Goal: Task Accomplishment & Management: Manage account settings

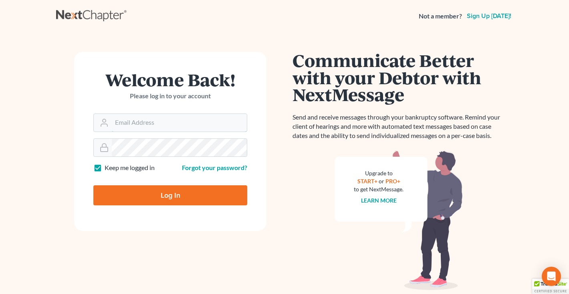
type input "middletonlegal@gmail.com"
click at [147, 194] on input "Log In" at bounding box center [170, 195] width 154 height 20
type input "Thinking..."
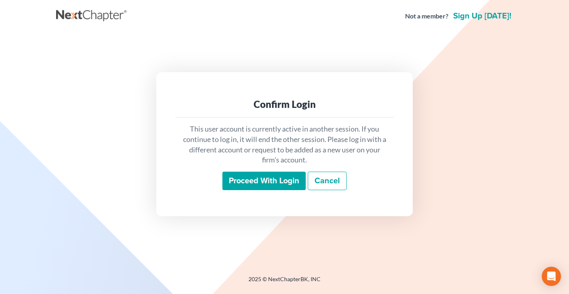
click at [241, 186] on input "Proceed with login" at bounding box center [263, 181] width 83 height 18
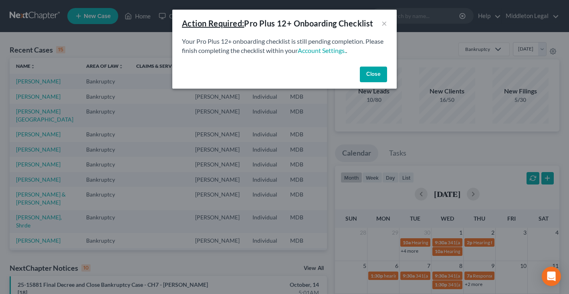
click at [377, 71] on button "Close" at bounding box center [373, 75] width 27 height 16
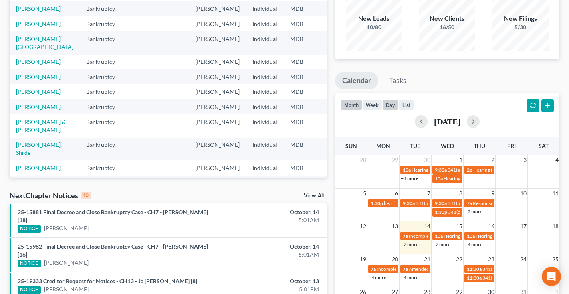
scroll to position [81, 0]
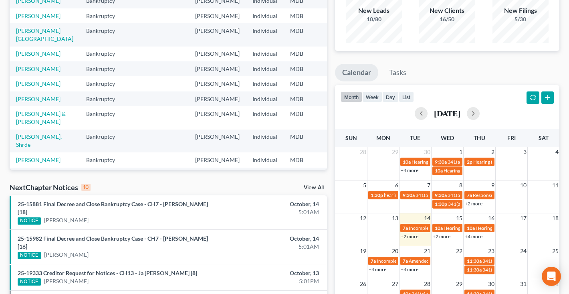
click at [411, 238] on link "+2 more" at bounding box center [410, 236] width 18 height 6
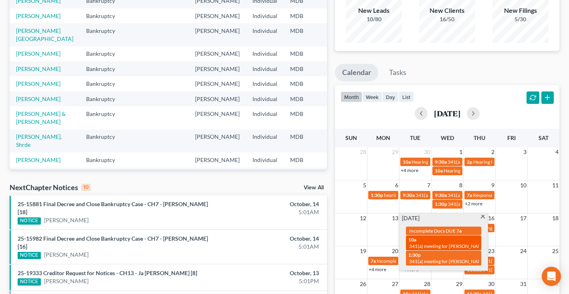
click at [439, 240] on div "10a 341(a) meeting for Andrew Bryan Neider" at bounding box center [443, 242] width 71 height 12
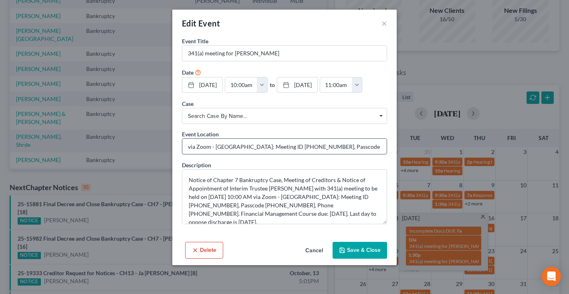
drag, startPoint x: 272, startPoint y: 163, endPoint x: 306, endPoint y: 163, distance: 34.5
click at [306, 154] on input "via Zoom - Greenfeld: Meeting ID 786 719 4224, Passcode 1973879134, Phone 1-240…" at bounding box center [284, 146] width 204 height 15
drag, startPoint x: 260, startPoint y: 202, endPoint x: 339, endPoint y: 167, distance: 86.3
click at [339, 154] on input "via Zoom - Greenfeld: Meeting ID 786 719 4224, Passcode 1973879134, Phone 1-240…" at bounding box center [284, 146] width 204 height 15
drag, startPoint x: 332, startPoint y: 162, endPoint x: 398, endPoint y: 158, distance: 65.8
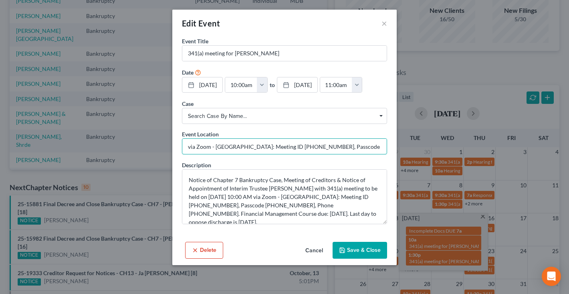
click at [398, 158] on div "Edit Event × Event Title * 341(a) meeting for Andrew Bryan Neider Date 10/14/20…" at bounding box center [284, 147] width 569 height 294
click at [284, 154] on input "via Zoom - Greenfeld: Meeting ID 786 719 4224, Passcode 1973879134, Phone 1-240…" at bounding box center [284, 146] width 204 height 15
click at [287, 154] on input "via Zoom - Greenfeld: Meeting ID 786 719 4224, Passcode 1973879134, Phone 1-240…" at bounding box center [284, 146] width 204 height 15
drag, startPoint x: 286, startPoint y: 162, endPoint x: 316, endPoint y: 161, distance: 30.1
click at [317, 154] on input "via Zoom - Greenfeld: Meeting ID 786 719 4224, Passcode 1973879134, Phone 1-240…" at bounding box center [284, 146] width 204 height 15
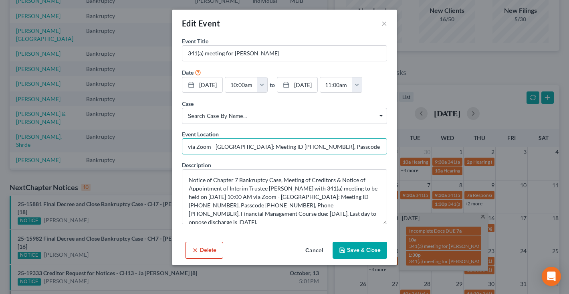
click at [317, 258] on button "Cancel" at bounding box center [314, 250] width 30 height 16
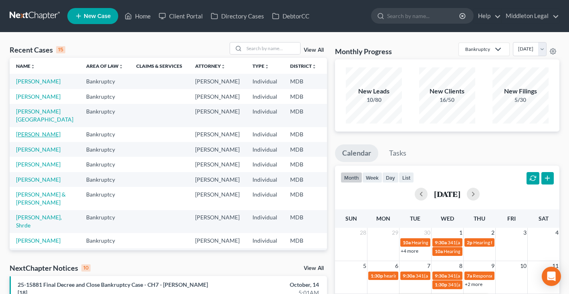
scroll to position [0, 0]
click at [20, 123] on link "[PERSON_NAME][GEOGRAPHIC_DATA]" at bounding box center [44, 115] width 57 height 15
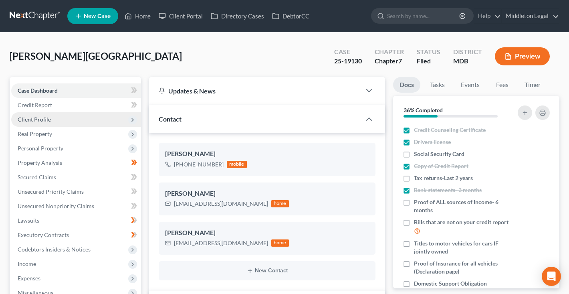
scroll to position [448, 0]
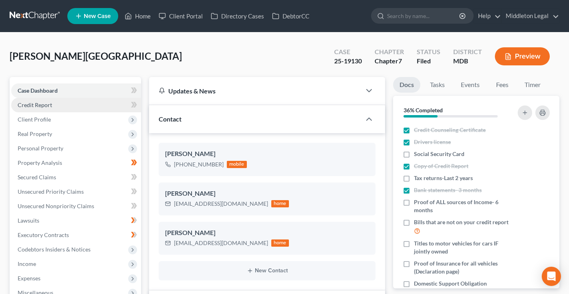
click at [31, 107] on span "Credit Report" at bounding box center [35, 104] width 34 height 7
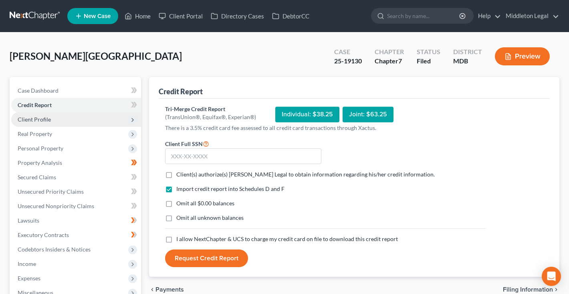
click at [32, 118] on span "Client Profile" at bounding box center [34, 119] width 33 height 7
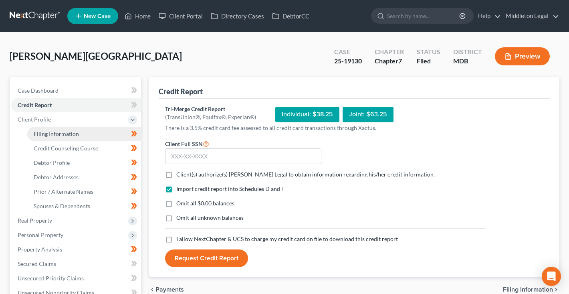
click at [36, 132] on span "Filing Information" at bounding box center [56, 133] width 45 height 7
select select "1"
select select "0"
select select "21"
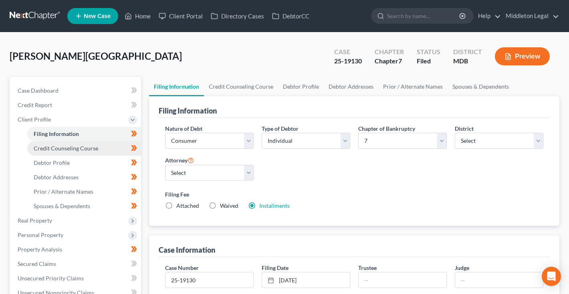
click at [43, 147] on span "Credit Counseling Course" at bounding box center [66, 148] width 65 height 7
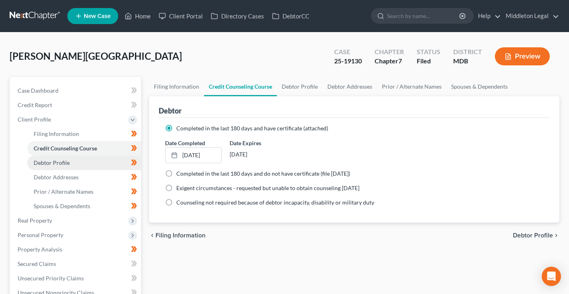
click at [45, 160] on span "Debtor Profile" at bounding box center [52, 162] width 36 height 7
select select "1"
select select "3"
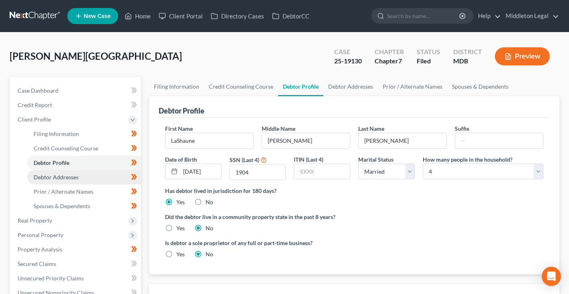
click at [49, 177] on span "Debtor Addresses" at bounding box center [56, 177] width 45 height 7
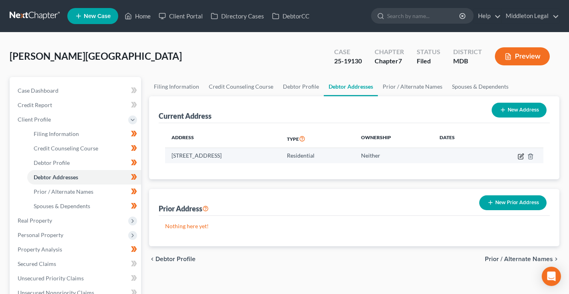
click at [521, 155] on icon "button" at bounding box center [522, 155] width 4 height 4
select select "21"
select select "2"
select select "0"
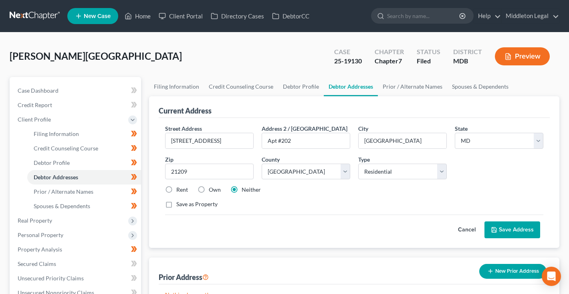
click at [176, 190] on label "Rent" at bounding box center [182, 190] width 12 height 8
click at [180, 190] on input "Rent" at bounding box center [182, 188] width 5 height 5
radio input "true"
click at [515, 230] on button "Save Address" at bounding box center [512, 229] width 56 height 17
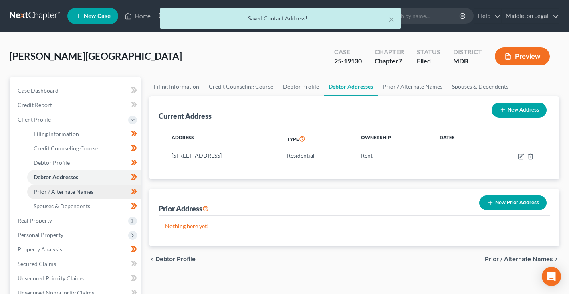
click at [84, 188] on span "Prior / Alternate Names" at bounding box center [64, 191] width 60 height 7
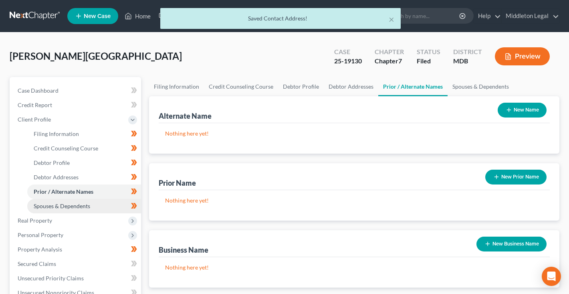
click at [78, 205] on span "Spouses & Dependents" at bounding box center [62, 205] width 57 height 7
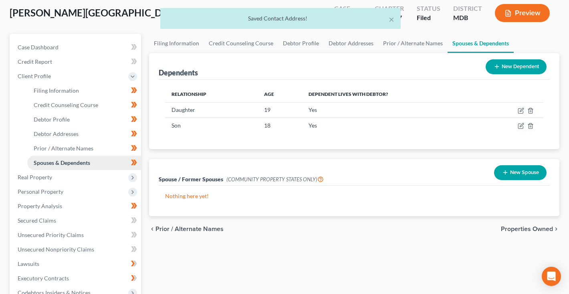
scroll to position [81, 0]
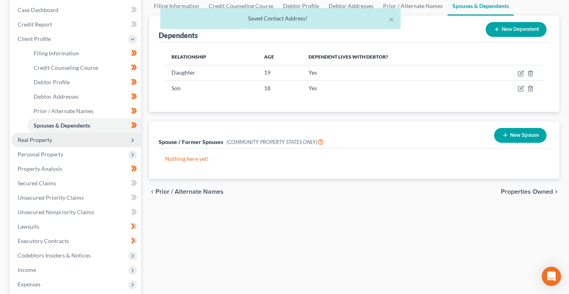
click at [46, 139] on span "Real Property" at bounding box center [35, 139] width 34 height 7
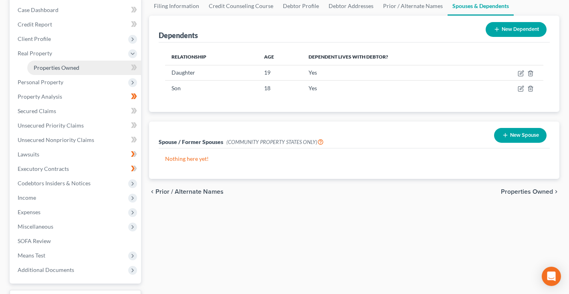
click at [54, 70] on span "Properties Owned" at bounding box center [57, 67] width 46 height 7
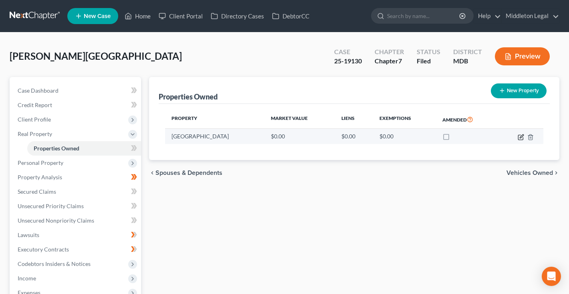
click at [519, 137] on icon "button" at bounding box center [521, 137] width 6 height 6
select select "21"
select select "2"
select select "3"
select select "7"
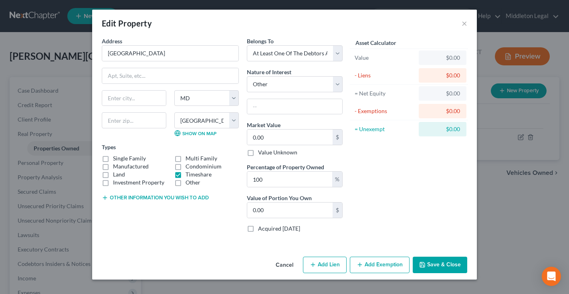
click at [283, 266] on button "Cancel" at bounding box center [284, 265] width 30 height 16
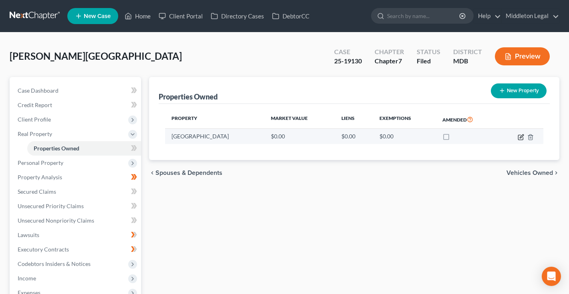
click at [521, 135] on icon "button" at bounding box center [521, 137] width 6 height 6
select select "21"
select select "2"
select select "3"
select select "7"
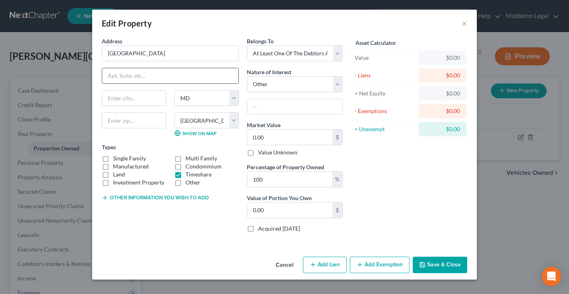
click at [224, 74] on input "text" at bounding box center [170, 75] width 136 height 15
paste input "81 Treetops Circle"
type input "81 Treetops Circle"
type input "18661"
type input "White Haven"
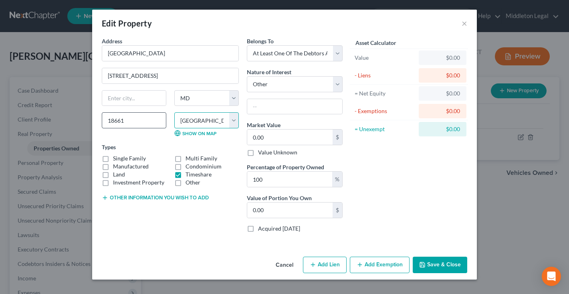
select select "39"
click at [258, 153] on label "Value Unknown" at bounding box center [277, 152] width 39 height 8
click at [261, 153] on input "Value Unknown" at bounding box center [263, 150] width 5 height 5
checkbox input "true"
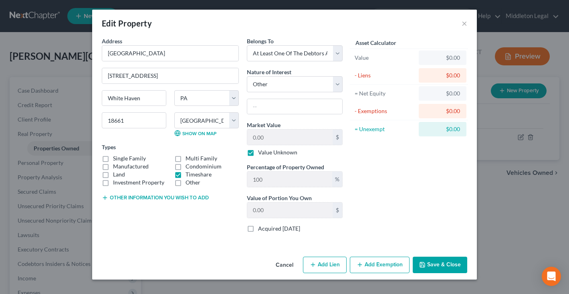
click at [431, 267] on button "Save & Close" at bounding box center [440, 264] width 54 height 17
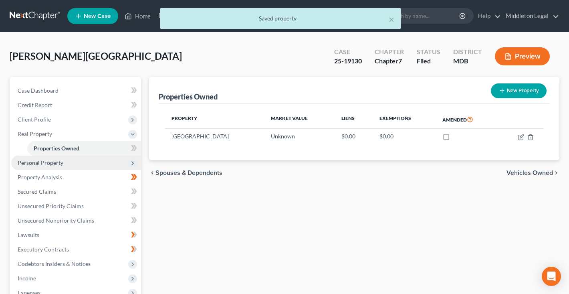
click at [59, 163] on span "Personal Property" at bounding box center [41, 162] width 46 height 7
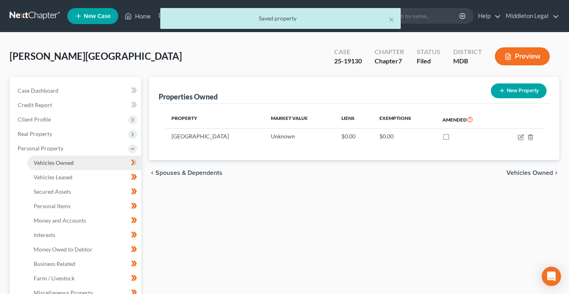
click at [59, 163] on span "Vehicles Owned" at bounding box center [54, 162] width 40 height 7
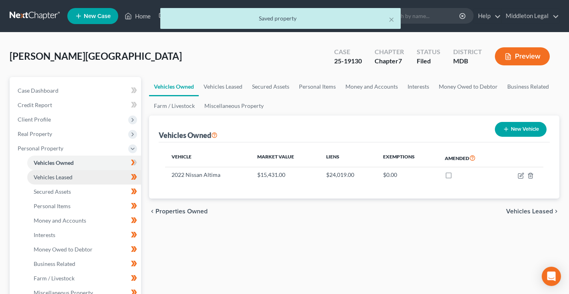
click at [57, 177] on span "Vehicles Leased" at bounding box center [53, 177] width 39 height 7
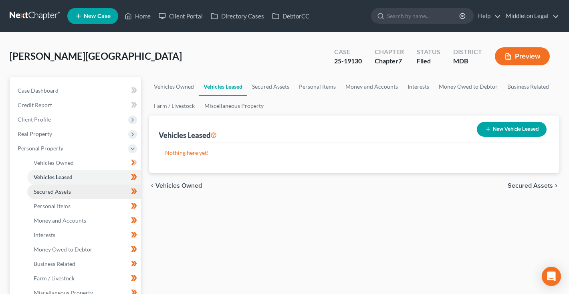
click at [57, 194] on span "Secured Assets" at bounding box center [52, 191] width 37 height 7
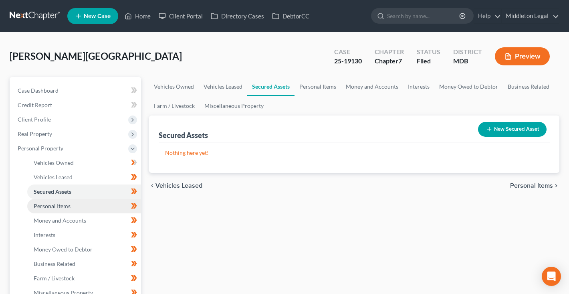
click at [57, 208] on span "Personal Items" at bounding box center [52, 205] width 37 height 7
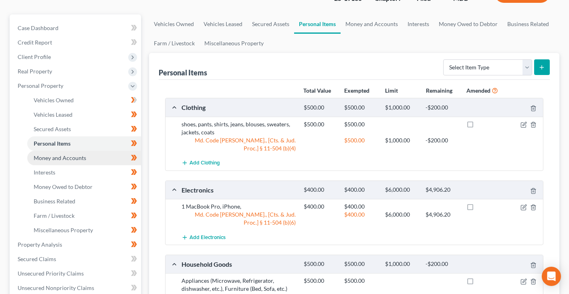
click at [58, 160] on span "Money and Accounts" at bounding box center [60, 157] width 52 height 7
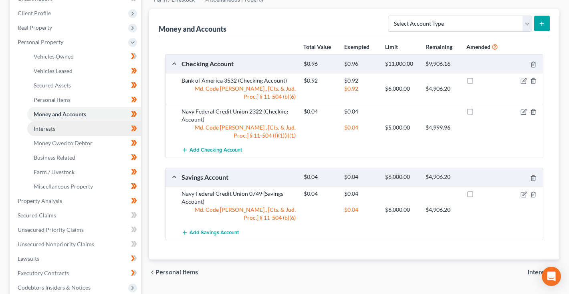
click at [55, 129] on span "Interests" at bounding box center [45, 128] width 22 height 7
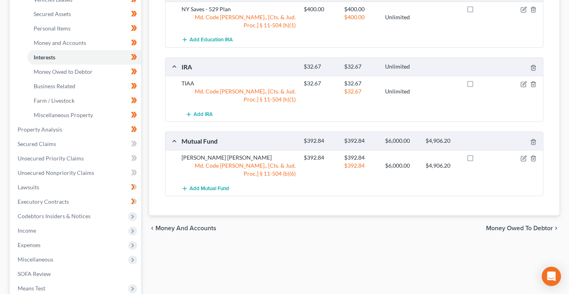
scroll to position [173, 0]
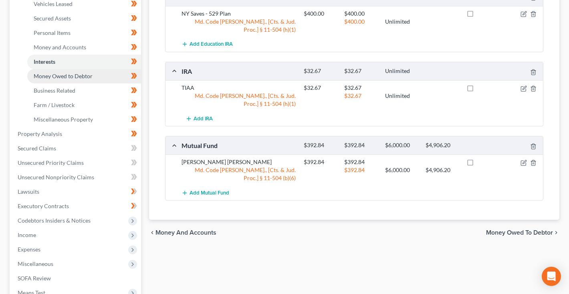
click at [56, 77] on span "Money Owed to Debtor" at bounding box center [63, 76] width 59 height 7
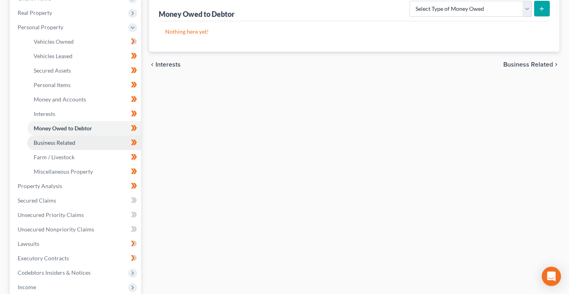
click at [49, 141] on span "Business Related" at bounding box center [55, 142] width 42 height 7
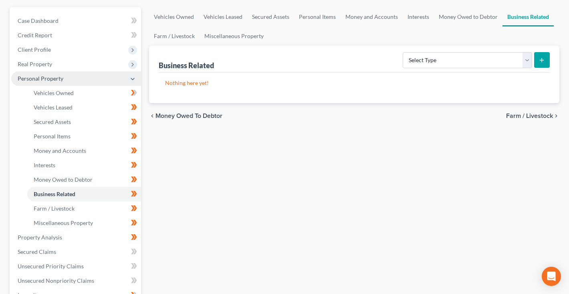
scroll to position [99, 0]
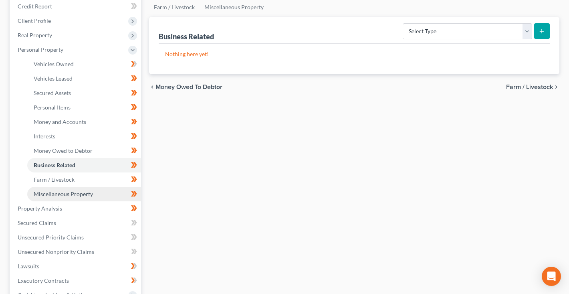
click at [44, 187] on link "Miscellaneous Property" at bounding box center [84, 194] width 114 height 14
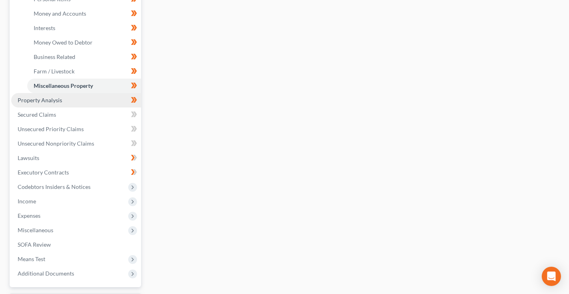
click at [44, 104] on link "Property Analysis" at bounding box center [76, 100] width 130 height 14
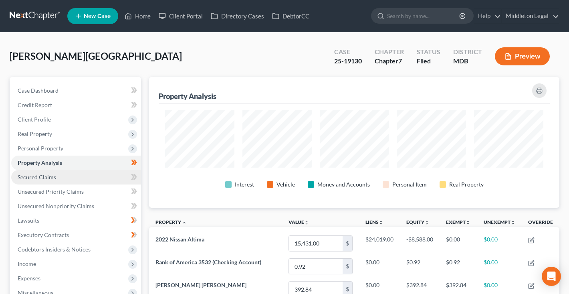
click at [36, 175] on span "Secured Claims" at bounding box center [37, 177] width 38 height 7
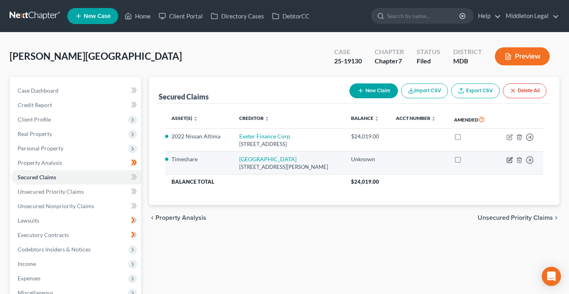
click at [510, 158] on icon "button" at bounding box center [511, 159] width 4 height 4
select select "39"
select select "0"
select select "3"
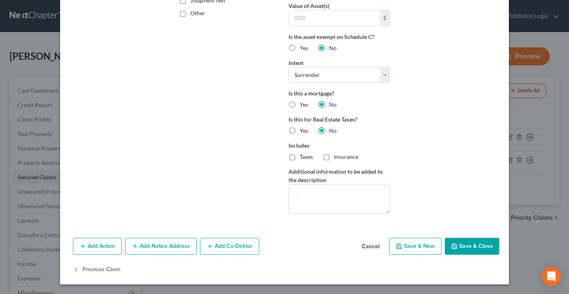
click at [470, 250] on button "Save & Close" at bounding box center [472, 246] width 54 height 17
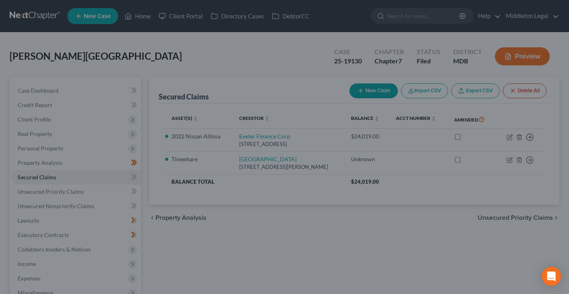
scroll to position [113, 0]
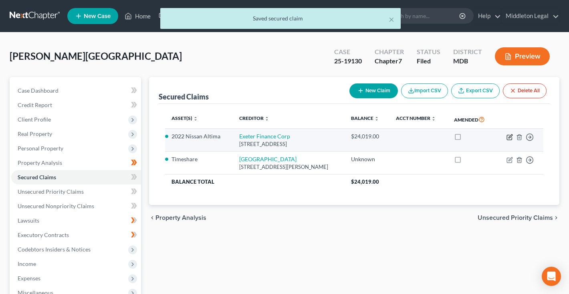
click at [510, 137] on icon "button" at bounding box center [511, 136] width 4 height 4
select select "45"
select select "4"
select select "0"
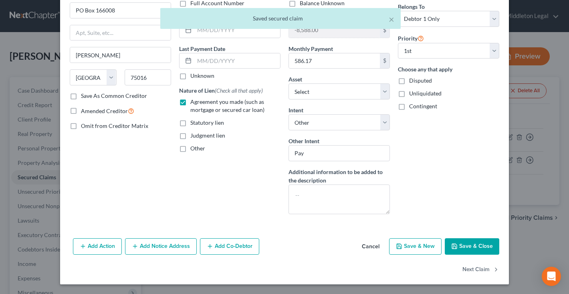
scroll to position [65, 0]
click at [469, 244] on button "Save & Close" at bounding box center [472, 246] width 54 height 17
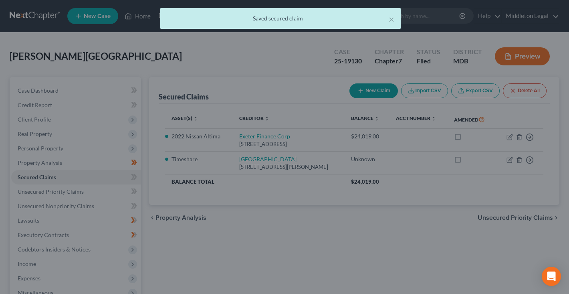
select select "4"
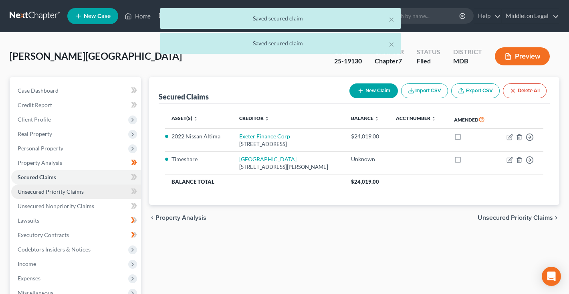
click at [50, 190] on span "Unsecured Priority Claims" at bounding box center [51, 191] width 66 height 7
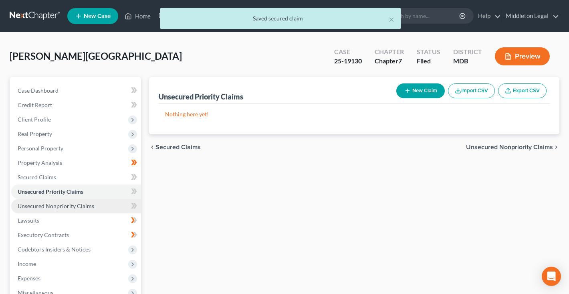
click at [53, 206] on span "Unsecured Nonpriority Claims" at bounding box center [56, 205] width 77 height 7
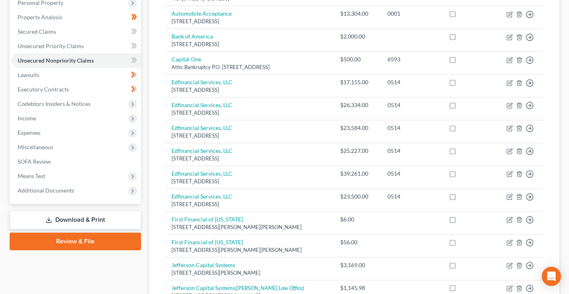
scroll to position [139, 0]
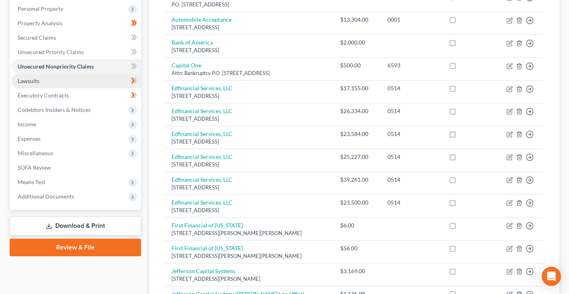
click at [37, 84] on span "Lawsuits" at bounding box center [29, 80] width 22 height 7
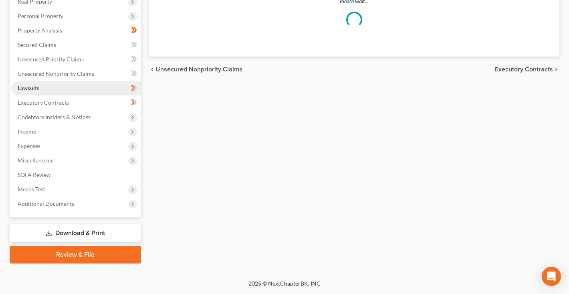
scroll to position [44, 0]
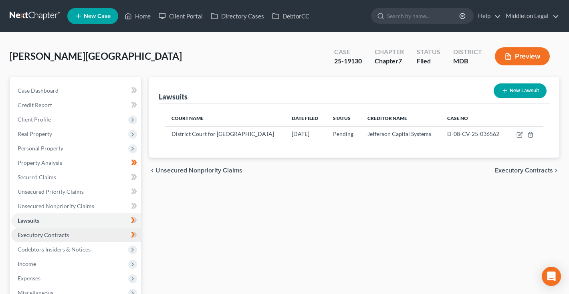
click at [35, 234] on span "Executory Contracts" at bounding box center [43, 234] width 51 height 7
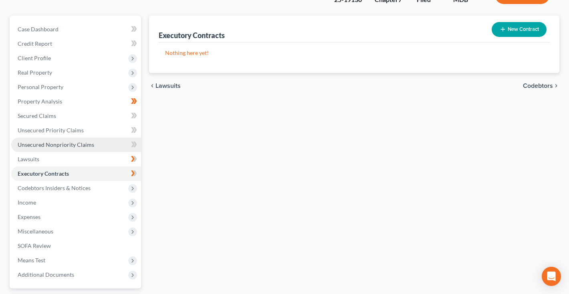
scroll to position [75, 0]
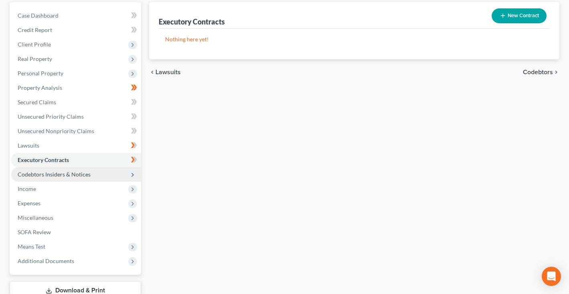
click at [66, 177] on span "Codebtors Insiders & Notices" at bounding box center [54, 174] width 73 height 7
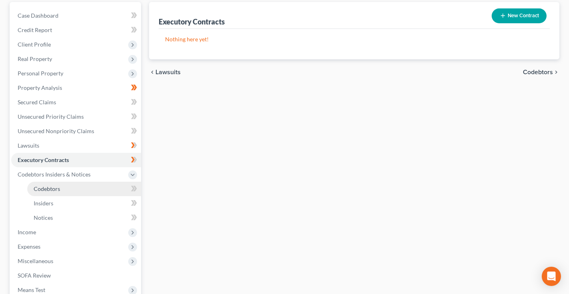
click at [63, 186] on link "Codebtors" at bounding box center [84, 189] width 114 height 14
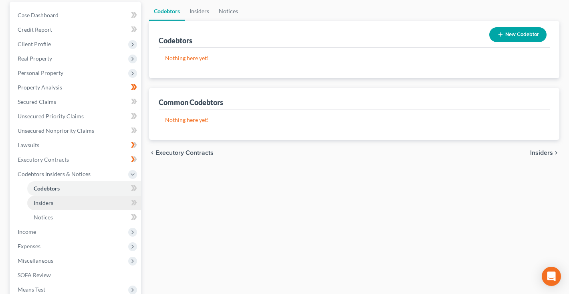
click at [50, 199] on span "Insiders" at bounding box center [44, 202] width 20 height 7
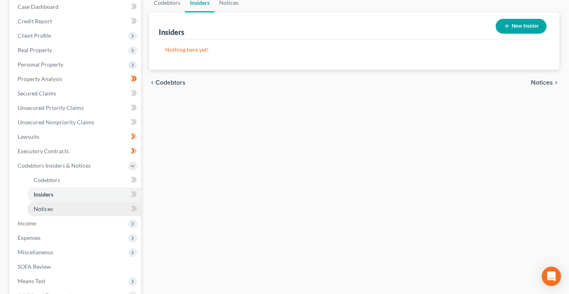
click at [49, 204] on link "Notices" at bounding box center [84, 209] width 114 height 14
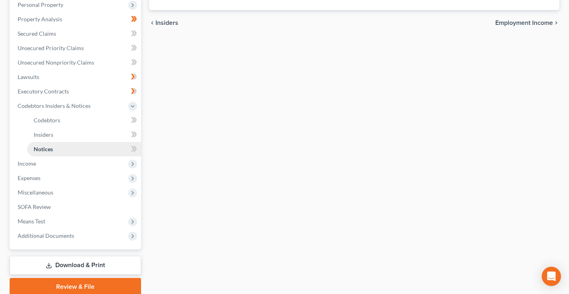
scroll to position [150, 0]
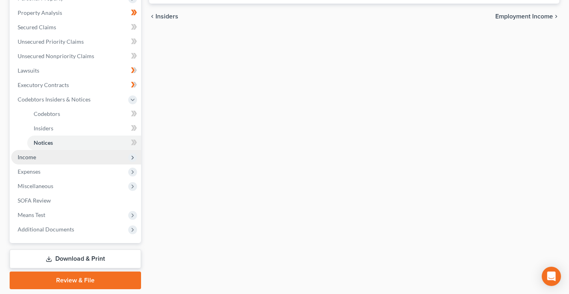
click at [32, 157] on span "Income" at bounding box center [27, 156] width 18 height 7
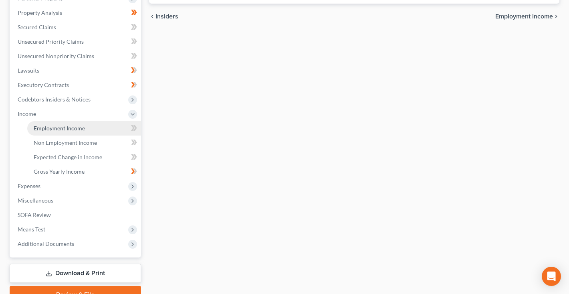
click at [50, 131] on span "Employment Income" at bounding box center [59, 128] width 51 height 7
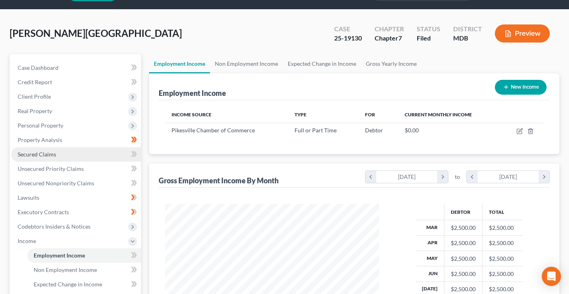
scroll to position [24, 0]
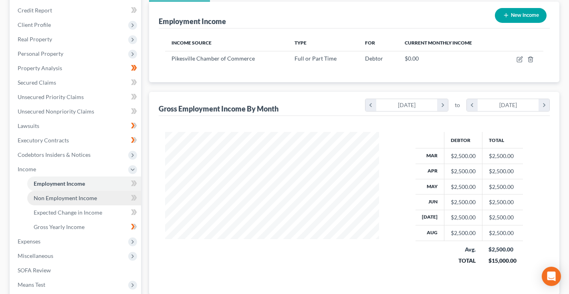
click at [71, 197] on span "Non Employment Income" at bounding box center [65, 197] width 63 height 7
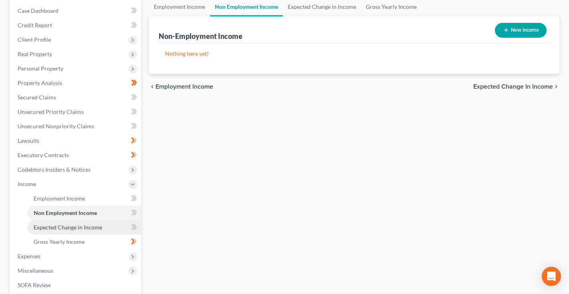
click at [59, 233] on link "Expected Change in Income" at bounding box center [84, 227] width 114 height 14
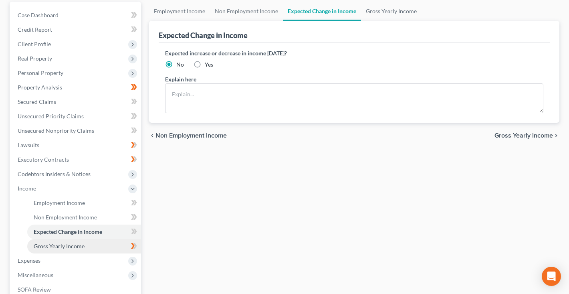
click at [55, 250] on link "Gross Yearly Income" at bounding box center [84, 246] width 114 height 14
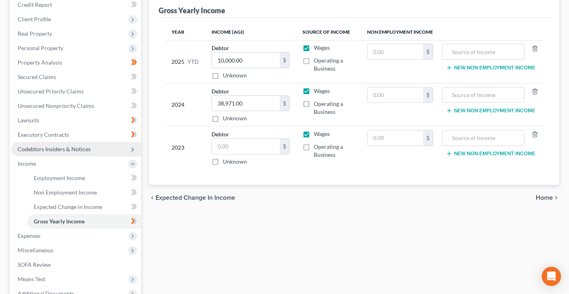
scroll to position [123, 0]
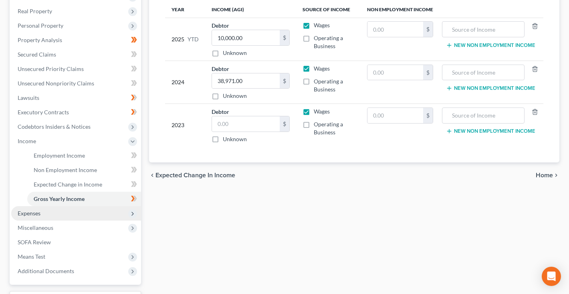
click at [40, 215] on span "Expenses" at bounding box center [29, 213] width 23 height 7
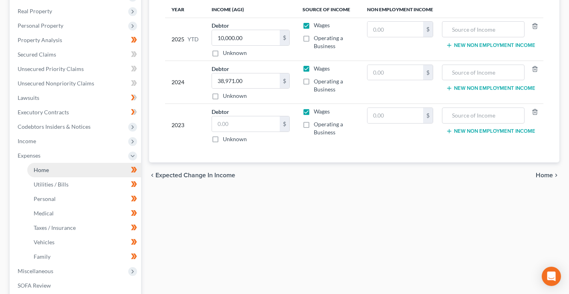
click at [48, 176] on link "Home" at bounding box center [84, 170] width 114 height 14
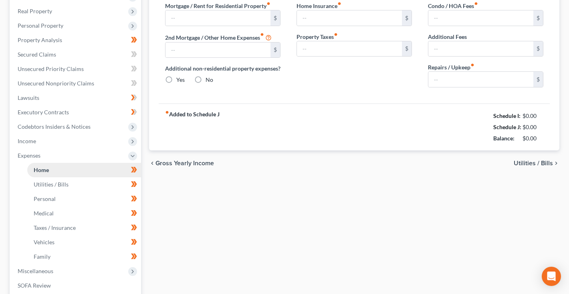
scroll to position [32, 0]
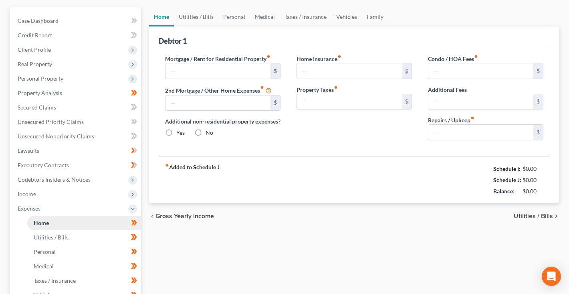
type input "2,318.00"
type input "0.00"
radio input "true"
type input "0.00"
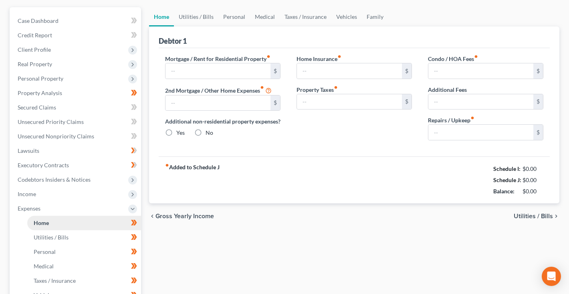
type input "0.00"
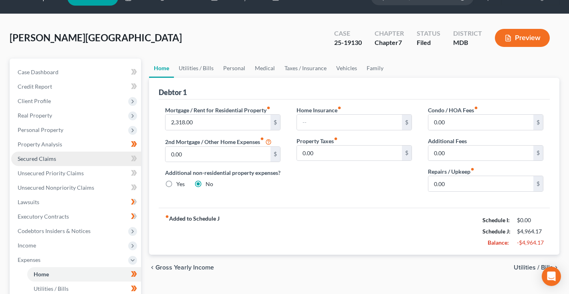
scroll to position [19, 0]
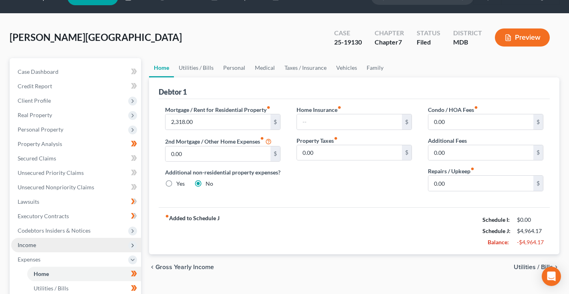
click at [31, 248] on span "Income" at bounding box center [76, 245] width 130 height 14
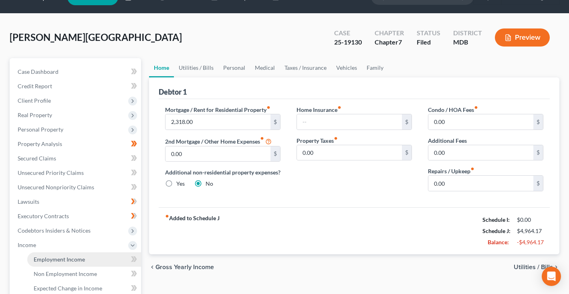
click at [59, 258] on span "Employment Income" at bounding box center [59, 259] width 51 height 7
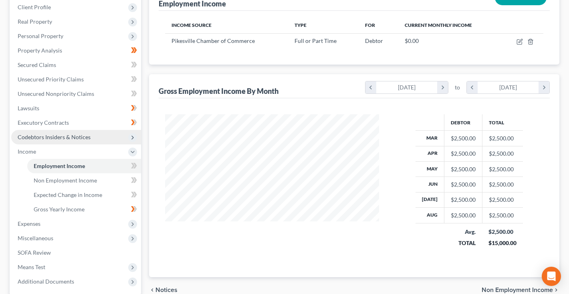
scroll to position [116, 0]
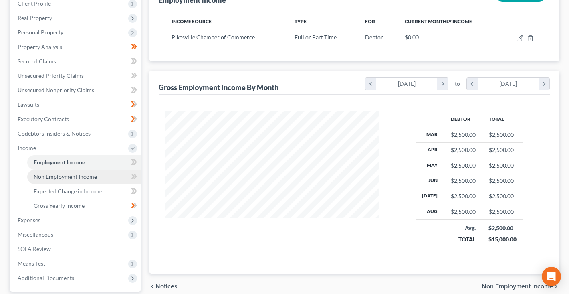
click at [51, 180] on link "Non Employment Income" at bounding box center [84, 177] width 114 height 14
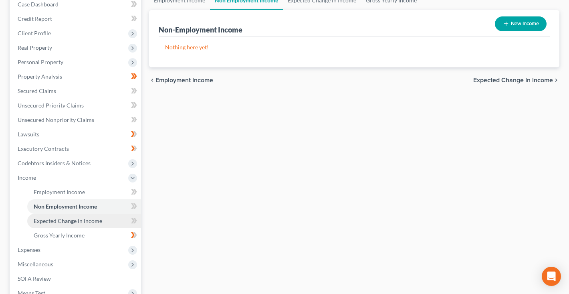
click at [44, 219] on span "Expected Change in Income" at bounding box center [68, 220] width 69 height 7
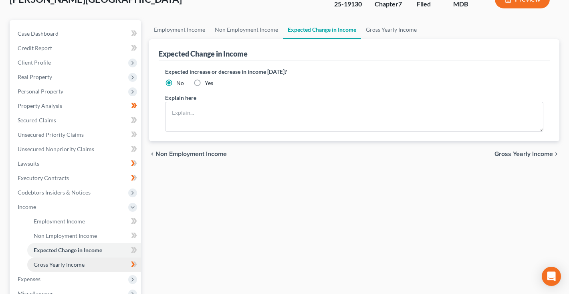
click at [46, 264] on span "Gross Yearly Income" at bounding box center [59, 264] width 51 height 7
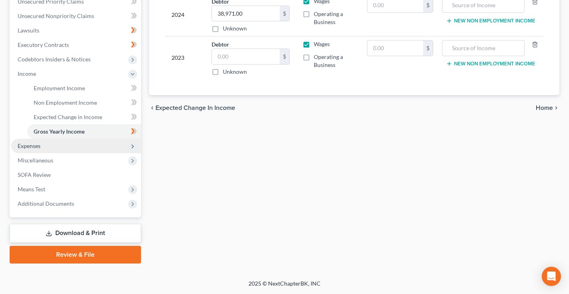
click at [59, 147] on span "Expenses" at bounding box center [76, 146] width 130 height 14
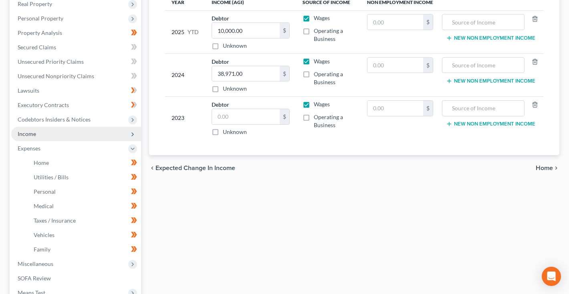
click at [47, 134] on span "Income" at bounding box center [76, 134] width 130 height 14
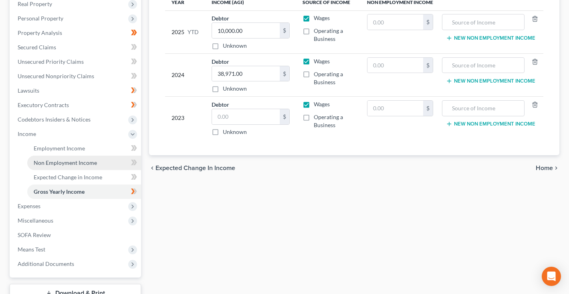
click at [54, 166] on span "Non Employment Income" at bounding box center [65, 162] width 63 height 7
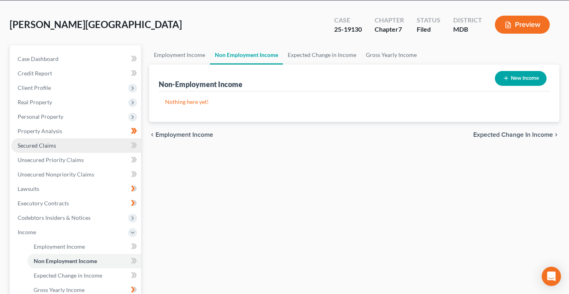
scroll to position [44, 0]
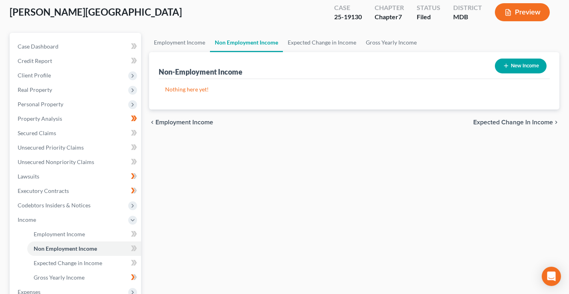
click at [512, 70] on button "New Income" at bounding box center [521, 66] width 52 height 15
select select "0"
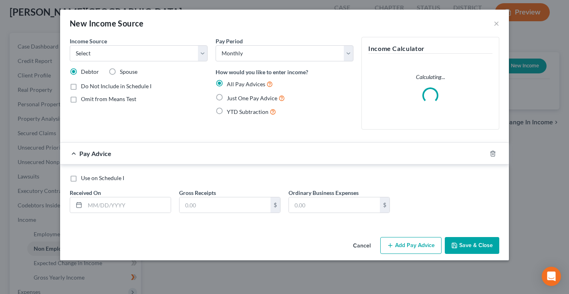
click at [227, 97] on label "Just One Pay Advice" at bounding box center [256, 97] width 58 height 9
click at [230, 97] on input "Just One Pay Advice" at bounding box center [232, 95] width 5 height 5
radio input "true"
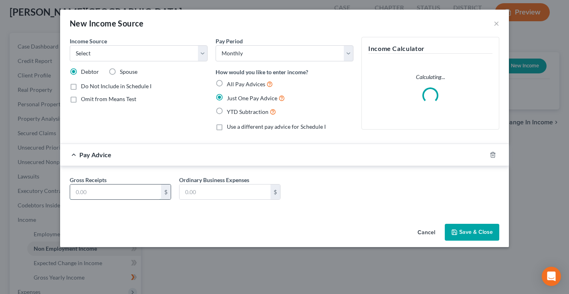
click at [133, 189] on input "text" at bounding box center [115, 191] width 91 height 15
type input "2,124"
select select "4"
click at [489, 230] on button "Save & Close" at bounding box center [472, 232] width 54 height 17
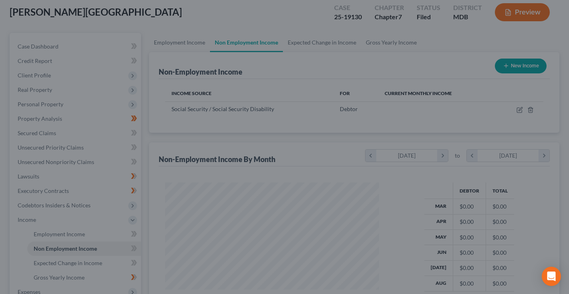
scroll to position [143, 230]
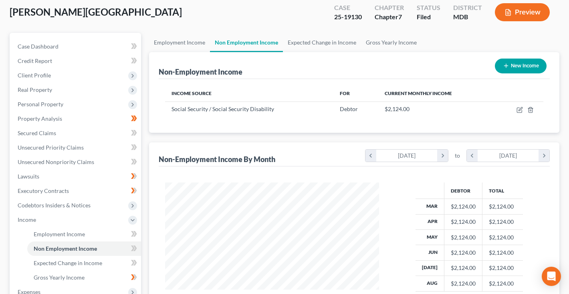
click at [521, 69] on button "New Income" at bounding box center [521, 66] width 52 height 15
select select "0"
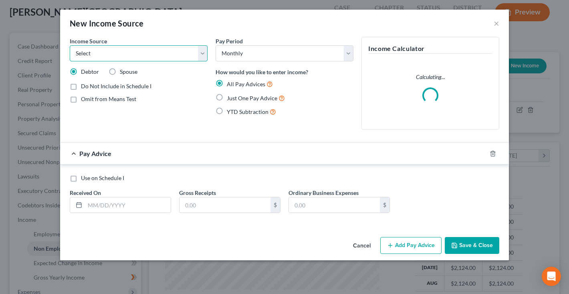
select select "2"
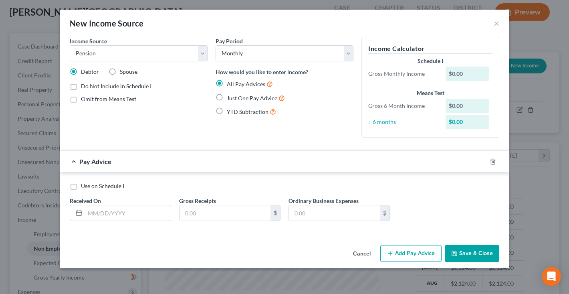
click at [227, 96] on label "Just One Pay Advice" at bounding box center [256, 97] width 58 height 9
click at [230, 96] on input "Just One Pay Advice" at bounding box center [232, 95] width 5 height 5
radio input "true"
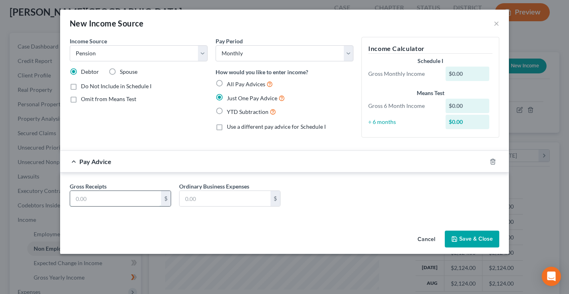
click at [124, 194] on input "text" at bounding box center [115, 198] width 91 height 15
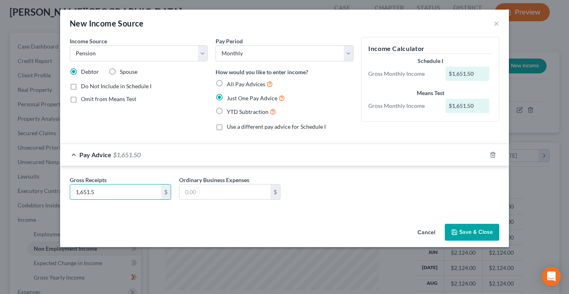
type input "1,651.5"
click at [462, 240] on div "Cancel Save & Close" at bounding box center [284, 233] width 449 height 26
click at [465, 232] on button "Save & Close" at bounding box center [472, 232] width 54 height 17
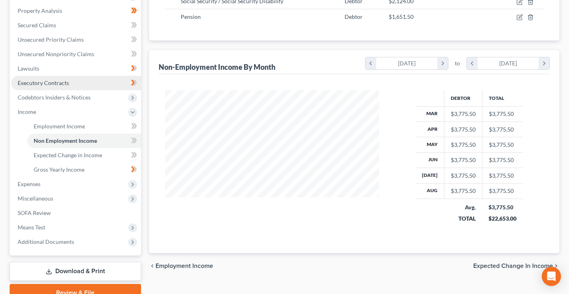
scroll to position [168, 0]
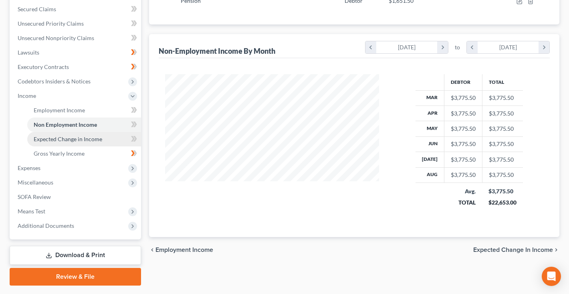
click at [65, 139] on span "Expected Change in Income" at bounding box center [68, 138] width 69 height 7
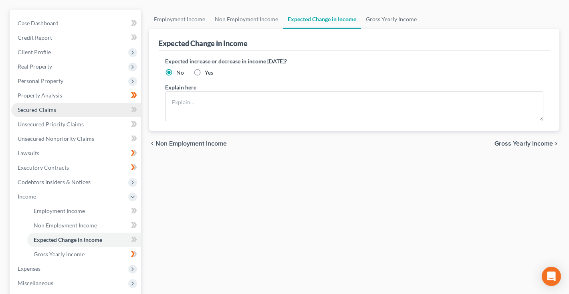
scroll to position [71, 0]
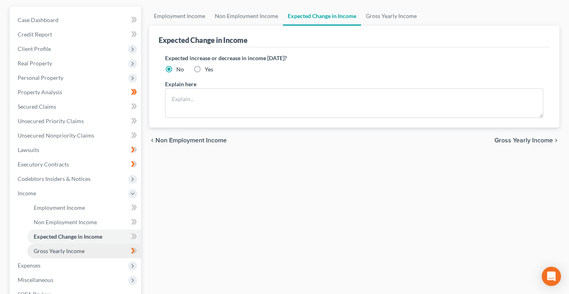
click at [45, 250] on span "Gross Yearly Income" at bounding box center [59, 250] width 51 height 7
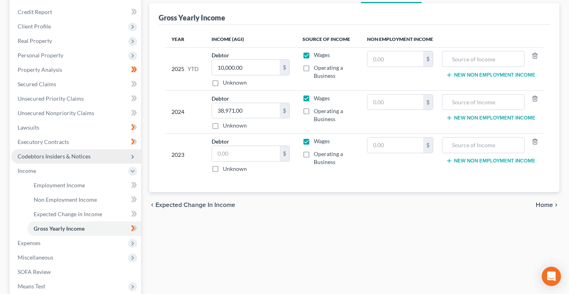
scroll to position [115, 0]
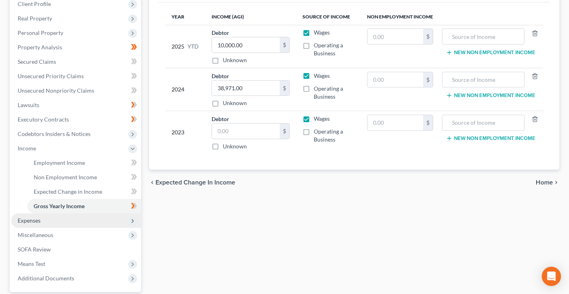
click at [39, 220] on span "Expenses" at bounding box center [29, 220] width 23 height 7
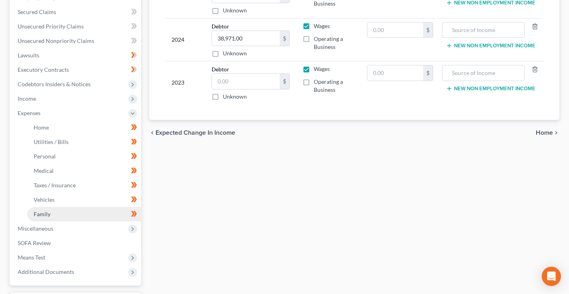
click at [40, 213] on span "Family" at bounding box center [42, 213] width 17 height 7
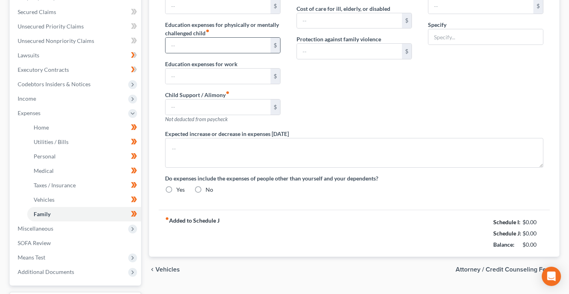
scroll to position [41, 0]
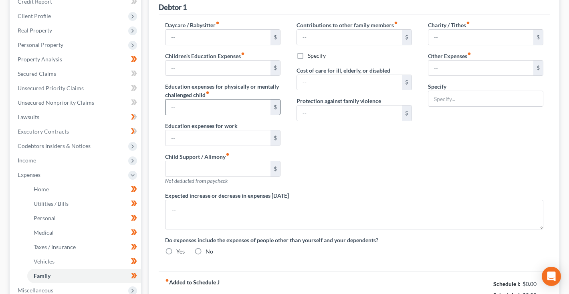
type input "0.00"
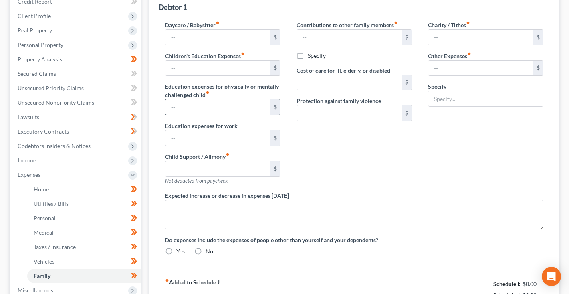
type input "0.00"
radio input "true"
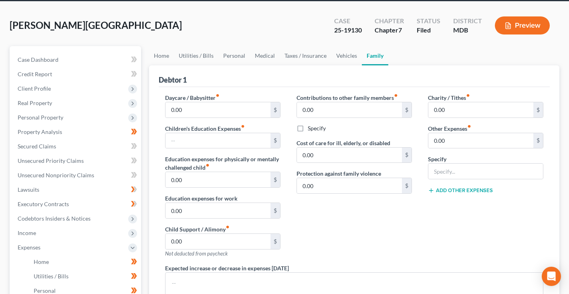
scroll to position [26, 0]
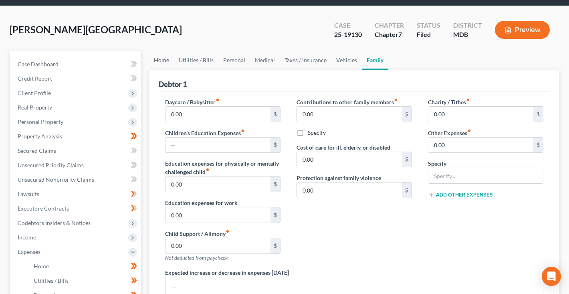
click at [164, 58] on link "Home" at bounding box center [161, 59] width 25 height 19
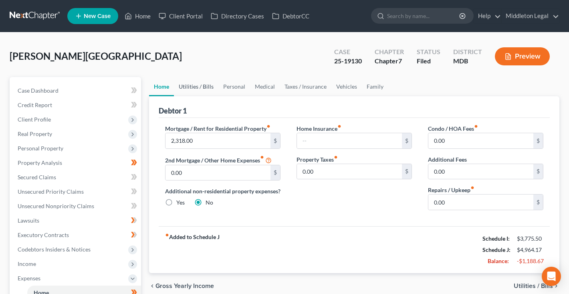
click at [199, 92] on link "Utilities / Bills" at bounding box center [196, 86] width 44 height 19
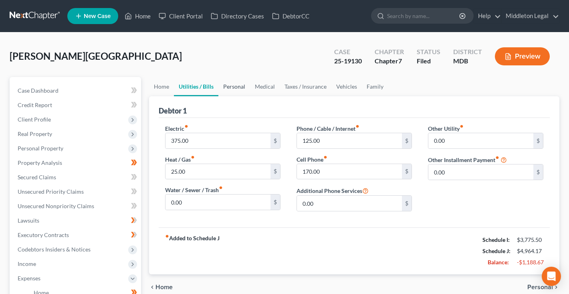
click at [239, 91] on link "Personal" at bounding box center [234, 86] width 32 height 19
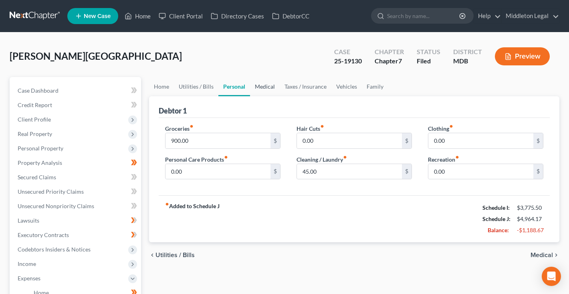
click at [272, 89] on link "Medical" at bounding box center [265, 86] width 30 height 19
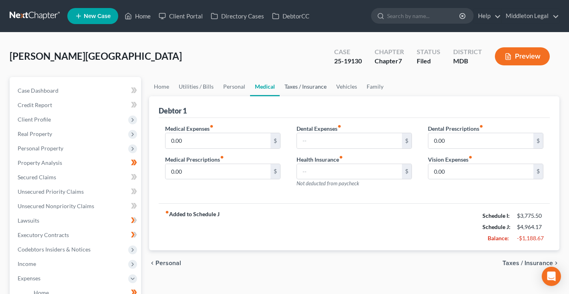
click at [290, 91] on link "Taxes / Insurance" at bounding box center [306, 86] width 52 height 19
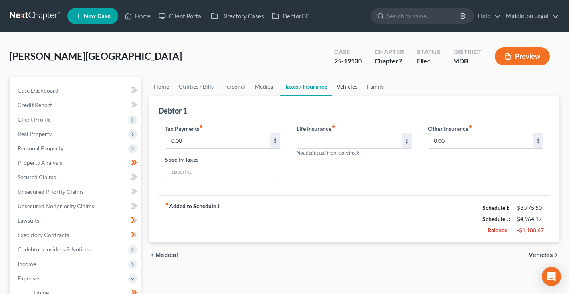
click at [337, 90] on link "Vehicles" at bounding box center [347, 86] width 30 height 19
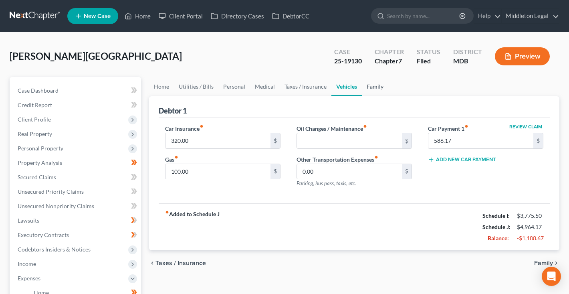
click at [378, 88] on link "Family" at bounding box center [375, 86] width 26 height 19
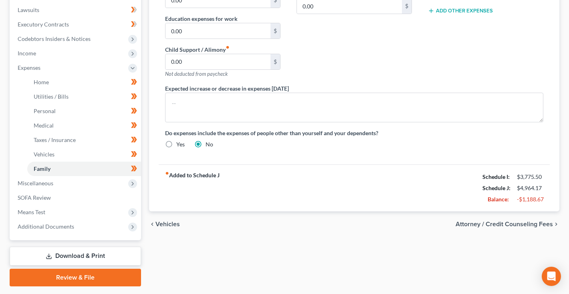
scroll to position [215, 0]
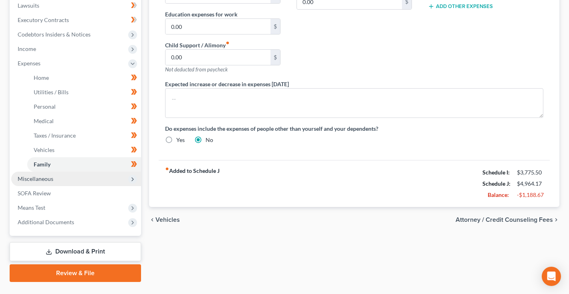
click at [68, 179] on span "Miscellaneous" at bounding box center [76, 179] width 130 height 14
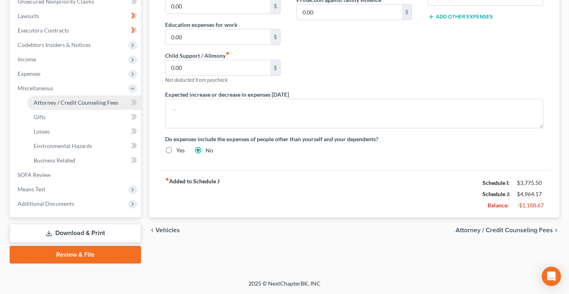
click at [68, 102] on span "Attorney / Credit Counseling Fees" at bounding box center [76, 102] width 85 height 7
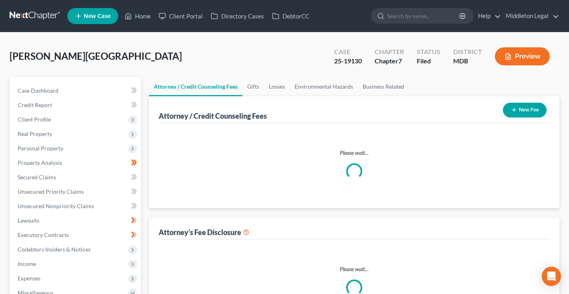
select select "0"
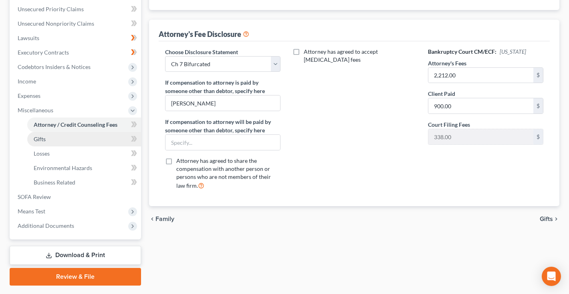
scroll to position [184, 0]
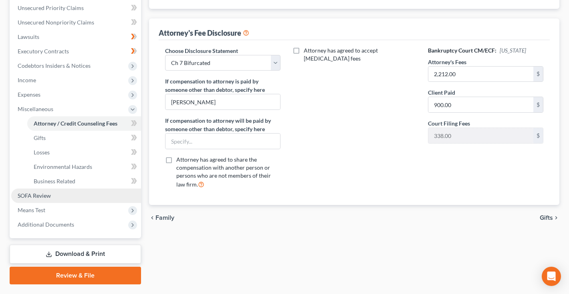
click at [52, 195] on link "SOFA Review" at bounding box center [76, 195] width 130 height 14
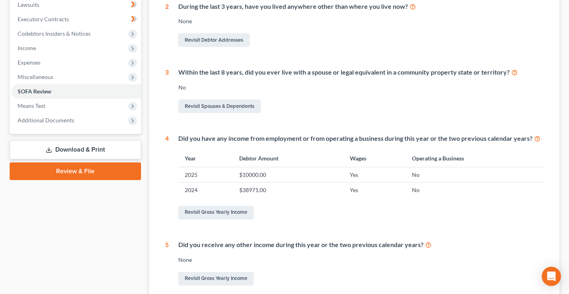
scroll to position [222, 0]
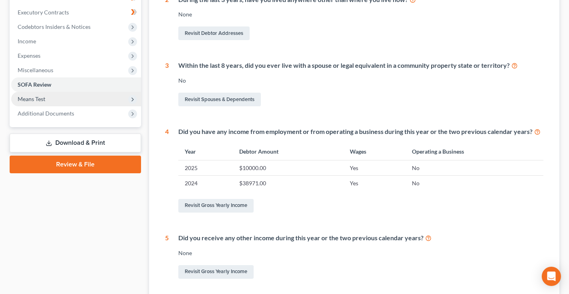
click at [52, 100] on span "Means Test" at bounding box center [76, 99] width 130 height 14
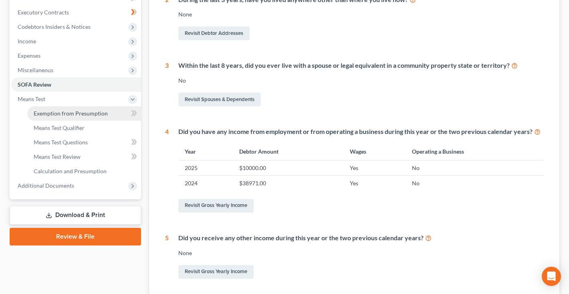
click at [56, 115] on span "Exemption from Presumption" at bounding box center [71, 113] width 74 height 7
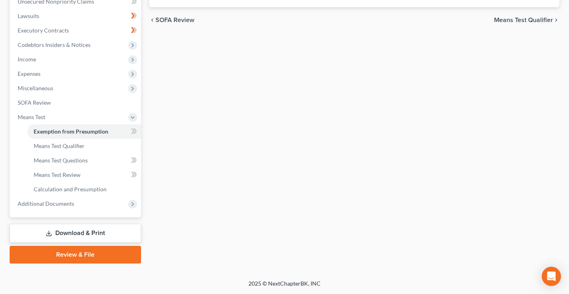
click at [53, 231] on link "Download & Print" at bounding box center [75, 233] width 131 height 19
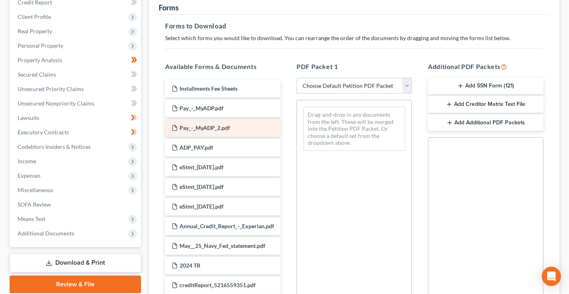
scroll to position [111, 0]
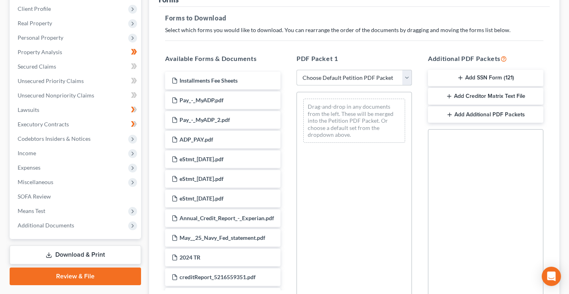
select select "7"
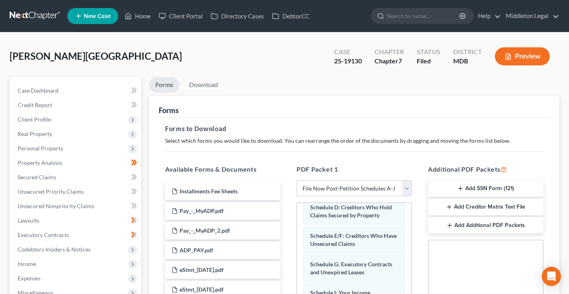
scroll to position [0, 0]
drag, startPoint x: 334, startPoint y: 61, endPoint x: 365, endPoint y: 63, distance: 30.9
click at [365, 63] on div "Case 25-19130" at bounding box center [348, 57] width 40 height 24
copy div "25-19130"
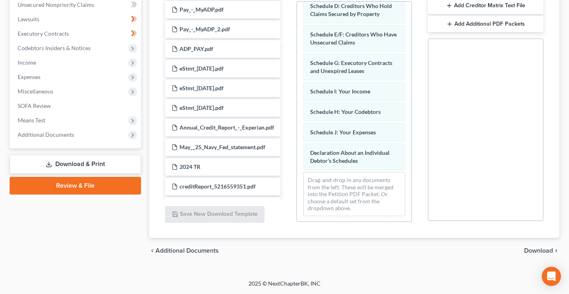
click at [543, 251] on span "Download" at bounding box center [538, 250] width 29 height 6
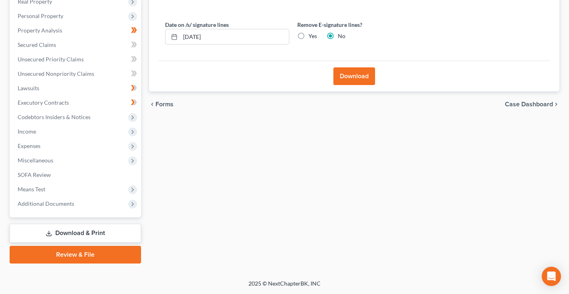
click at [366, 76] on button "Download" at bounding box center [354, 76] width 42 height 18
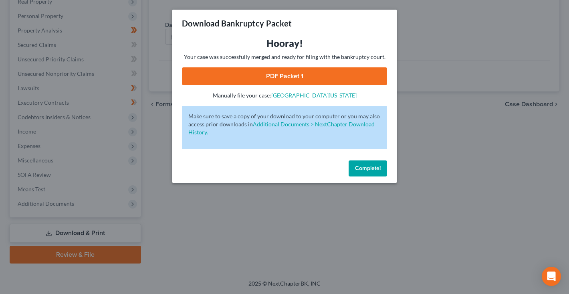
click at [352, 72] on link "PDF Packet 1" at bounding box center [284, 76] width 205 height 18
click at [382, 170] on button "Complete!" at bounding box center [368, 168] width 38 height 16
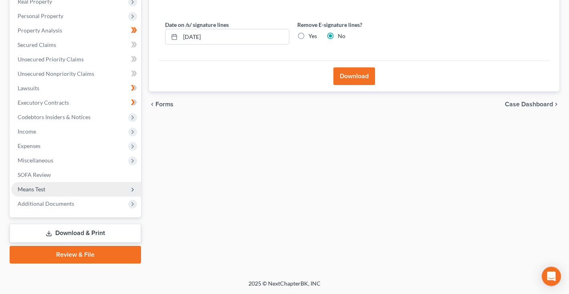
click at [75, 191] on span "Means Test" at bounding box center [76, 189] width 130 height 14
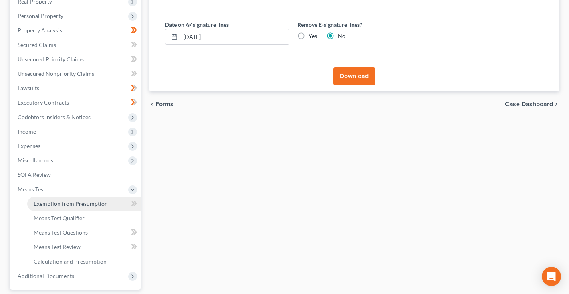
click at [75, 201] on span "Exemption from Presumption" at bounding box center [71, 203] width 74 height 7
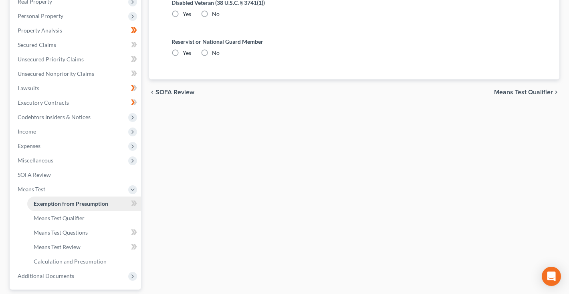
scroll to position [28, 0]
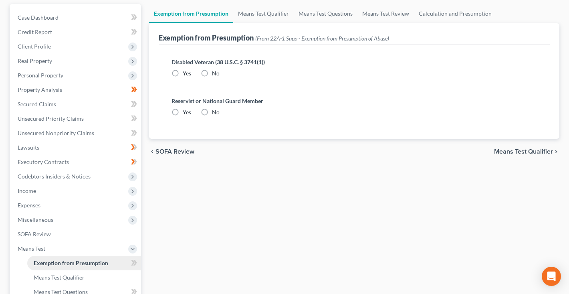
radio input "true"
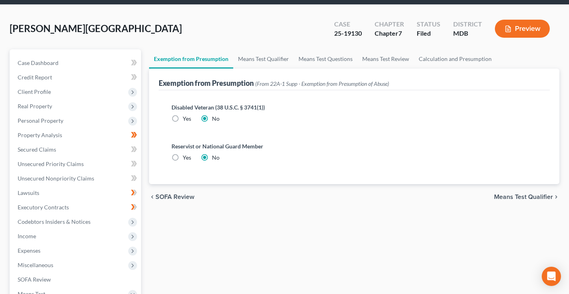
scroll to position [0, 0]
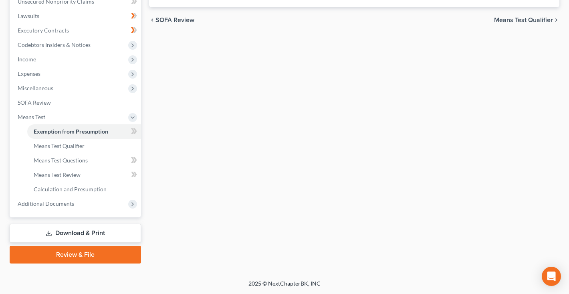
click at [76, 238] on link "Download & Print" at bounding box center [75, 233] width 131 height 19
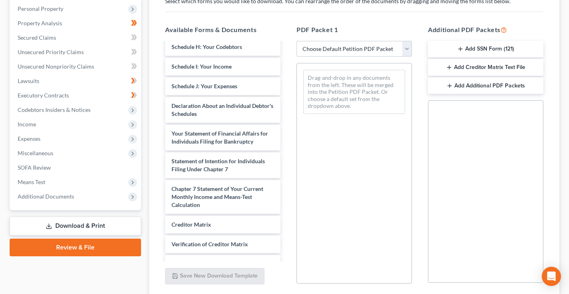
scroll to position [456, 0]
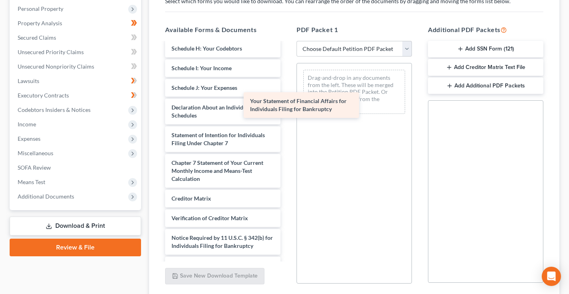
drag, startPoint x: 245, startPoint y: 137, endPoint x: 352, endPoint y: 91, distance: 117.0
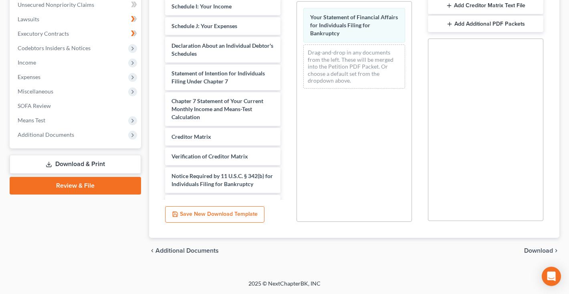
click at [539, 248] on span "Download" at bounding box center [538, 250] width 29 height 6
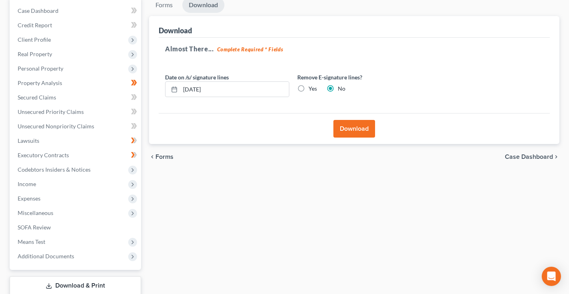
scroll to position [70, 0]
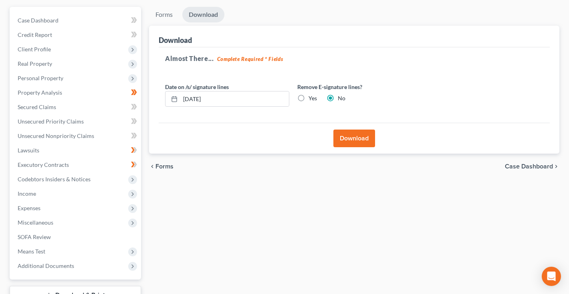
click at [359, 135] on button "Download" at bounding box center [354, 138] width 42 height 18
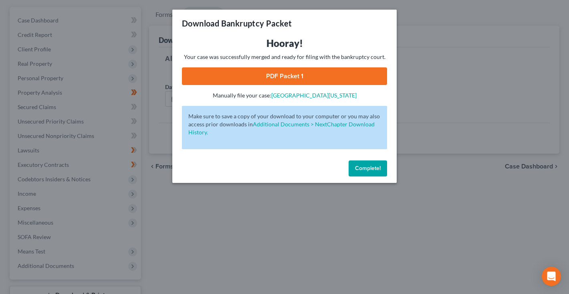
click at [330, 78] on link "PDF Packet 1" at bounding box center [284, 76] width 205 height 18
click at [260, 75] on link "PDF Packet 1" at bounding box center [284, 76] width 205 height 18
click at [375, 164] on button "Complete!" at bounding box center [368, 168] width 38 height 16
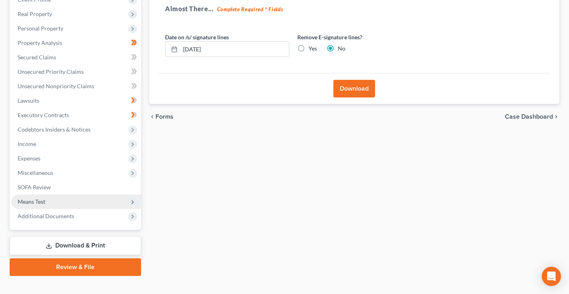
scroll to position [128, 0]
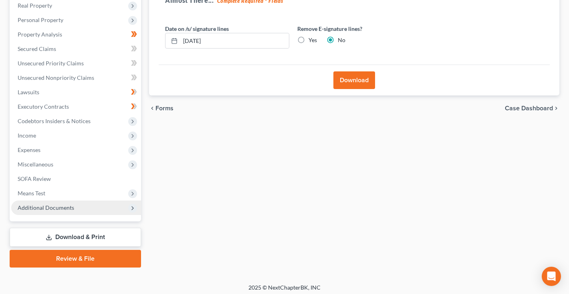
click at [58, 204] on span "Additional Documents" at bounding box center [46, 207] width 57 height 7
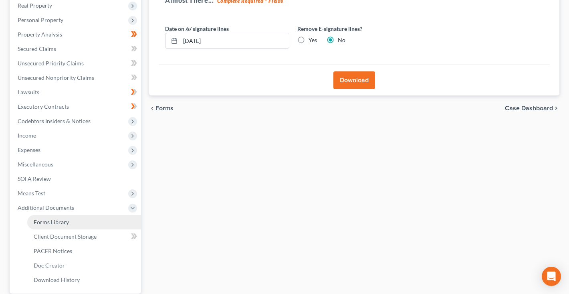
click at [57, 220] on span "Forms Library" at bounding box center [51, 221] width 35 height 7
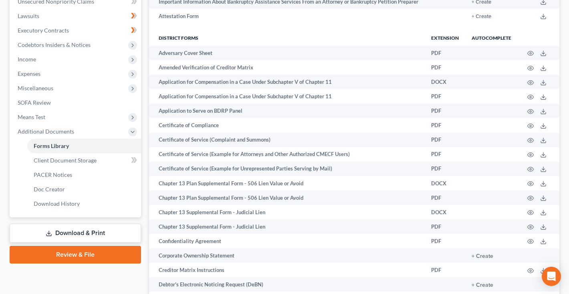
click at [63, 236] on link "Download & Print" at bounding box center [75, 233] width 131 height 19
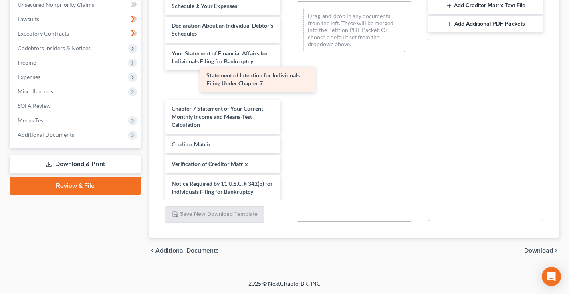
scroll to position [470, 0]
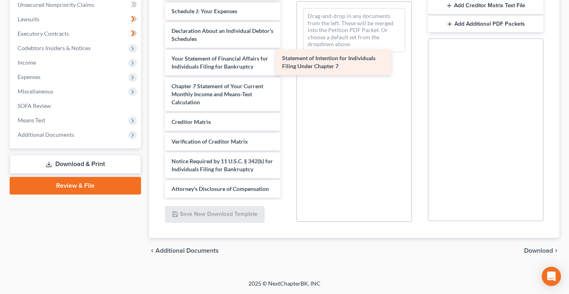
drag, startPoint x: 219, startPoint y: 89, endPoint x: 329, endPoint y: 65, distance: 112.7
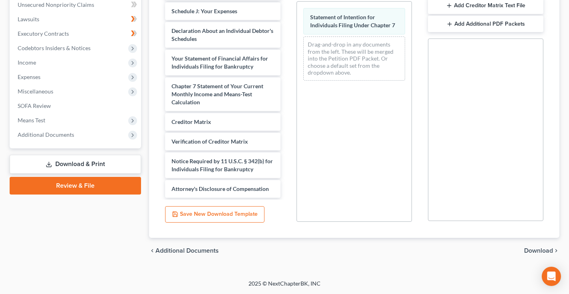
click at [539, 250] on span "Download" at bounding box center [538, 250] width 29 height 6
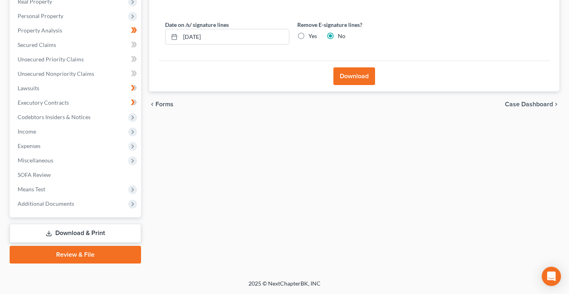
scroll to position [132, 0]
click at [347, 75] on button "Download" at bounding box center [354, 76] width 42 height 18
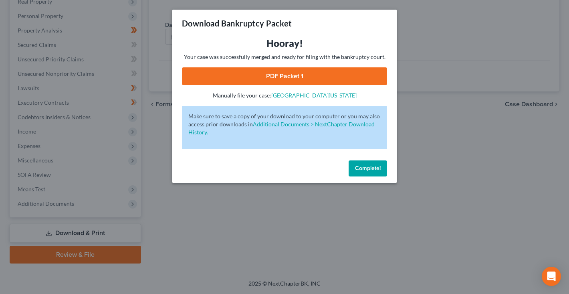
click at [252, 74] on link "PDF Packet 1" at bounding box center [284, 76] width 205 height 18
click at [361, 169] on span "Complete!" at bounding box center [368, 168] width 26 height 7
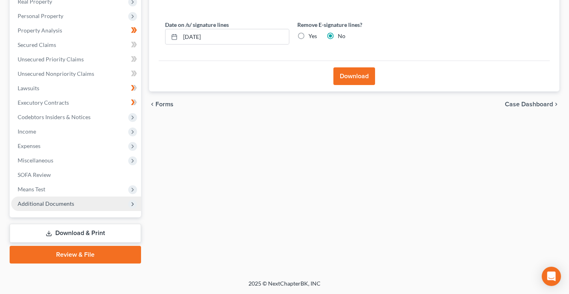
click at [70, 204] on span "Additional Documents" at bounding box center [46, 203] width 57 height 7
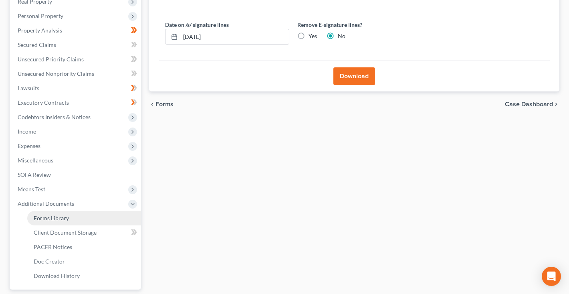
click at [68, 217] on link "Forms Library" at bounding box center [84, 218] width 114 height 14
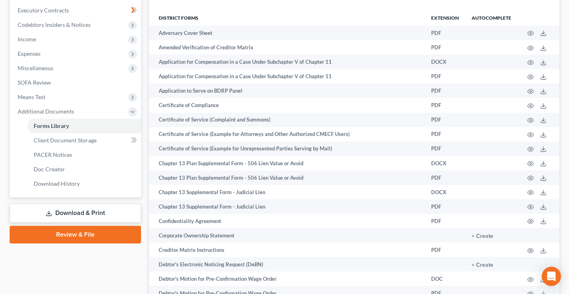
scroll to position [278, 0]
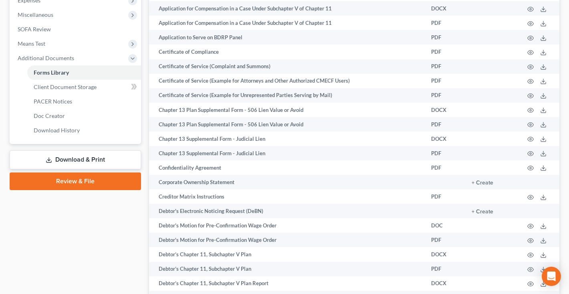
click at [71, 158] on link "Download & Print" at bounding box center [75, 159] width 131 height 19
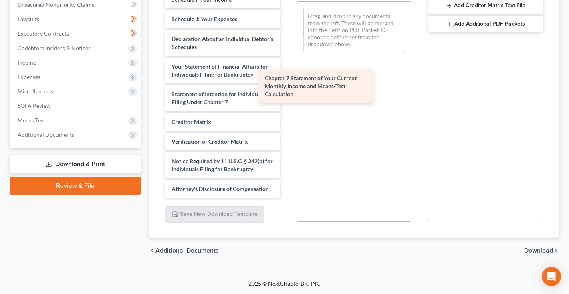
scroll to position [462, 0]
drag, startPoint x: 234, startPoint y: 102, endPoint x: 355, endPoint y: 78, distance: 122.6
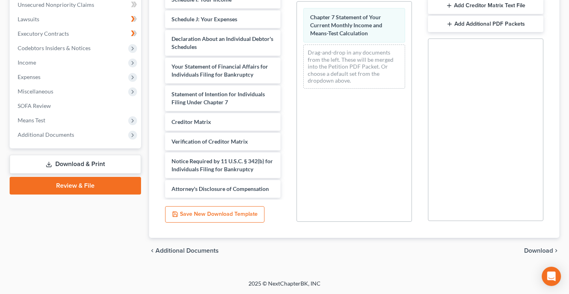
click at [526, 249] on span "Download" at bounding box center [538, 250] width 29 height 6
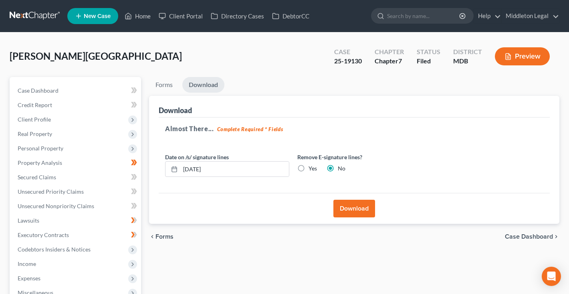
scroll to position [0, 0]
click at [360, 210] on button "Download" at bounding box center [354, 209] width 42 height 18
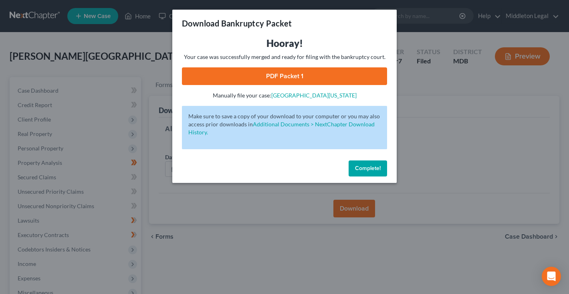
click at [309, 79] on link "PDF Packet 1" at bounding box center [284, 76] width 205 height 18
click at [356, 168] on span "Complete!" at bounding box center [368, 168] width 26 height 7
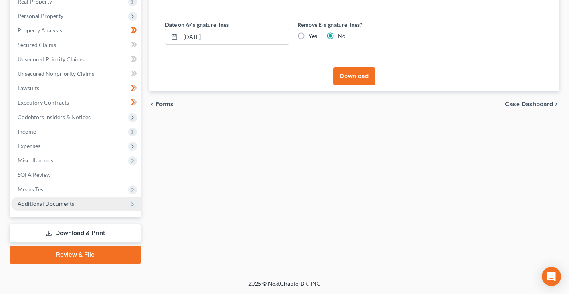
scroll to position [132, 0]
click at [75, 208] on span "Additional Documents" at bounding box center [76, 203] width 130 height 14
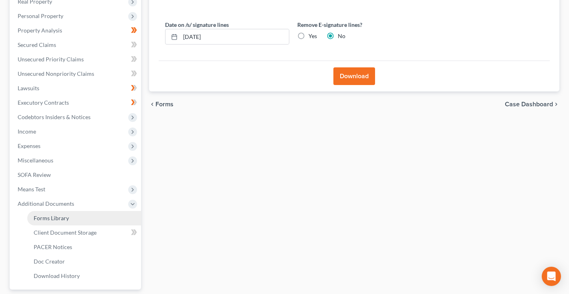
click at [72, 216] on link "Forms Library" at bounding box center [84, 218] width 114 height 14
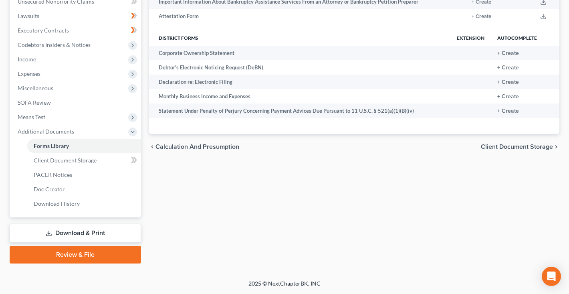
click at [69, 230] on link "Download & Print" at bounding box center [75, 233] width 131 height 19
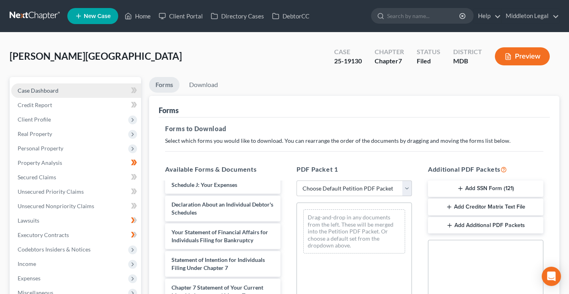
click at [28, 92] on span "Case Dashboard" at bounding box center [38, 90] width 41 height 7
select select "3"
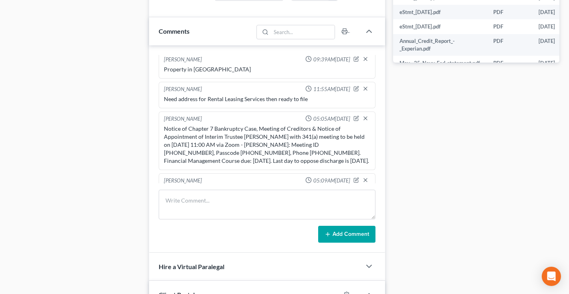
scroll to position [476, 0]
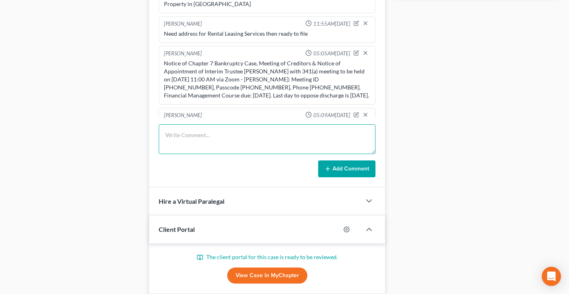
click at [203, 140] on textarea at bounding box center [267, 139] width 217 height 30
type textarea "Filed incomplete docs"
click at [362, 165] on button "Add Comment" at bounding box center [346, 168] width 57 height 17
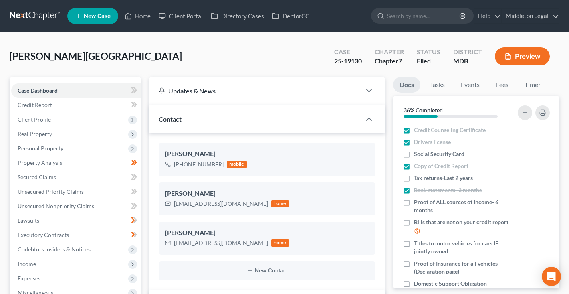
scroll to position [0, 0]
click at [36, 14] on link at bounding box center [35, 16] width 51 height 14
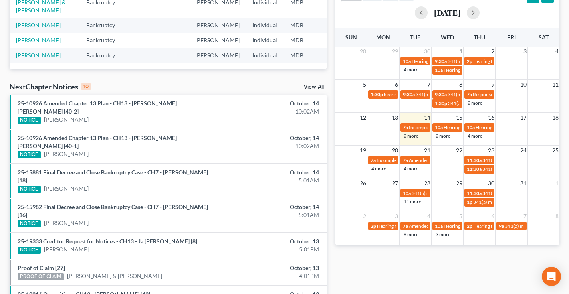
scroll to position [182, 0]
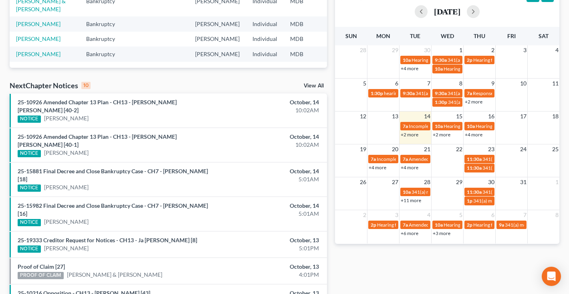
click at [414, 135] on link "+2 more" at bounding box center [410, 134] width 18 height 6
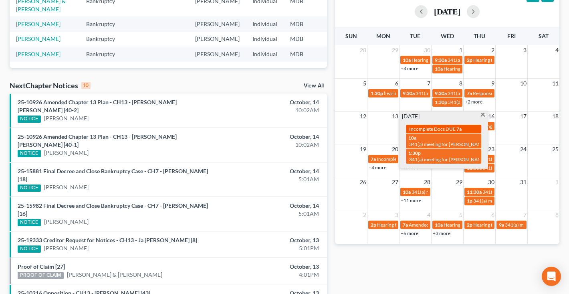
click at [424, 130] on span "Incomplete Docs DUE" at bounding box center [432, 129] width 46 height 6
select select "Days"
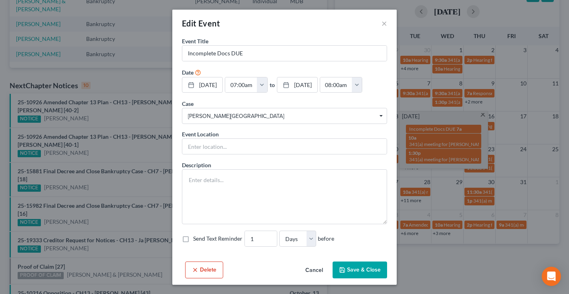
click at [215, 278] on button "Delete" at bounding box center [204, 269] width 38 height 17
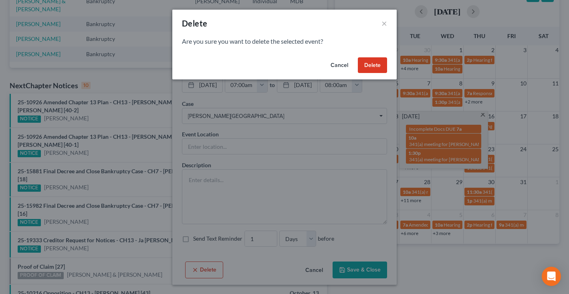
click at [375, 69] on button "Delete" at bounding box center [372, 65] width 29 height 16
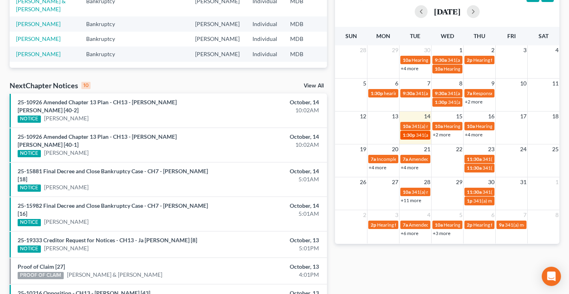
click at [409, 135] on span "1:30p" at bounding box center [409, 135] width 12 height 6
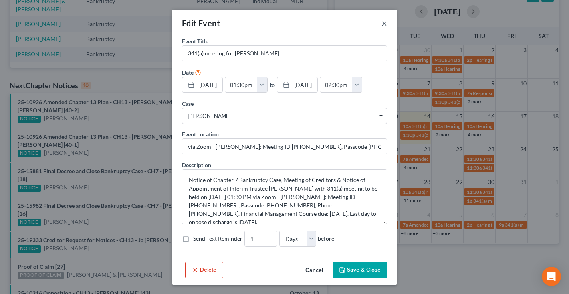
click at [386, 25] on button "×" at bounding box center [384, 23] width 6 height 10
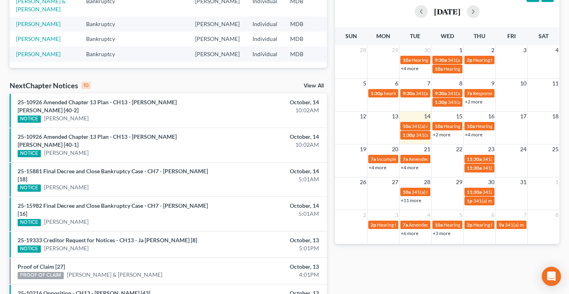
click at [444, 133] on link "+2 more" at bounding box center [442, 134] width 18 height 6
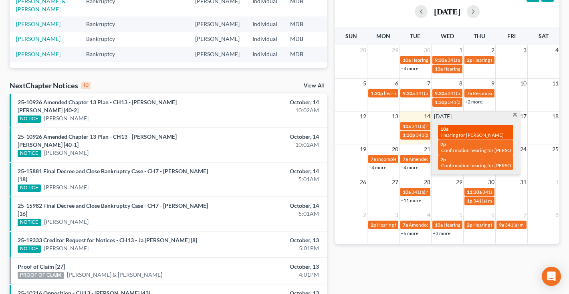
click at [482, 134] on span "Hearing for [PERSON_NAME]" at bounding box center [472, 135] width 63 height 6
select select "Days"
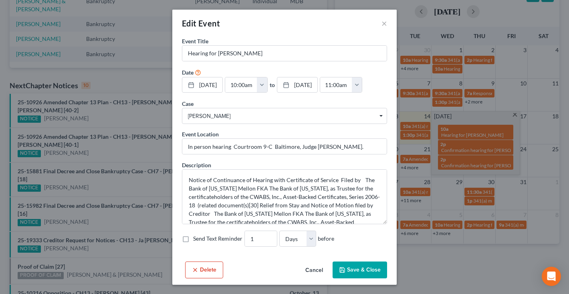
click at [197, 273] on icon "button" at bounding box center [195, 269] width 6 height 6
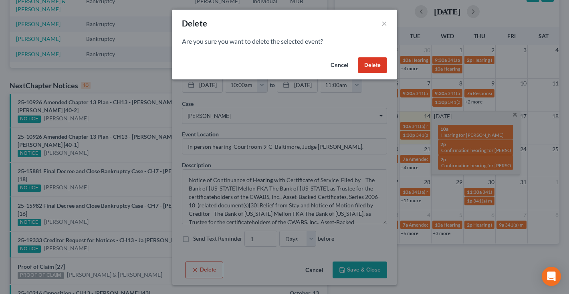
click at [375, 64] on button "Delete" at bounding box center [372, 65] width 29 height 16
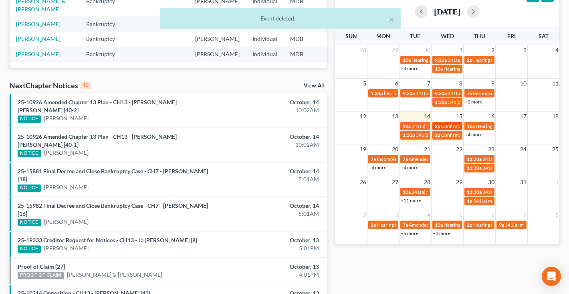
click at [447, 128] on span "Confirmation hearing for [PERSON_NAME]" at bounding box center [486, 126] width 91 height 6
select select "Days"
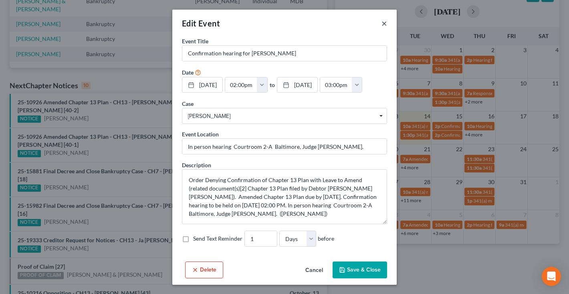
click at [385, 22] on button "×" at bounding box center [384, 23] width 6 height 10
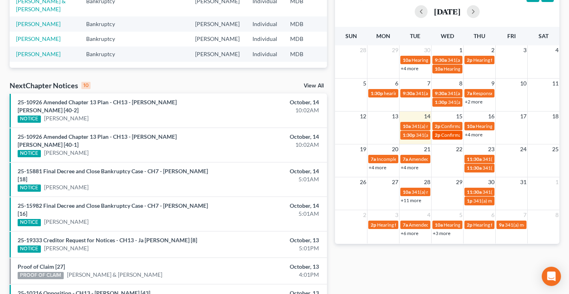
click at [448, 135] on span "Confirmation hearing for [PERSON_NAME]" at bounding box center [486, 135] width 91 height 6
select select "Days"
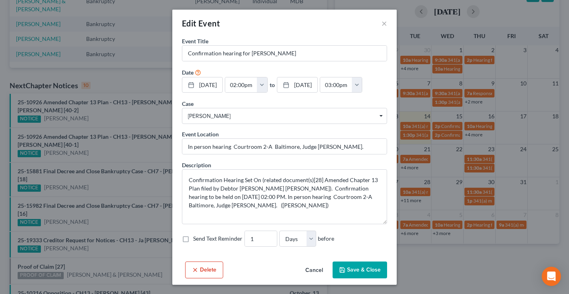
click at [200, 278] on button "Delete" at bounding box center [204, 269] width 38 height 17
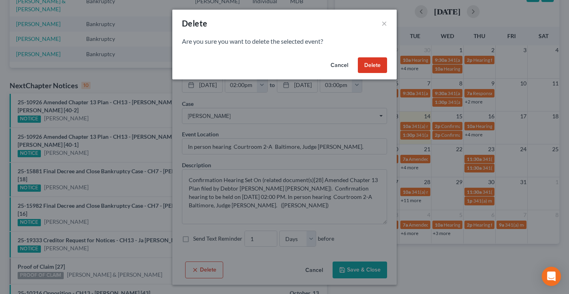
click at [367, 63] on button "Delete" at bounding box center [372, 65] width 29 height 16
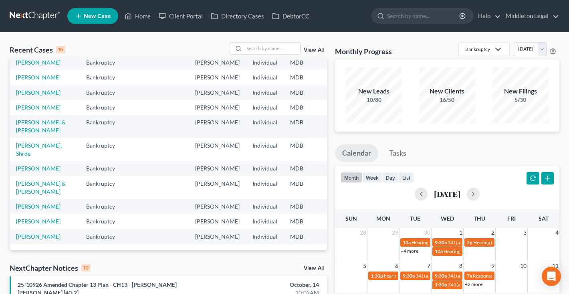
scroll to position [0, 0]
click at [272, 50] on input "search" at bounding box center [272, 48] width 56 height 12
type input "ward"
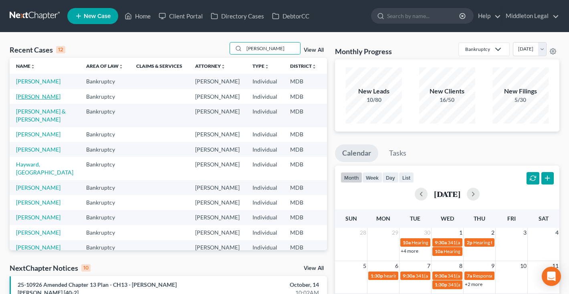
click at [25, 100] on link "[PERSON_NAME]" at bounding box center [38, 96] width 44 height 7
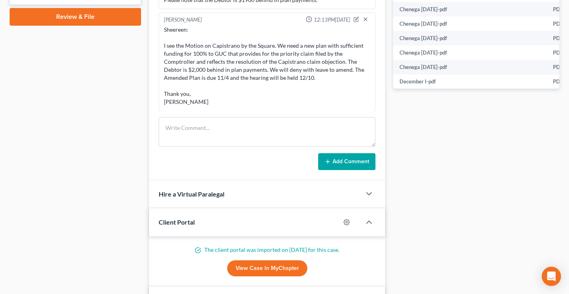
scroll to position [391, 0]
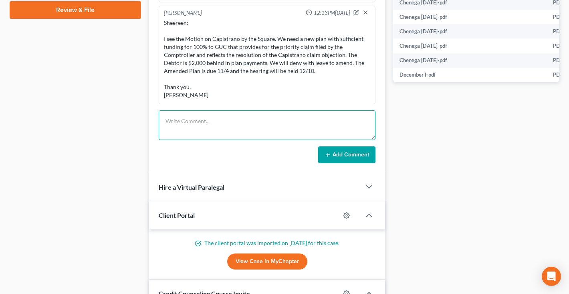
click at [194, 127] on textarea at bounding box center [267, 125] width 217 height 30
paste textarea "Dear Attorney McNair, Thank you for your message and for your continued work on…"
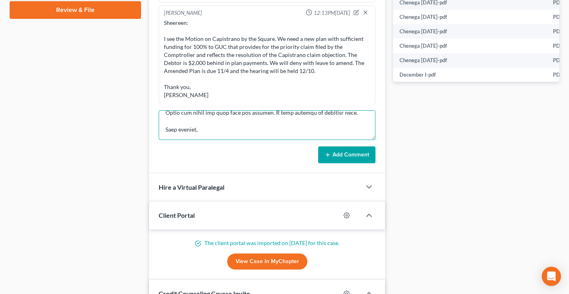
type textarea "Dear Attorney McNair, Thank you for your message and for your continued work on…"
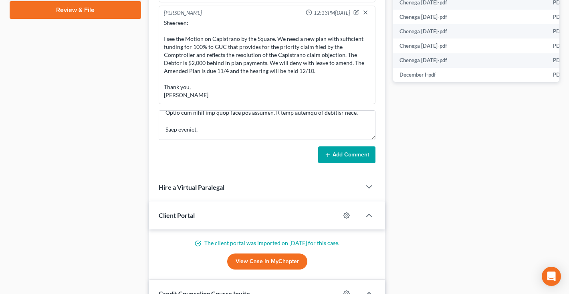
click at [335, 154] on button "Add Comment" at bounding box center [346, 154] width 57 height 17
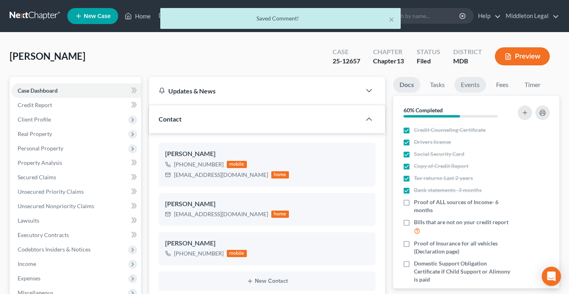
scroll to position [0, 0]
click at [478, 85] on link "Events" at bounding box center [470, 85] width 32 height 16
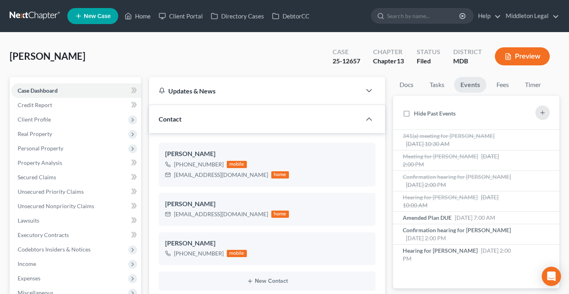
click at [10, 14] on link at bounding box center [35, 16] width 51 height 14
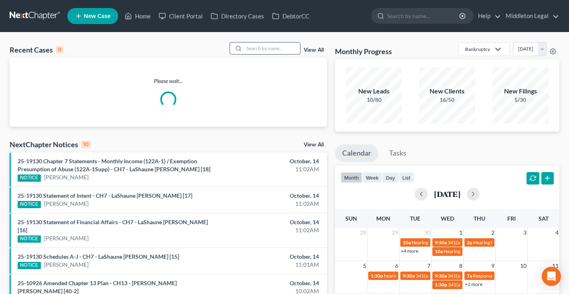
click at [287, 47] on input "search" at bounding box center [272, 48] width 56 height 12
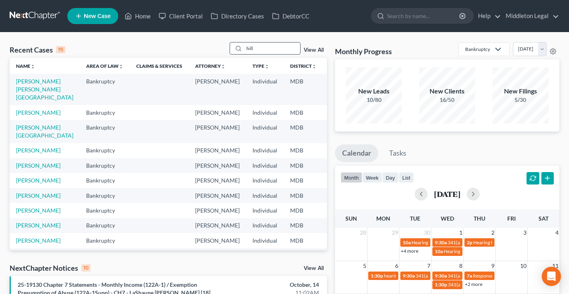
type input "hill"
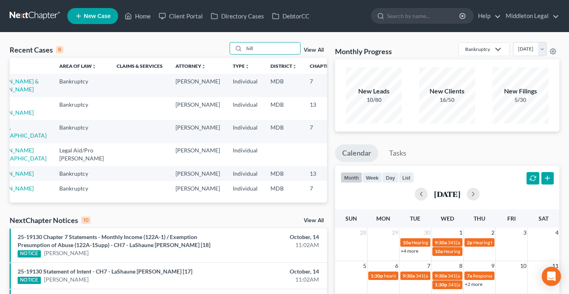
scroll to position [0, 26]
drag, startPoint x: 293, startPoint y: 83, endPoint x: 320, endPoint y: 83, distance: 26.8
click at [344, 83] on td "25-19369" at bounding box center [363, 85] width 38 height 23
copy td "25-19369"
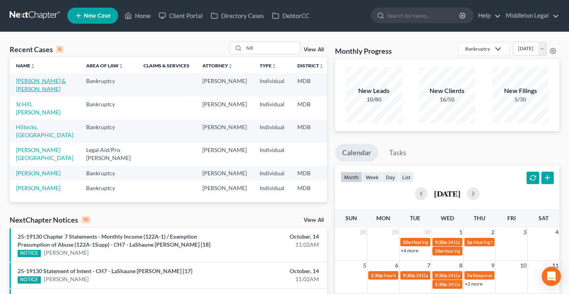
scroll to position [0, 0]
click at [24, 92] on link "[PERSON_NAME] & [PERSON_NAME]" at bounding box center [41, 84] width 50 height 15
select select "3"
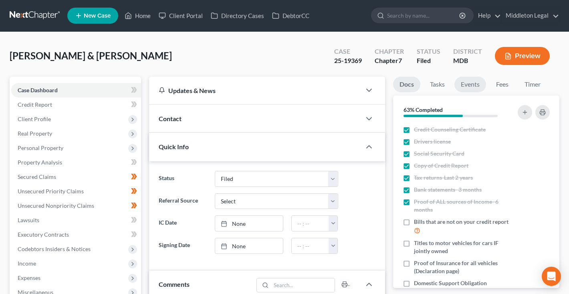
click at [472, 85] on link "Events" at bounding box center [470, 85] width 32 height 16
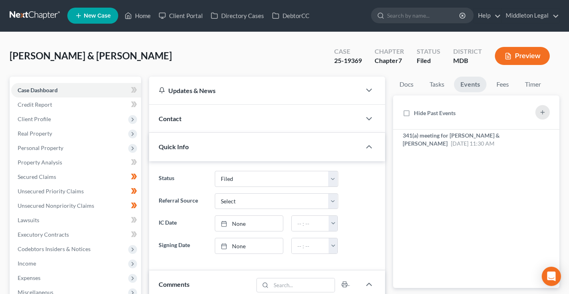
click at [44, 17] on link at bounding box center [35, 15] width 51 height 14
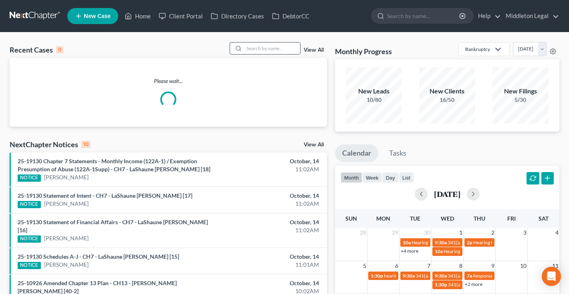
click at [250, 51] on input "search" at bounding box center [272, 48] width 56 height 12
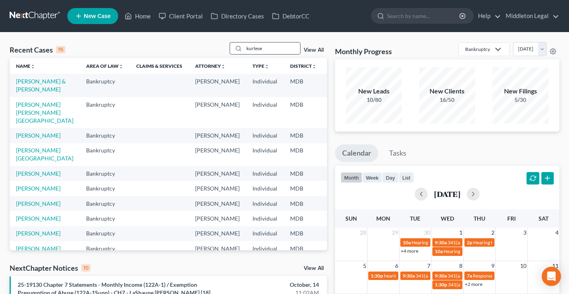
type input "kurtese"
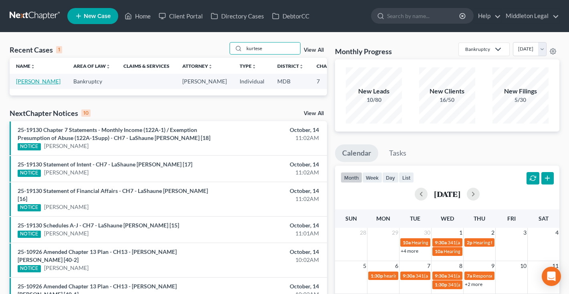
click at [26, 85] on link "[PERSON_NAME]" at bounding box center [38, 81] width 44 height 7
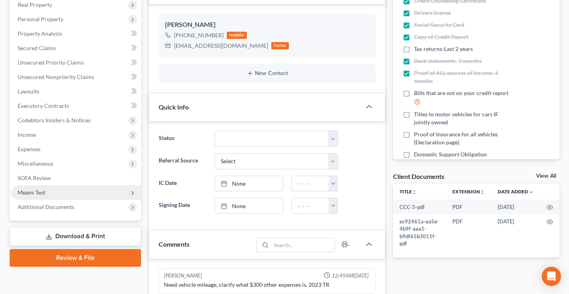
scroll to position [135, 0]
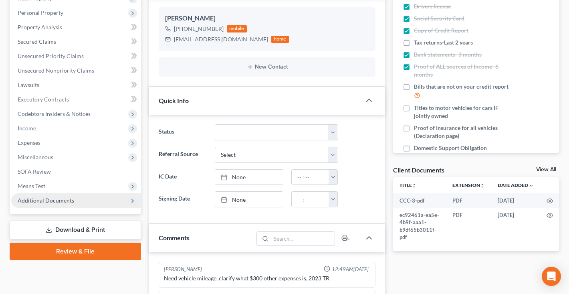
click at [44, 198] on span "Additional Documents" at bounding box center [46, 200] width 57 height 7
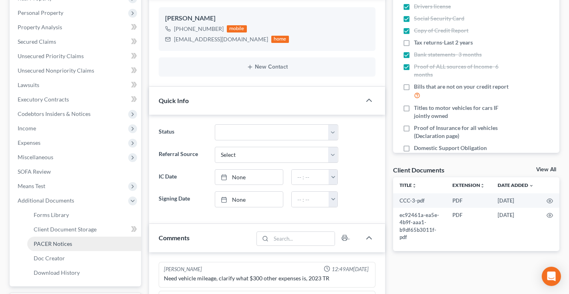
click at [46, 241] on span "PACER Notices" at bounding box center [53, 243] width 38 height 7
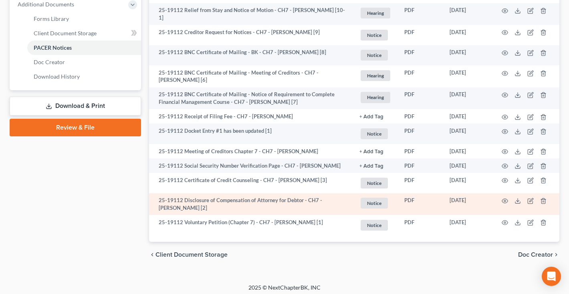
scroll to position [337, 0]
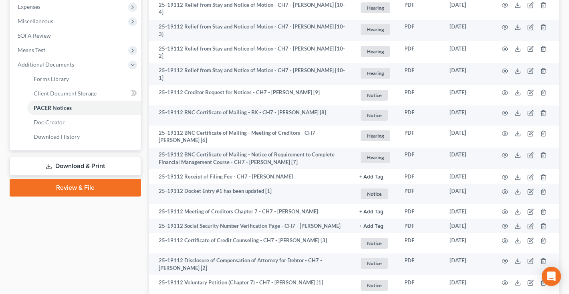
click at [87, 166] on link "Download & Print" at bounding box center [75, 166] width 131 height 19
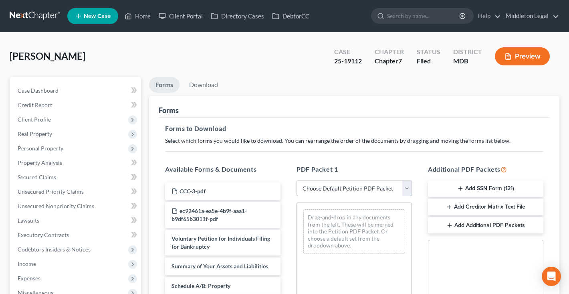
select select "7"
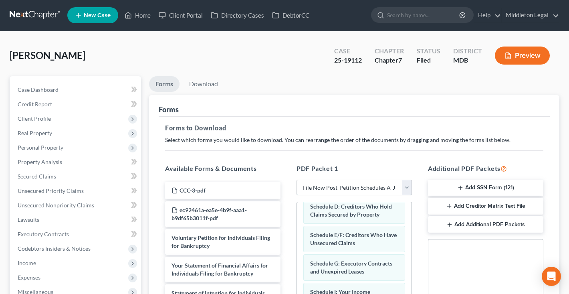
scroll to position [89, 0]
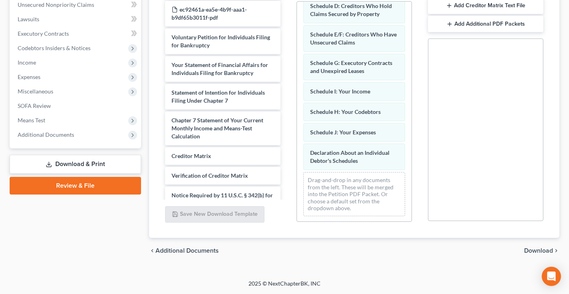
click at [532, 250] on span "Download" at bounding box center [538, 250] width 29 height 6
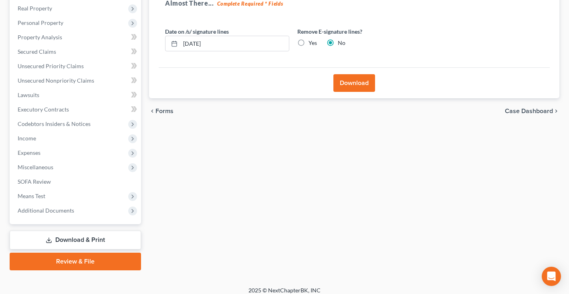
scroll to position [16, 0]
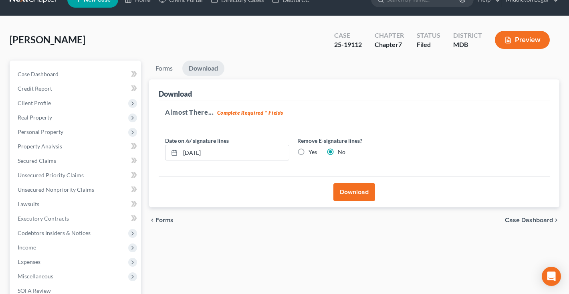
click at [356, 197] on button "Download" at bounding box center [354, 192] width 42 height 18
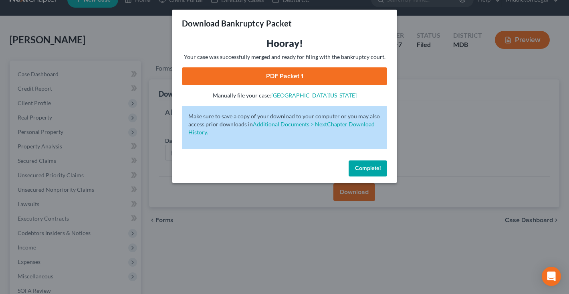
click at [267, 77] on link "PDF Packet 1" at bounding box center [284, 76] width 205 height 18
click at [355, 162] on button "Complete!" at bounding box center [368, 168] width 38 height 16
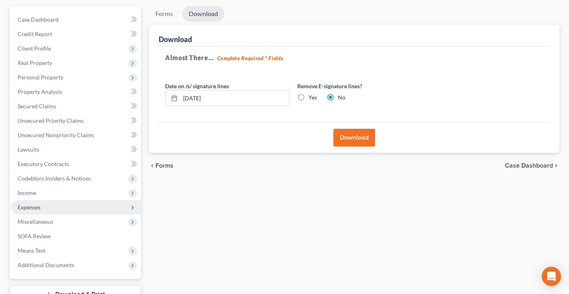
click at [23, 205] on span "Expenses" at bounding box center [29, 207] width 23 height 7
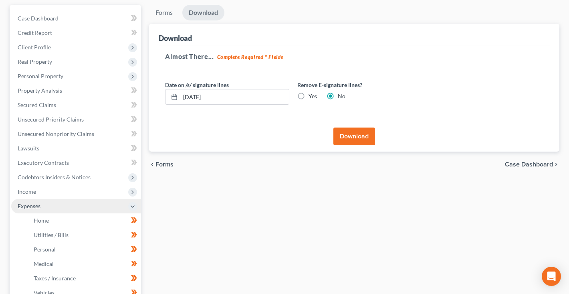
scroll to position [131, 0]
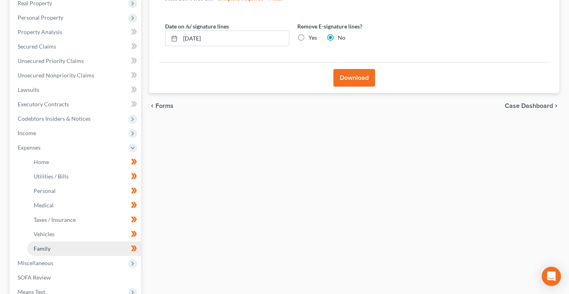
click at [40, 249] on span "Family" at bounding box center [42, 248] width 17 height 7
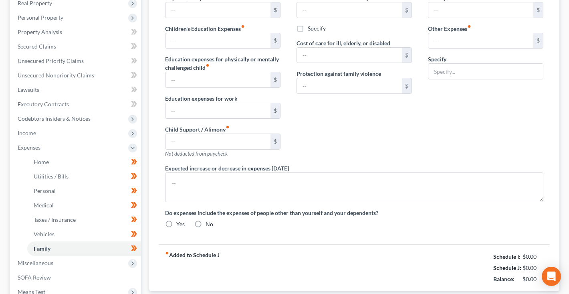
type input "1,400.00"
type input "0.00"
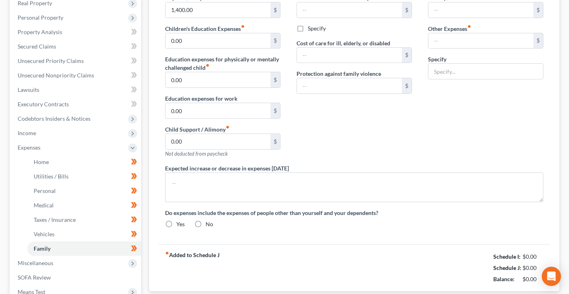
type input "0.00"
radio input "true"
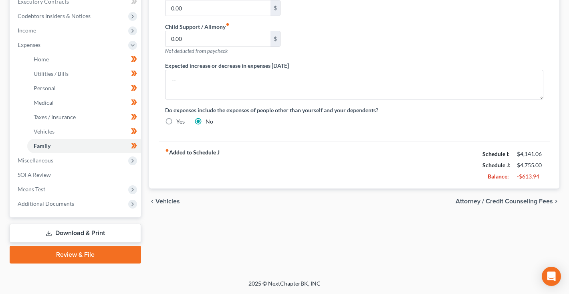
scroll to position [233, 0]
click at [55, 171] on link "SOFA Review" at bounding box center [76, 175] width 130 height 14
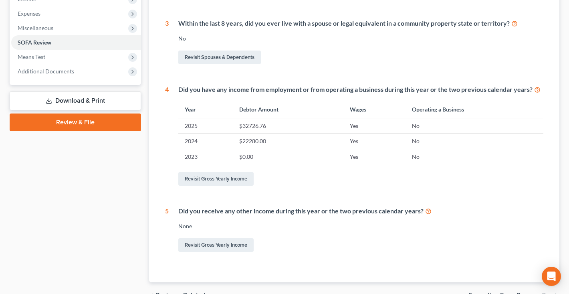
scroll to position [292, 0]
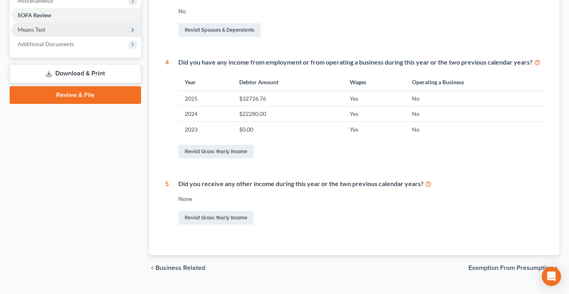
click at [78, 36] on span "Means Test" at bounding box center [76, 29] width 130 height 14
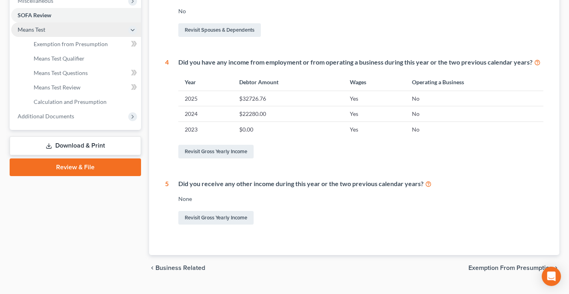
click at [71, 31] on span "Means Test" at bounding box center [76, 29] width 130 height 14
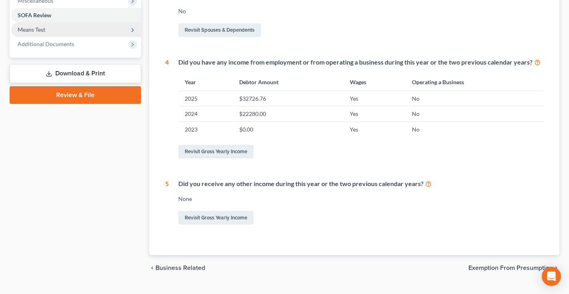
click at [70, 32] on span "Means Test" at bounding box center [76, 29] width 130 height 14
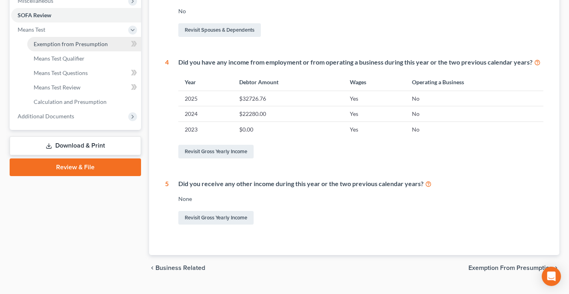
click at [70, 40] on span "Exemption from Presumption" at bounding box center [71, 43] width 74 height 7
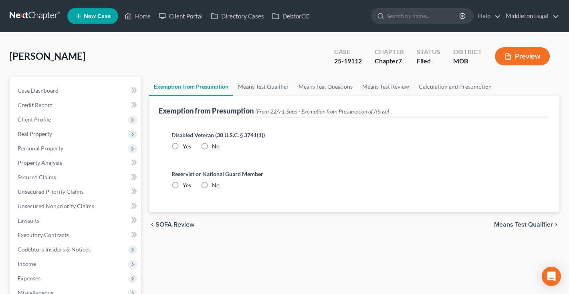
radio input "true"
click at [274, 91] on link "Means Test Qualifier" at bounding box center [263, 86] width 61 height 19
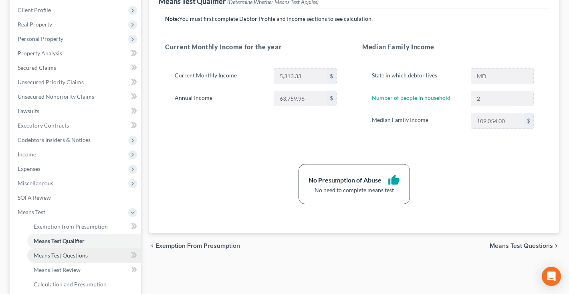
scroll to position [168, 0]
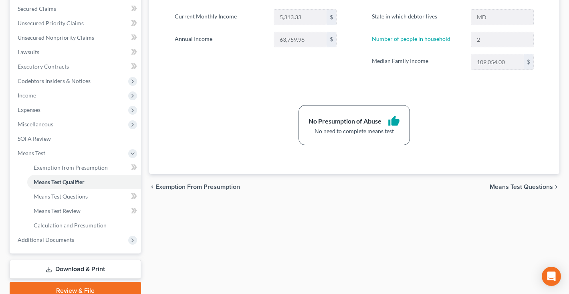
click at [70, 268] on link "Download & Print" at bounding box center [75, 269] width 131 height 19
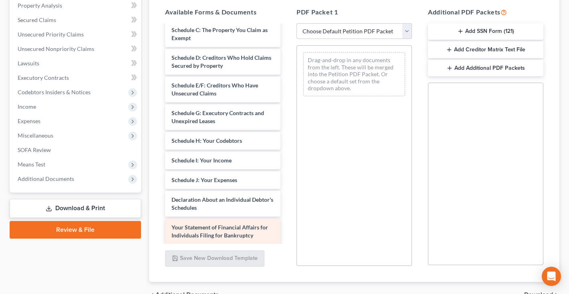
scroll to position [204, 0]
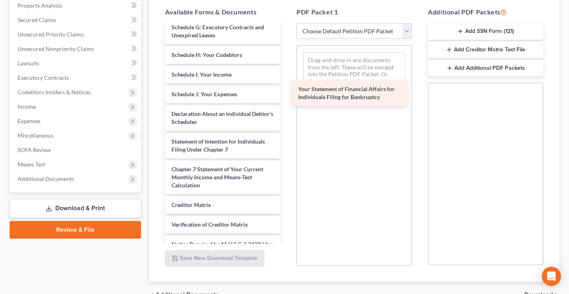
drag, startPoint x: 236, startPoint y: 149, endPoint x: 368, endPoint y: 93, distance: 143.6
click at [287, 93] on div "Your Statement of Financial Affairs for Individuals Filing for Bankruptcy CCC-3…" at bounding box center [223, 50] width 128 height 459
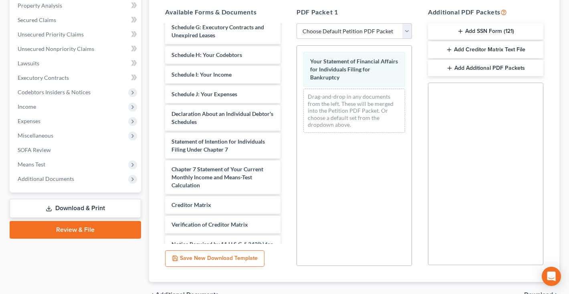
scroll to position [157, 0]
click at [533, 291] on span "Download" at bounding box center [538, 294] width 29 height 6
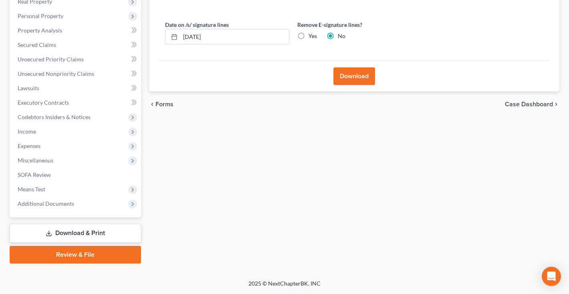
scroll to position [132, 0]
click at [357, 74] on button "Download" at bounding box center [354, 76] width 42 height 18
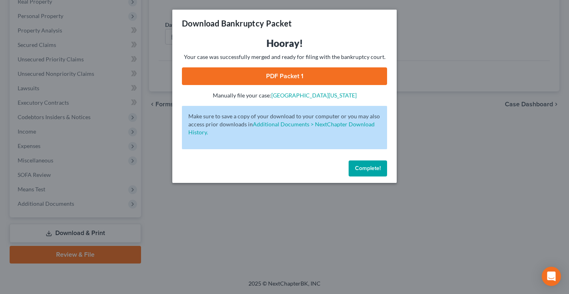
click at [243, 73] on link "PDF Packet 1" at bounding box center [284, 76] width 205 height 18
click at [376, 161] on button "Complete!" at bounding box center [368, 168] width 38 height 16
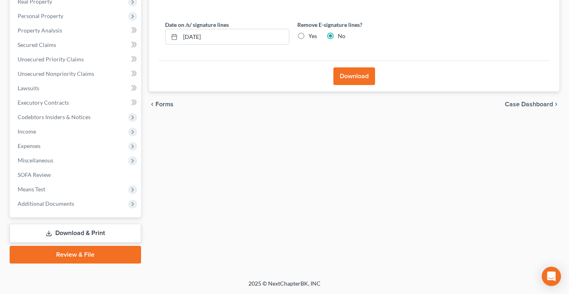
click at [68, 231] on link "Download & Print" at bounding box center [75, 233] width 131 height 19
click at [66, 202] on span "Additional Documents" at bounding box center [46, 203] width 57 height 7
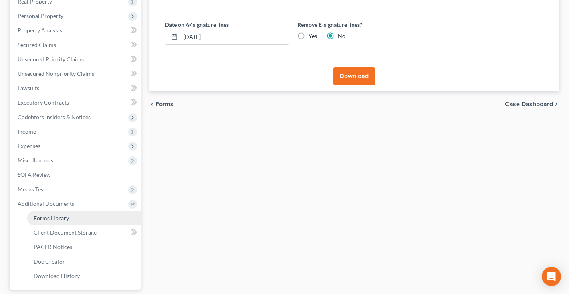
click at [65, 218] on span "Forms Library" at bounding box center [51, 217] width 35 height 7
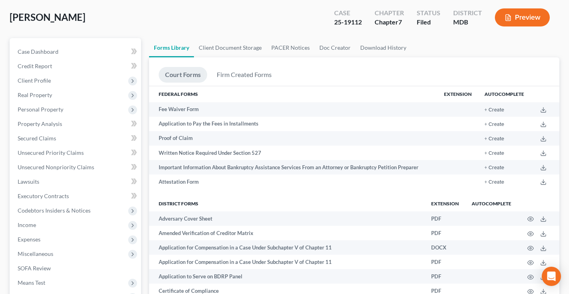
scroll to position [357, 0]
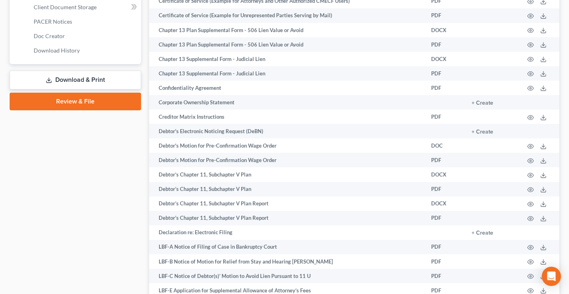
click at [91, 84] on link "Download & Print" at bounding box center [75, 80] width 131 height 19
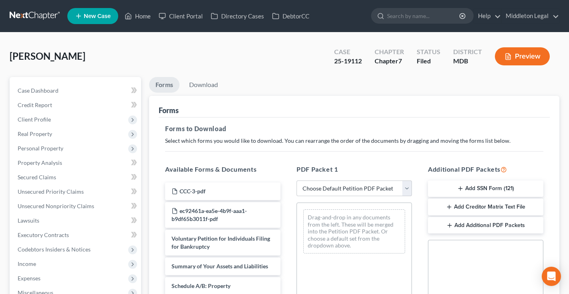
scroll to position [237, 0]
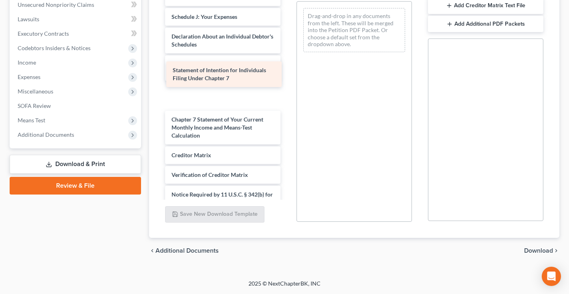
drag, startPoint x: 244, startPoint y: 77, endPoint x: 345, endPoint y: 60, distance: 103.2
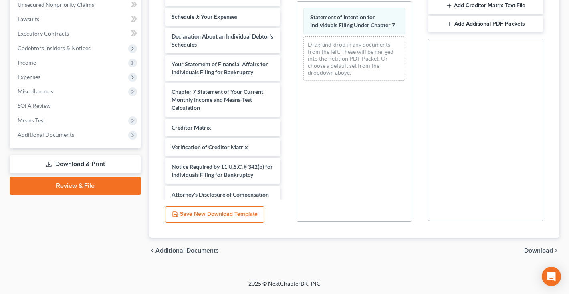
scroll to position [243, 0]
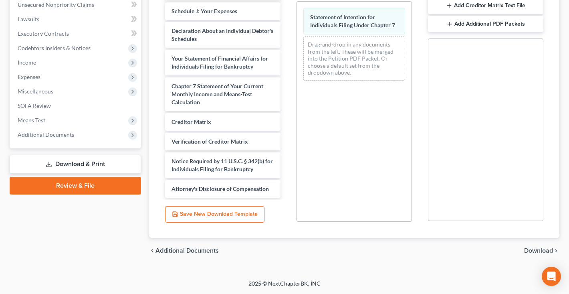
click at [531, 250] on span "Download" at bounding box center [538, 250] width 29 height 6
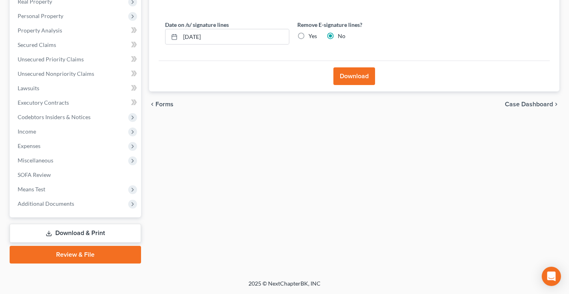
click at [357, 85] on button "Download" at bounding box center [354, 76] width 42 height 18
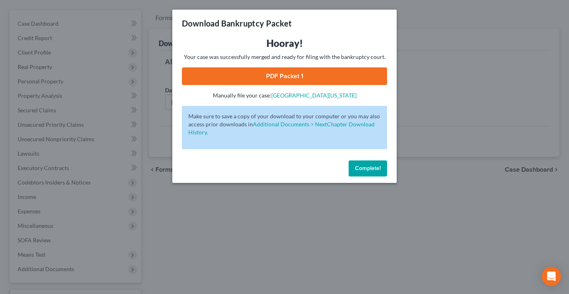
click at [315, 80] on link "PDF Packet 1" at bounding box center [284, 76] width 205 height 18
click at [379, 170] on span "Complete!" at bounding box center [368, 168] width 26 height 7
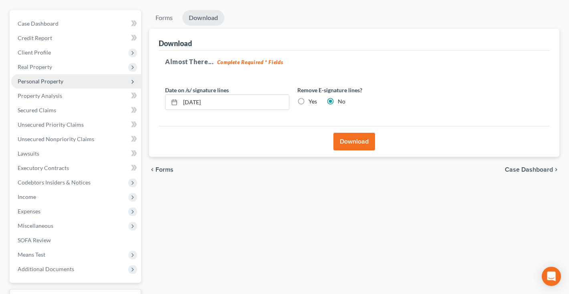
click at [52, 79] on span "Personal Property" at bounding box center [41, 81] width 46 height 7
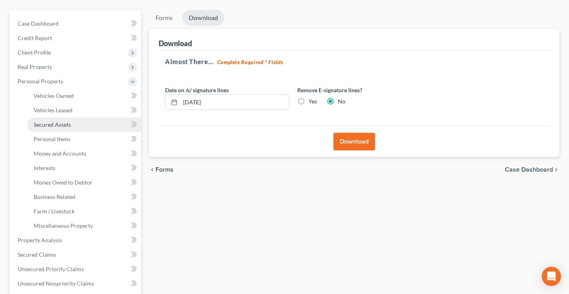
click at [51, 124] on span "Secured Assets" at bounding box center [52, 124] width 37 height 7
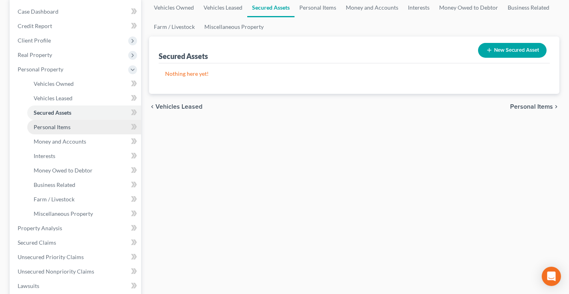
scroll to position [140, 0]
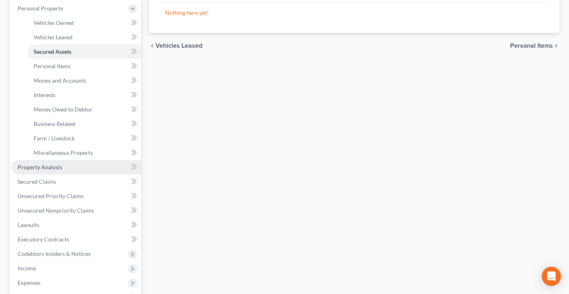
click at [53, 169] on span "Property Analysis" at bounding box center [40, 166] width 44 height 7
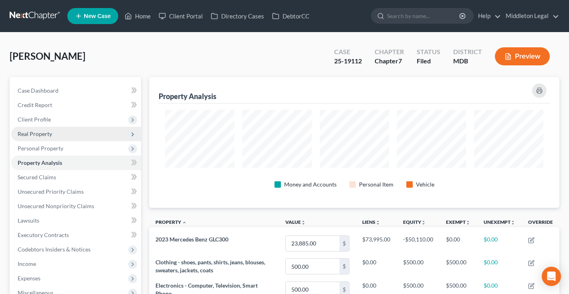
click at [48, 136] on span "Real Property" at bounding box center [35, 133] width 34 height 7
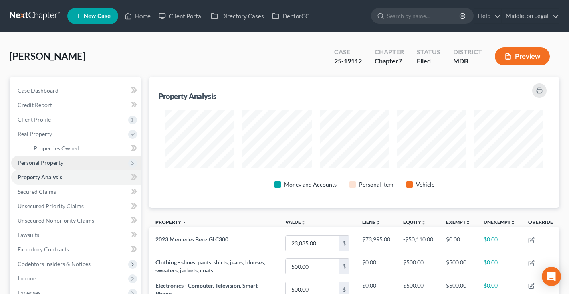
scroll to position [131, 410]
click at [46, 166] on span "Personal Property" at bounding box center [76, 162] width 130 height 14
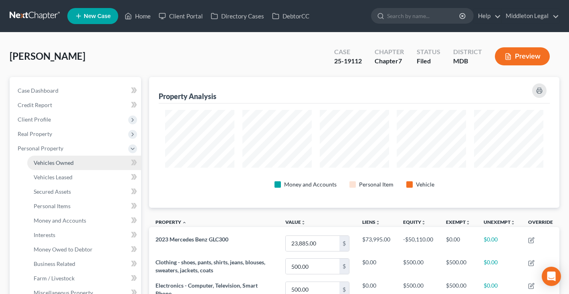
click at [45, 165] on span "Vehicles Owned" at bounding box center [54, 162] width 40 height 7
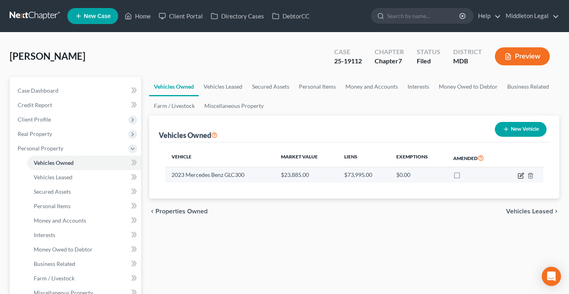
click at [521, 174] on icon "button" at bounding box center [521, 175] width 6 height 6
select select "0"
select select "3"
select select "2"
select select "0"
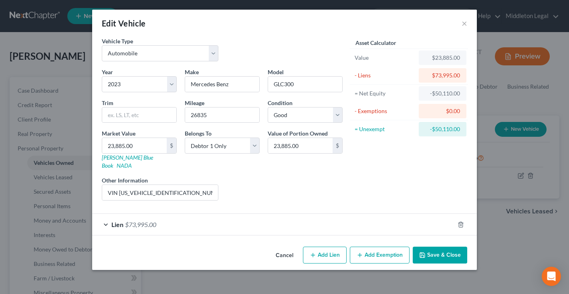
click at [287, 247] on button "Cancel" at bounding box center [284, 255] width 30 height 16
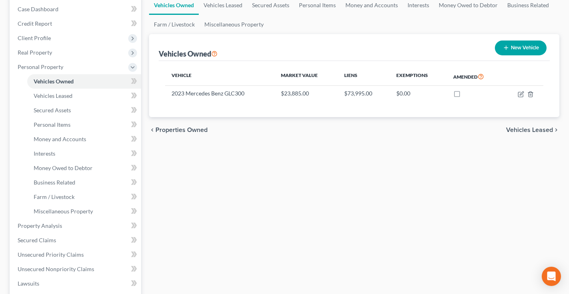
scroll to position [134, 0]
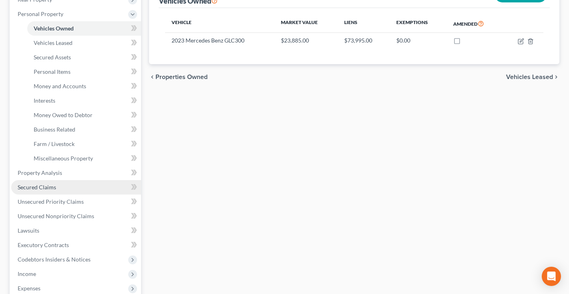
click at [49, 189] on span "Secured Claims" at bounding box center [37, 187] width 38 height 7
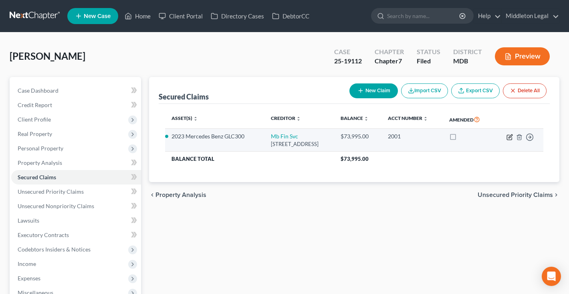
click at [510, 137] on icon "button" at bounding box center [511, 136] width 4 height 4
select select "45"
select select "0"
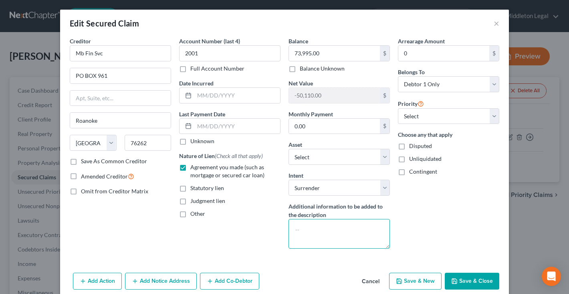
click at [309, 225] on textarea at bounding box center [339, 234] width 101 height 30
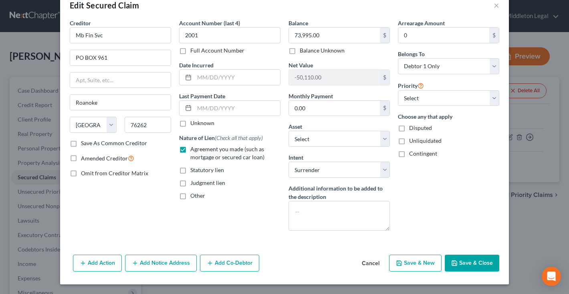
click at [479, 260] on button "Save & Close" at bounding box center [472, 262] width 54 height 17
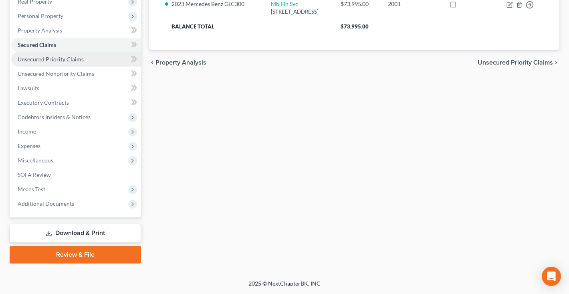
scroll to position [132, 0]
click at [59, 231] on link "Download & Print" at bounding box center [75, 233] width 131 height 19
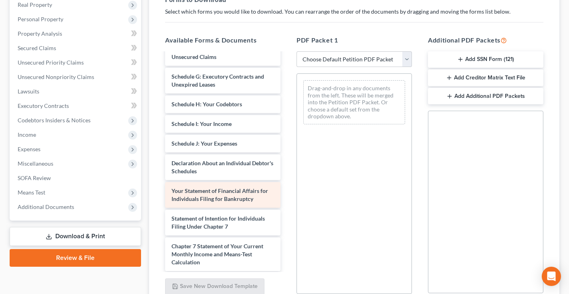
scroll to position [218, 0]
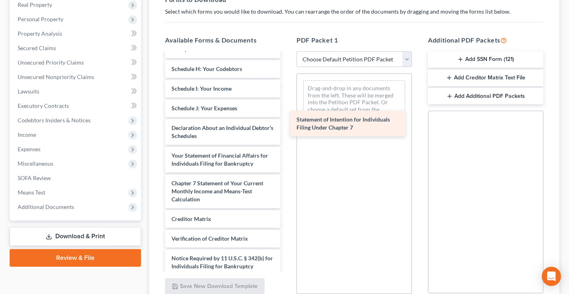
drag, startPoint x: 241, startPoint y: 186, endPoint x: 377, endPoint y: 117, distance: 153.0
click at [287, 117] on div "Statement of Intention for Individuals Filing Under Chapter 7 CCC-3-pdf ec92461…" at bounding box center [223, 64] width 128 height 459
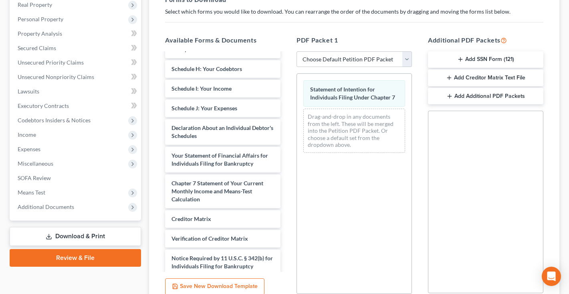
scroll to position [201, 0]
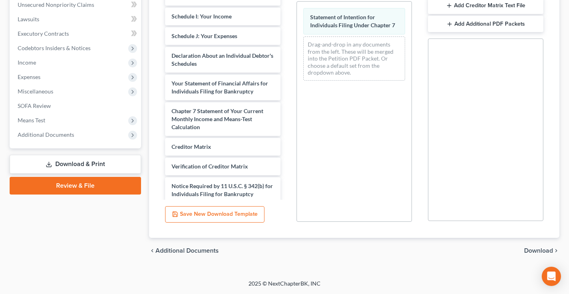
click at [534, 251] on span "Download" at bounding box center [538, 250] width 29 height 6
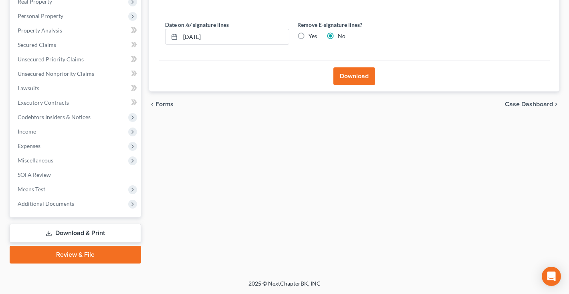
click at [347, 79] on button "Download" at bounding box center [354, 76] width 42 height 18
click at [366, 78] on button "Download" at bounding box center [354, 76] width 42 height 18
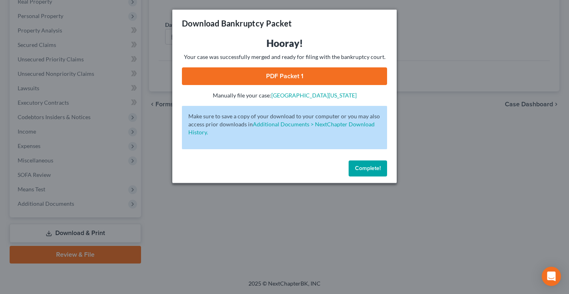
click at [311, 80] on link "PDF Packet 1" at bounding box center [284, 76] width 205 height 18
click at [355, 163] on button "Complete!" at bounding box center [368, 168] width 38 height 16
click at [370, 167] on span "Complete!" at bounding box center [368, 168] width 26 height 7
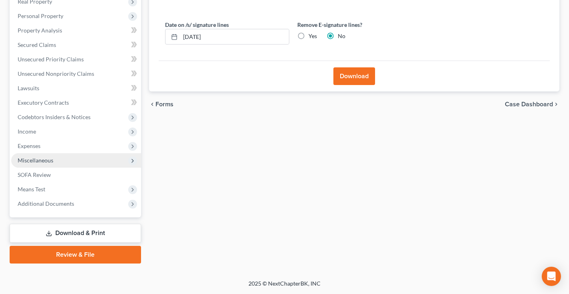
click at [48, 162] on span "Miscellaneous" at bounding box center [36, 160] width 36 height 7
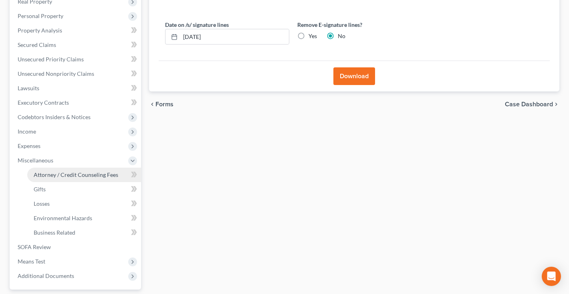
click at [50, 174] on span "Attorney / Credit Counseling Fees" at bounding box center [76, 174] width 85 height 7
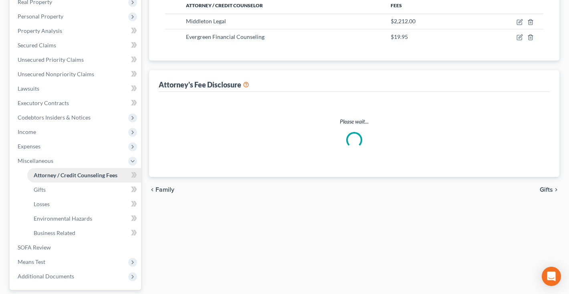
select select "0"
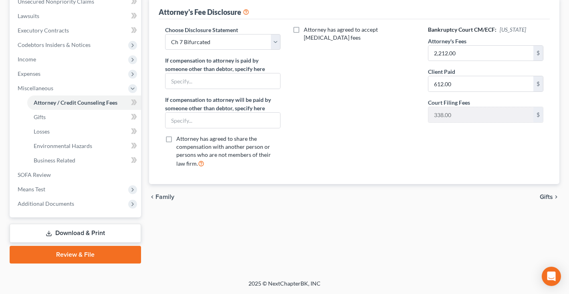
click at [60, 234] on link "Download & Print" at bounding box center [75, 233] width 131 height 19
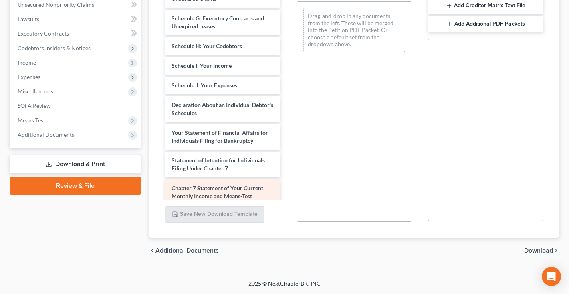
scroll to position [270, 0]
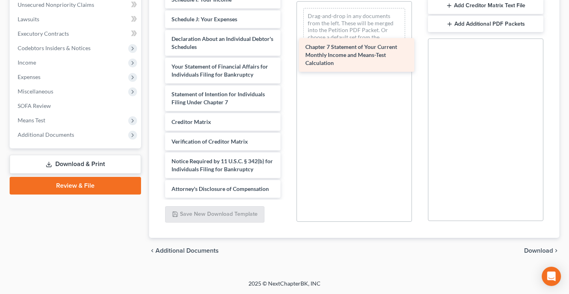
drag, startPoint x: 236, startPoint y: 94, endPoint x: 371, endPoint y: 54, distance: 141.0
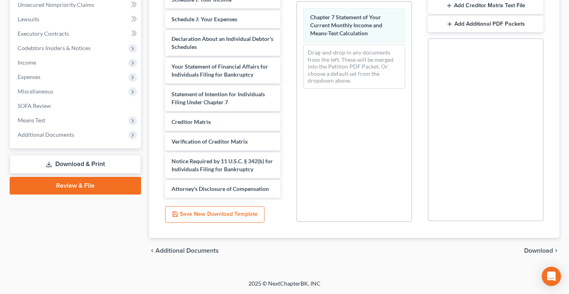
scroll to position [235, 0]
click at [537, 250] on span "Download" at bounding box center [538, 250] width 29 height 6
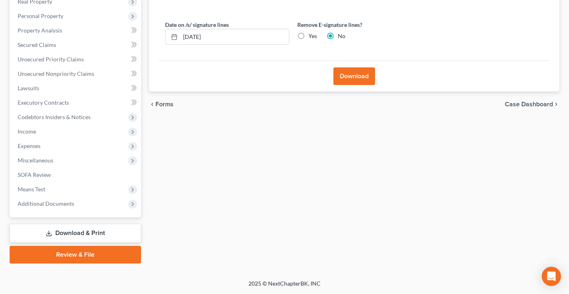
scroll to position [132, 0]
click at [358, 74] on button "Download" at bounding box center [354, 76] width 42 height 18
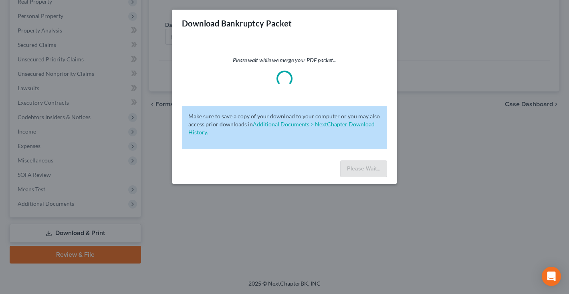
click at [351, 78] on div "Please wait while we merge your PDF packet..." at bounding box center [284, 71] width 205 height 30
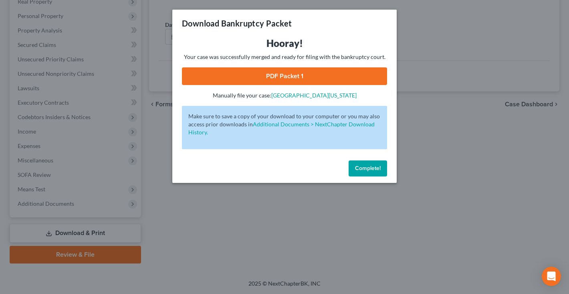
click at [256, 80] on link "PDF Packet 1" at bounding box center [284, 76] width 205 height 18
click at [377, 170] on span "Complete!" at bounding box center [368, 168] width 26 height 7
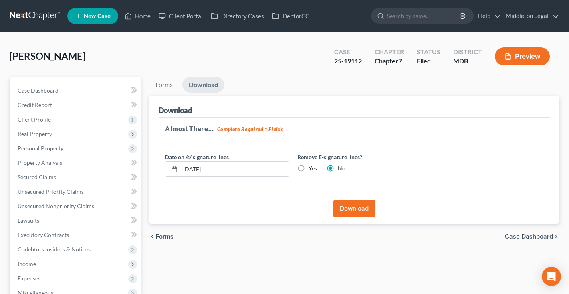
scroll to position [0, 0]
click at [32, 16] on link at bounding box center [35, 16] width 51 height 14
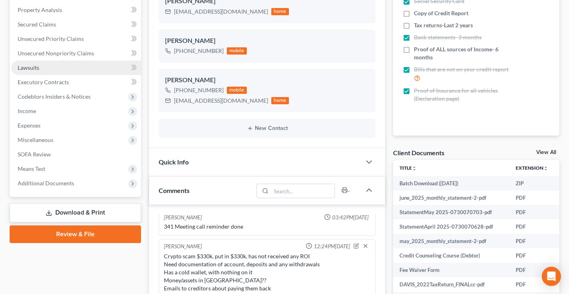
scroll to position [161, 0]
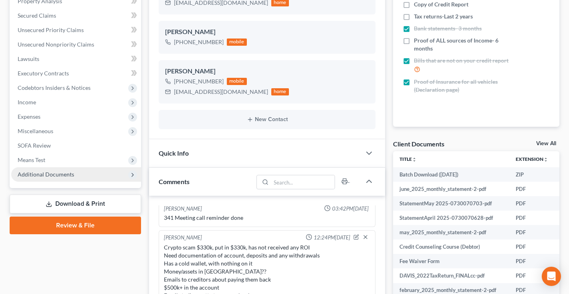
click at [52, 177] on span "Additional Documents" at bounding box center [46, 174] width 57 height 7
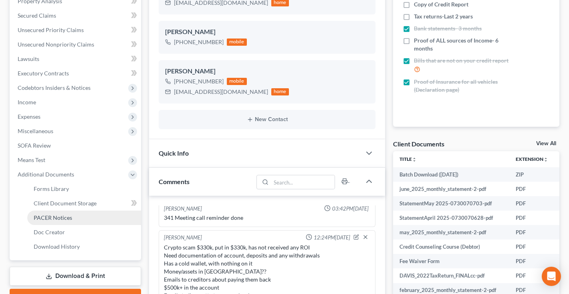
click at [68, 217] on span "PACER Notices" at bounding box center [53, 217] width 38 height 7
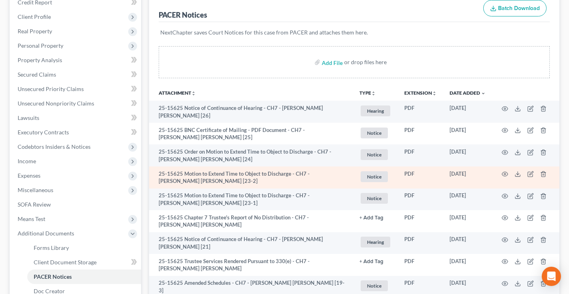
scroll to position [113, 0]
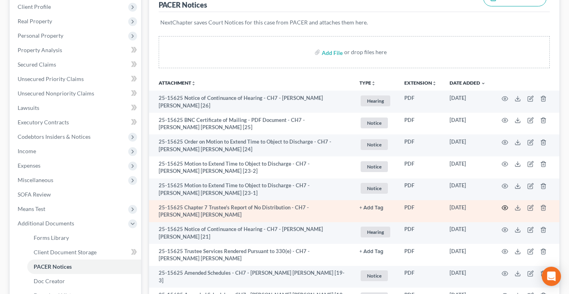
click at [506, 204] on icon "button" at bounding box center [505, 207] width 6 height 6
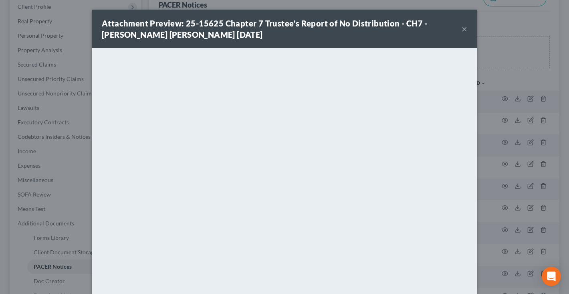
click at [463, 30] on button "×" at bounding box center [465, 29] width 6 height 10
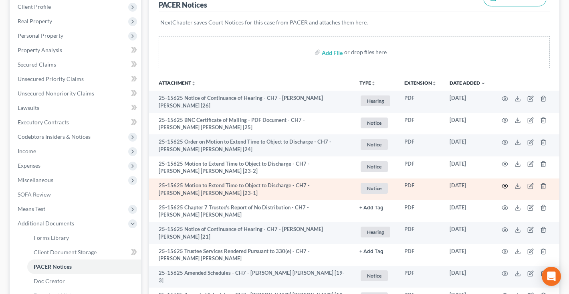
click at [507, 183] on icon "button" at bounding box center [505, 186] width 6 height 6
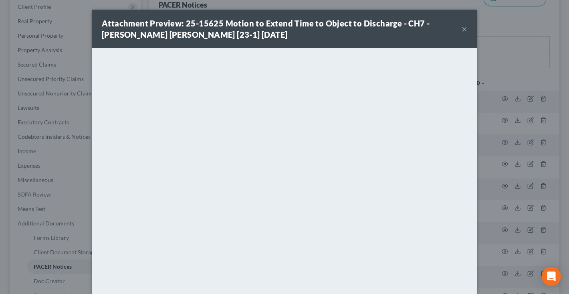
click at [463, 30] on button "×" at bounding box center [465, 29] width 6 height 10
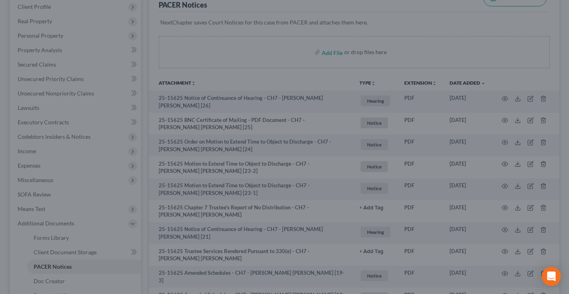
click at [464, 29] on div "NextChapter saves Court Notices for this case from PACER and attaches them here." at bounding box center [354, 27] width 391 height 30
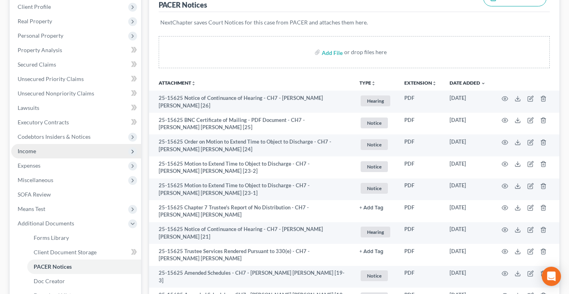
scroll to position [253, 0]
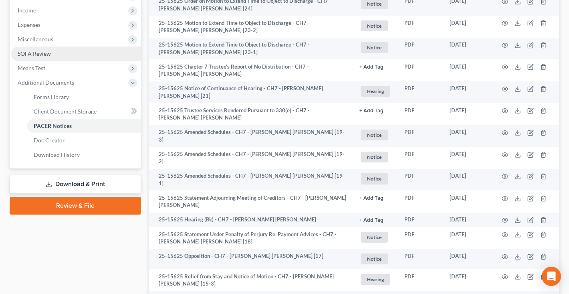
click at [66, 51] on link "SOFA Review" at bounding box center [76, 53] width 130 height 14
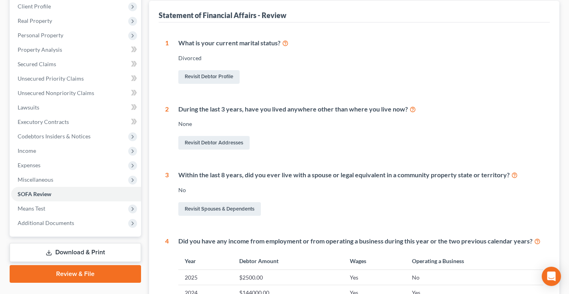
scroll to position [274, 0]
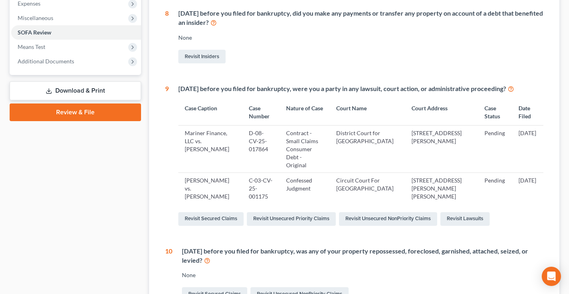
scroll to position [0, 0]
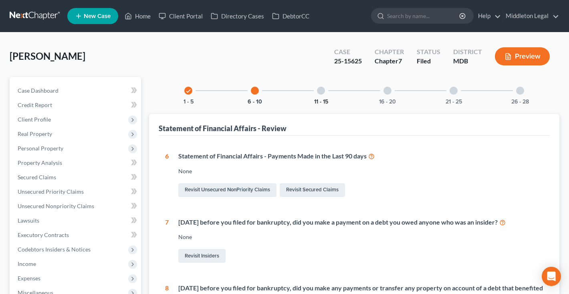
click at [322, 99] on button "11 - 15" at bounding box center [321, 102] width 14 height 6
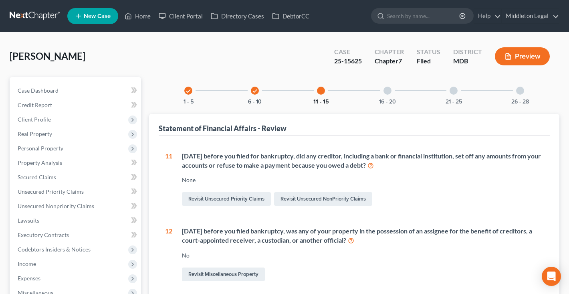
scroll to position [222, 0]
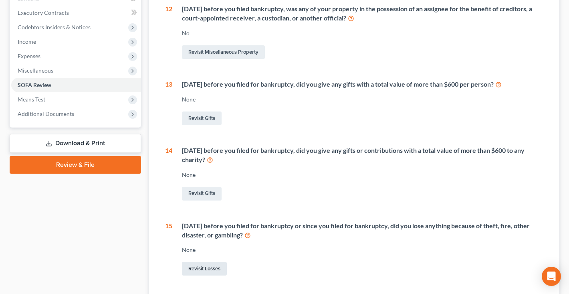
click at [218, 262] on link "Revisit Losses" at bounding box center [204, 269] width 45 height 14
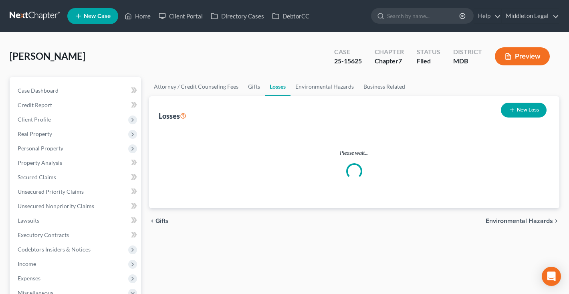
click at [522, 112] on button "New Loss" at bounding box center [524, 110] width 46 height 15
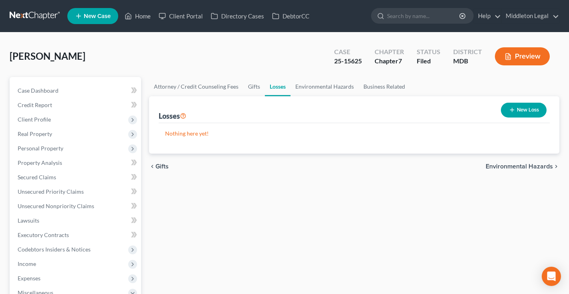
click at [522, 112] on button "New Loss" at bounding box center [524, 110] width 46 height 15
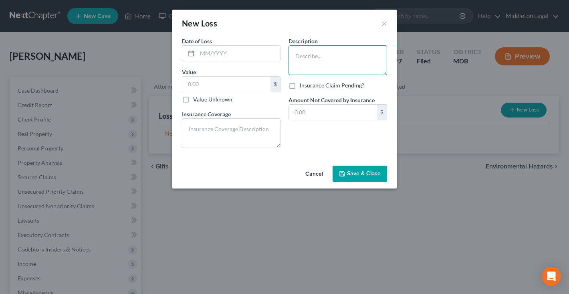
click at [308, 55] on textarea at bounding box center [338, 60] width 99 height 30
click at [222, 83] on input "text" at bounding box center [226, 84] width 88 height 15
type input "665,200"
click at [311, 113] on input "text" at bounding box center [333, 112] width 88 height 15
type input "665,200"
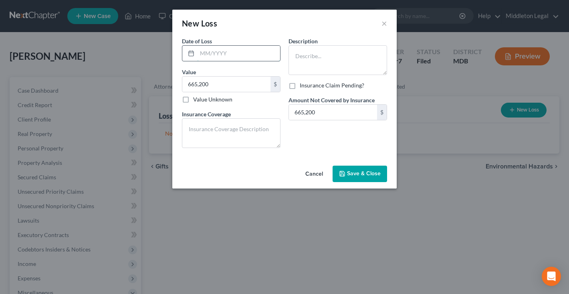
click at [242, 55] on input "text" at bounding box center [238, 53] width 83 height 15
click at [308, 69] on textarea at bounding box center [338, 60] width 99 height 30
type textarea "Azikus Crypto Scam"
click at [235, 56] on input "text" at bounding box center [238, 53] width 83 height 15
click at [350, 59] on textarea "Azikus Crypto Scam" at bounding box center [338, 60] width 99 height 30
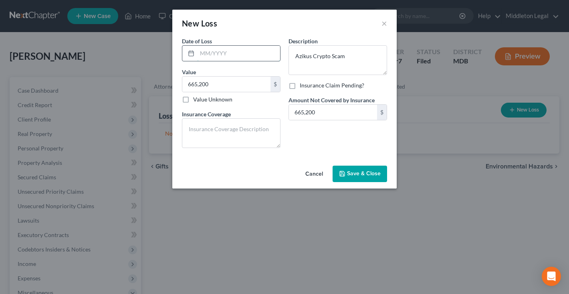
click at [208, 54] on input "text" at bounding box center [238, 53] width 83 height 15
type input "06/2025"
click at [372, 171] on span "Save & Close" at bounding box center [364, 173] width 34 height 7
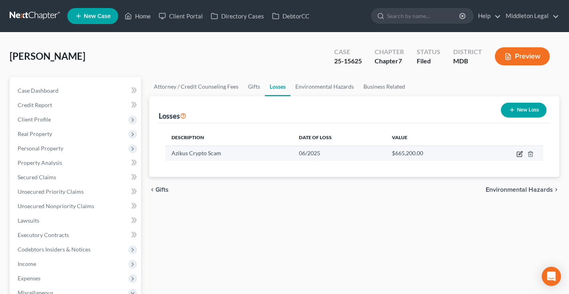
click at [518, 154] on icon "button" at bounding box center [520, 154] width 6 height 6
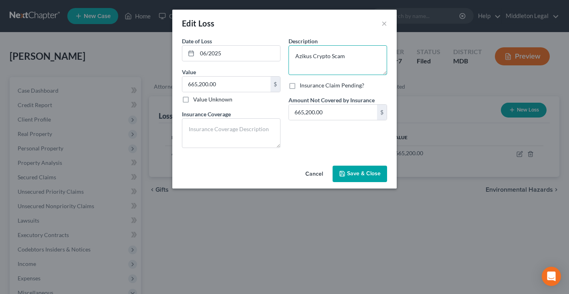
click at [351, 57] on textarea "Azikus Crypto Scam" at bounding box center [338, 60] width 99 height 30
paste textarea "Lastovska ul. 21A, 10000, Zagreb, Croatia"
type textarea "Azikus Crypto Scam Lastovska ul. 21A, 10000, Zagreb, Croatia"
click at [359, 175] on span "Save & Close" at bounding box center [364, 173] width 34 height 7
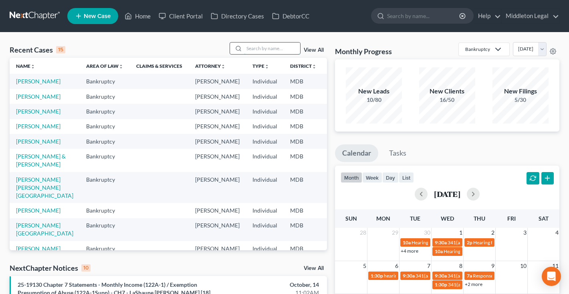
click at [285, 51] on input "search" at bounding box center [272, 48] width 56 height 12
type input "[PERSON_NAME]"
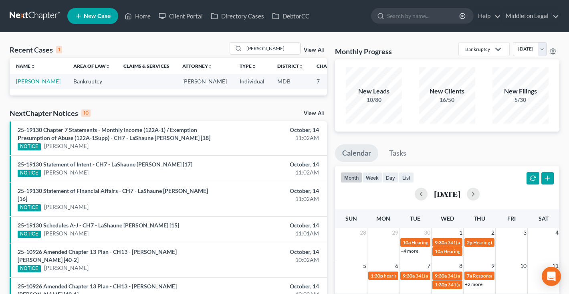
click at [22, 85] on link "[PERSON_NAME]" at bounding box center [38, 81] width 44 height 7
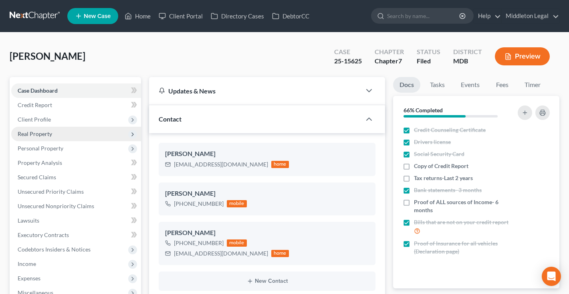
scroll to position [936, 0]
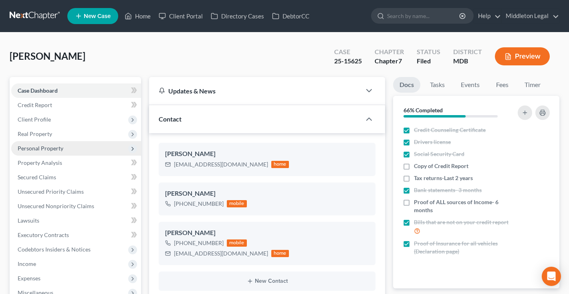
click at [34, 147] on span "Personal Property" at bounding box center [41, 148] width 46 height 7
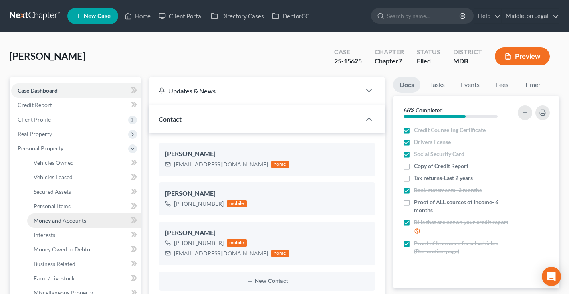
click at [71, 217] on span "Money and Accounts" at bounding box center [60, 220] width 52 height 7
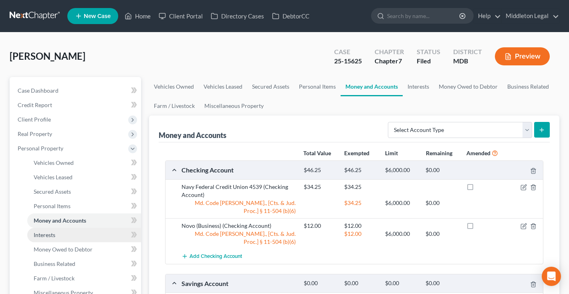
click at [56, 236] on link "Interests" at bounding box center [84, 235] width 114 height 14
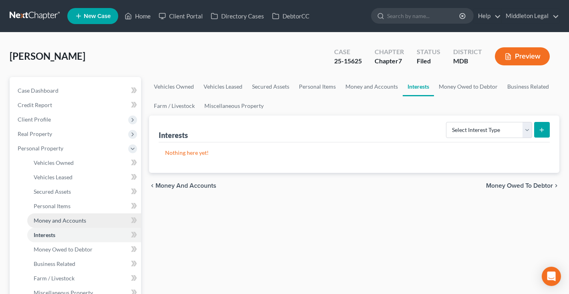
click at [62, 221] on span "Money and Accounts" at bounding box center [60, 220] width 52 height 7
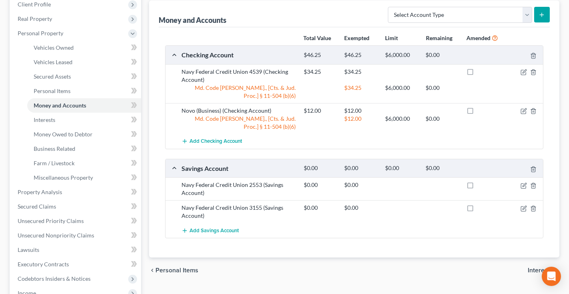
scroll to position [115, 0]
select select "other"
click at [542, 15] on line "submit" at bounding box center [542, 15] width 0 height 4
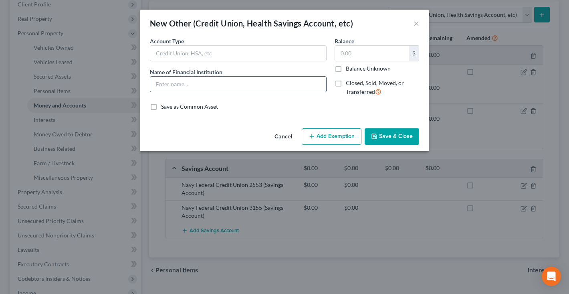
click at [258, 83] on input "text" at bounding box center [238, 84] width 176 height 15
type input "Azikus USDT (Tether)"
click at [351, 55] on input "text" at bounding box center [372, 53] width 74 height 15
type input "665,200"
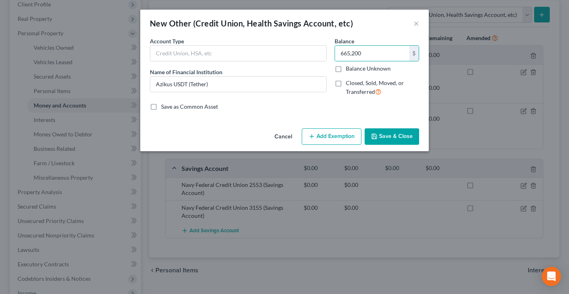
click at [390, 137] on button "Save & Close" at bounding box center [392, 136] width 54 height 17
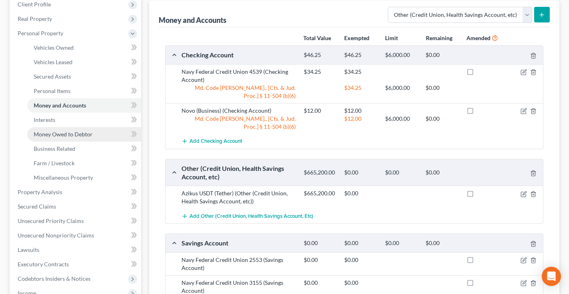
click at [88, 134] on span "Money Owed to Debtor" at bounding box center [63, 134] width 59 height 7
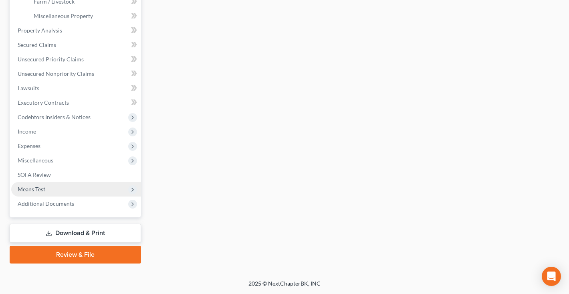
scroll to position [277, 0]
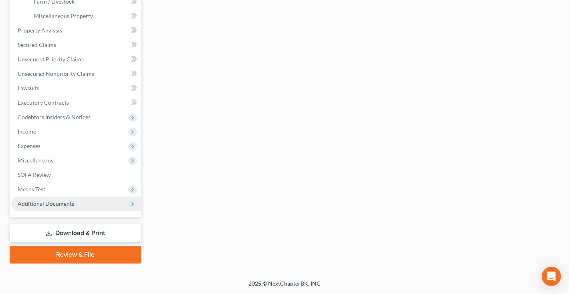
click at [59, 207] on span "Additional Documents" at bounding box center [76, 203] width 130 height 14
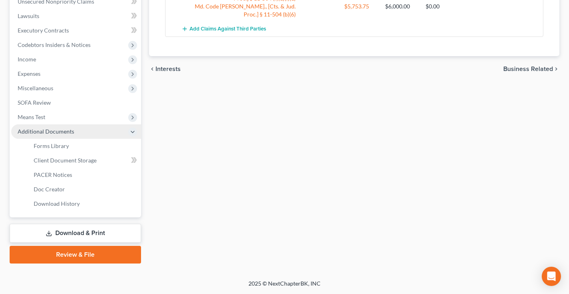
scroll to position [204, 0]
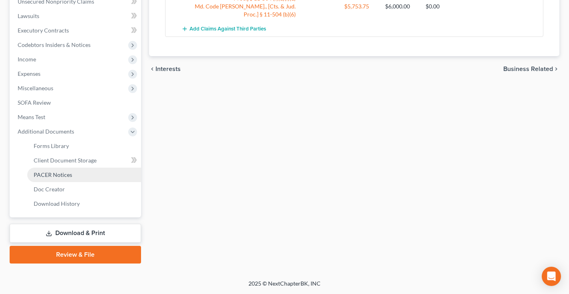
click at [61, 177] on span "PACER Notices" at bounding box center [53, 174] width 38 height 7
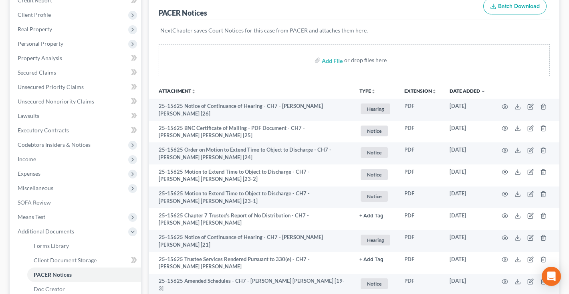
scroll to position [111, 0]
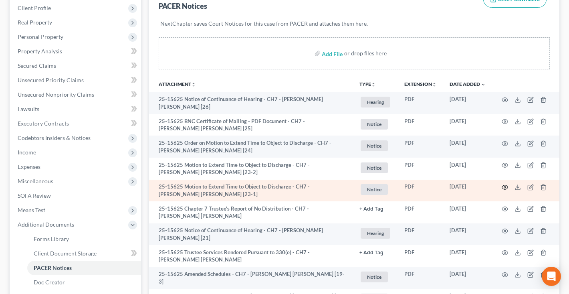
click at [504, 184] on icon "button" at bounding box center [505, 187] width 6 height 6
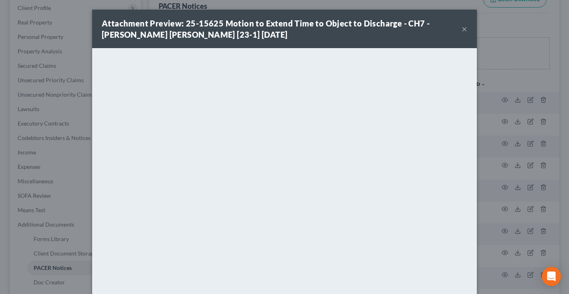
click at [464, 30] on button "×" at bounding box center [465, 29] width 6 height 10
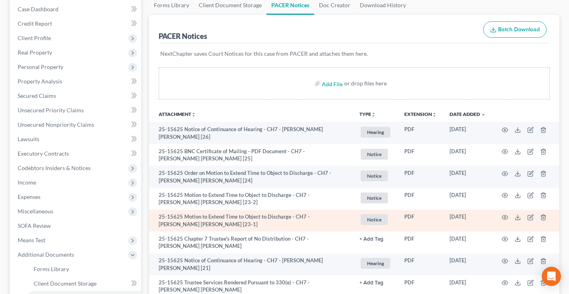
scroll to position [133, 0]
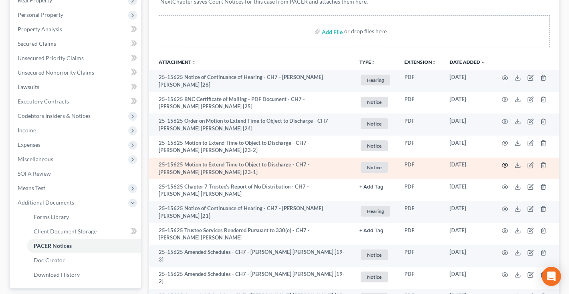
click at [507, 162] on icon "button" at bounding box center [505, 165] width 6 height 6
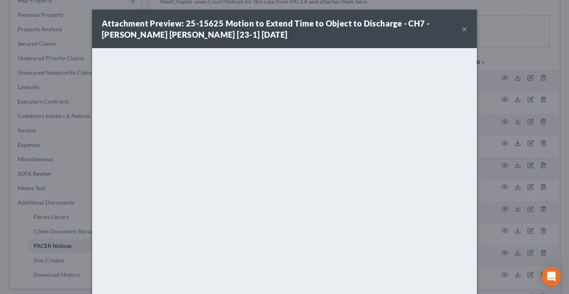
click at [464, 30] on button "×" at bounding box center [465, 29] width 6 height 10
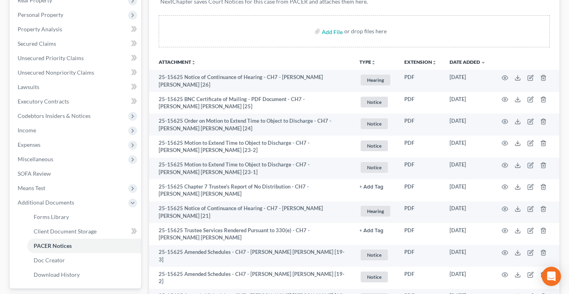
scroll to position [0, 0]
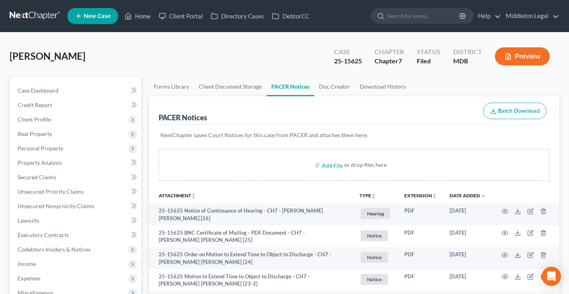
click at [37, 18] on link at bounding box center [35, 16] width 51 height 14
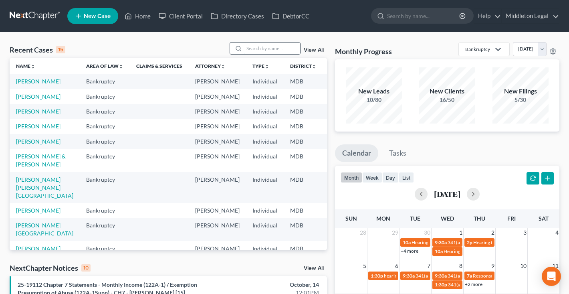
click at [264, 48] on input "search" at bounding box center [272, 48] width 56 height 12
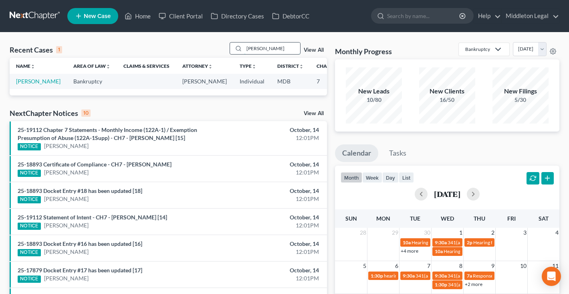
type input "[PERSON_NAME]"
drag, startPoint x: 264, startPoint y: 48, endPoint x: 33, endPoint y: 89, distance: 234.7
click at [33, 85] on link "[PERSON_NAME]" at bounding box center [38, 81] width 44 height 7
select select "4"
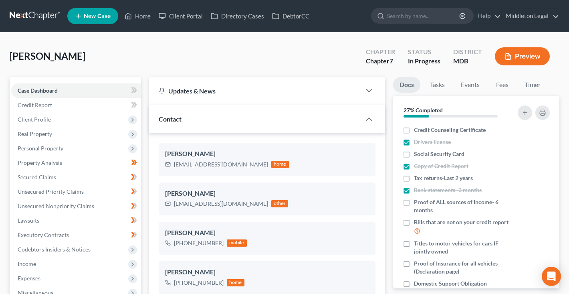
scroll to position [705, 0]
click at [62, 104] on link "Credit Report" at bounding box center [76, 105] width 130 height 14
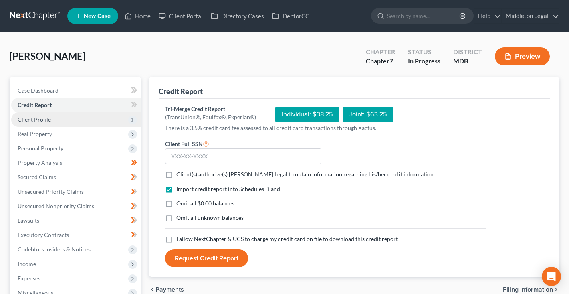
click at [63, 122] on span "Client Profile" at bounding box center [76, 119] width 130 height 14
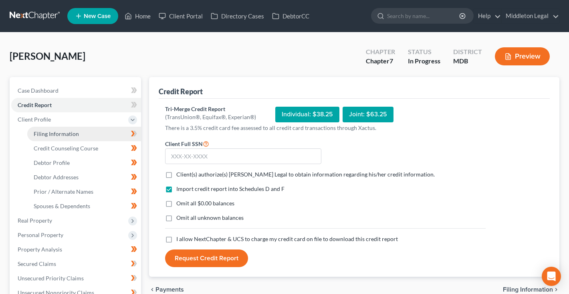
click at [64, 133] on span "Filing Information" at bounding box center [56, 133] width 45 height 7
select select "1"
select select "0"
select select "38"
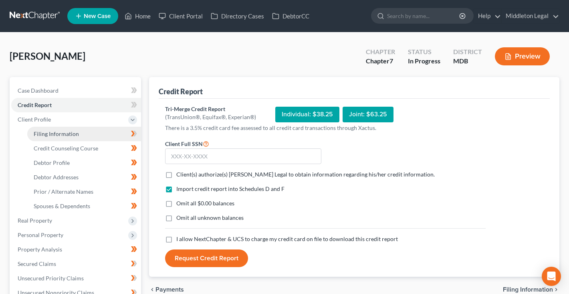
select select "0"
select select "21"
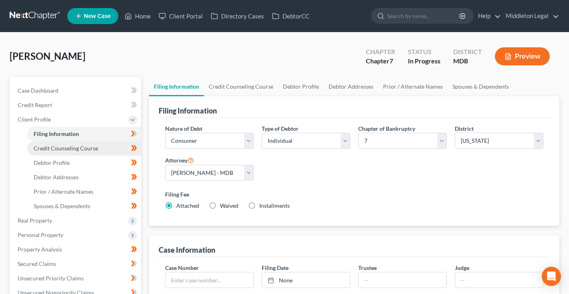
click at [65, 147] on span "Credit Counseling Course" at bounding box center [66, 148] width 65 height 7
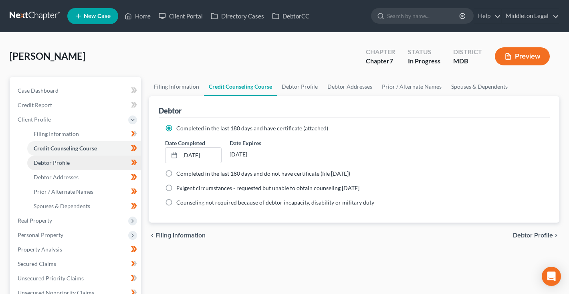
click at [63, 163] on span "Debtor Profile" at bounding box center [52, 162] width 36 height 7
select select "3"
select select "0"
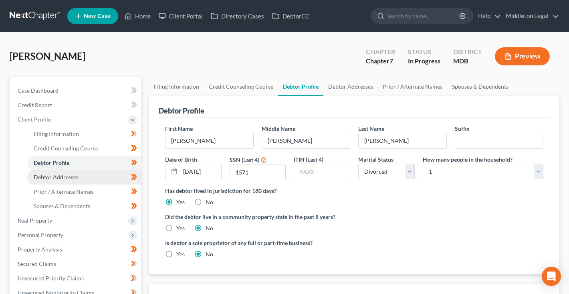
click at [64, 175] on span "Debtor Addresses" at bounding box center [56, 177] width 45 height 7
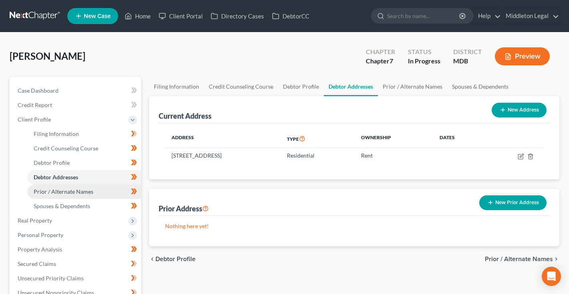
click at [64, 189] on span "Prior / Alternate Names" at bounding box center [64, 191] width 60 height 7
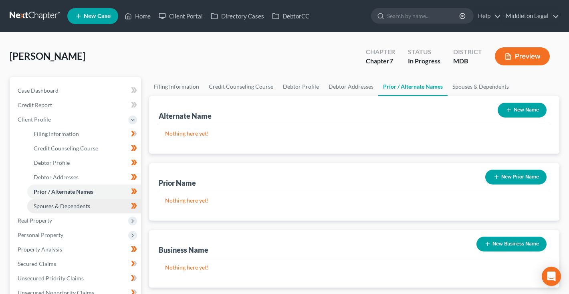
click at [64, 205] on span "Spouses & Dependents" at bounding box center [62, 205] width 57 height 7
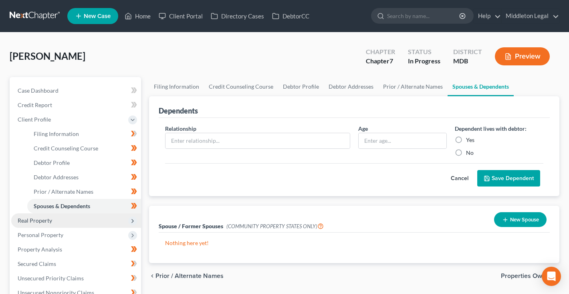
click at [60, 220] on span "Real Property" at bounding box center [76, 220] width 130 height 14
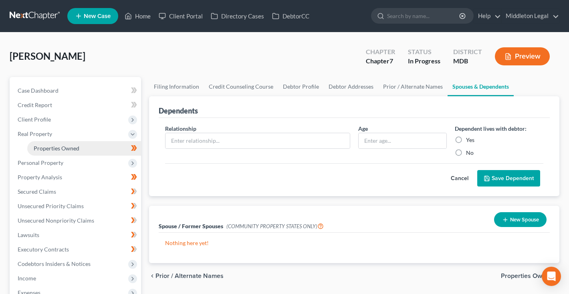
click at [65, 151] on span "Properties Owned" at bounding box center [57, 148] width 46 height 7
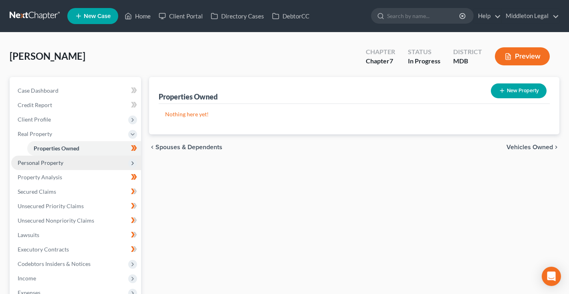
click at [60, 163] on span "Personal Property" at bounding box center [41, 162] width 46 height 7
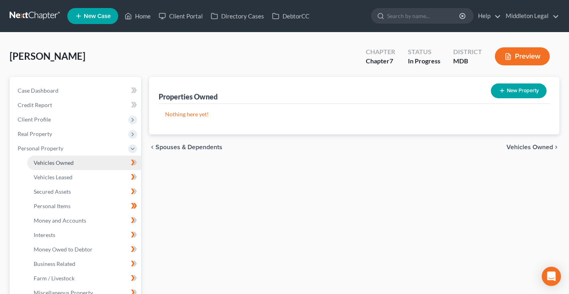
click at [60, 164] on span "Vehicles Owned" at bounding box center [54, 162] width 40 height 7
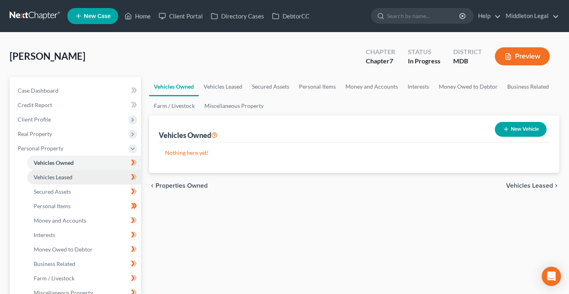
click at [59, 177] on span "Vehicles Leased" at bounding box center [53, 177] width 39 height 7
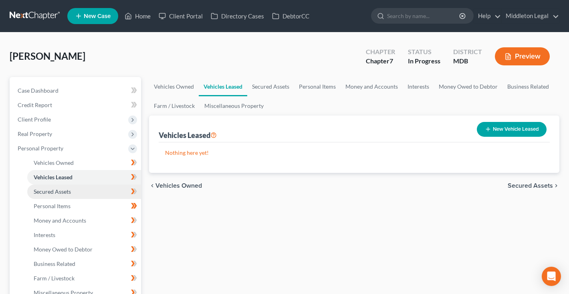
click at [59, 193] on span "Secured Assets" at bounding box center [52, 191] width 37 height 7
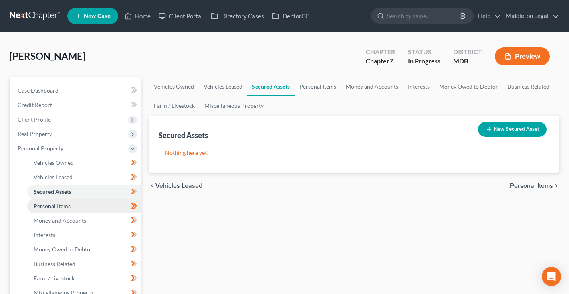
click at [59, 206] on span "Personal Items" at bounding box center [52, 205] width 37 height 7
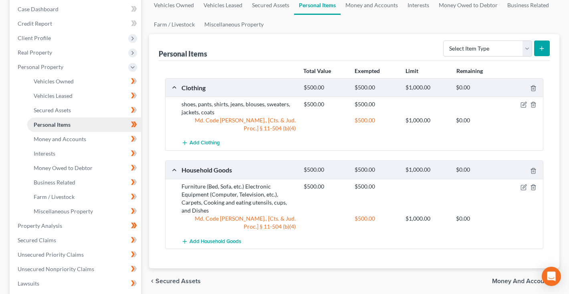
scroll to position [40, 0]
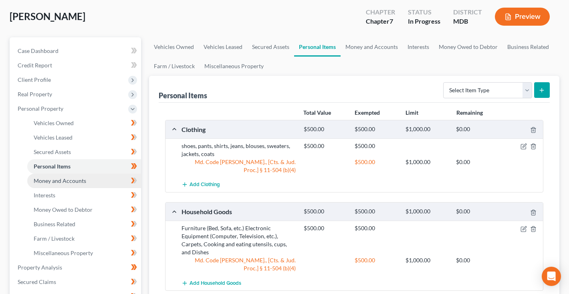
click at [55, 177] on span "Money and Accounts" at bounding box center [60, 180] width 52 height 7
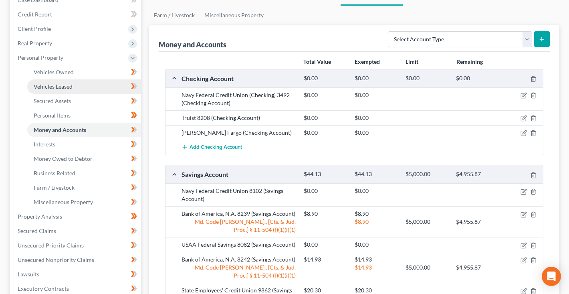
scroll to position [99, 0]
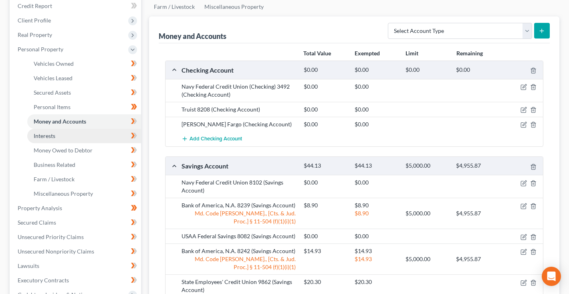
click at [50, 133] on span "Interests" at bounding box center [45, 135] width 22 height 7
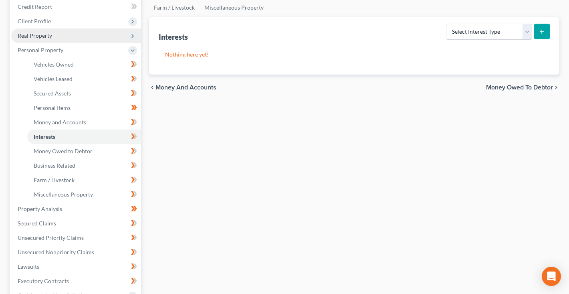
scroll to position [99, 0]
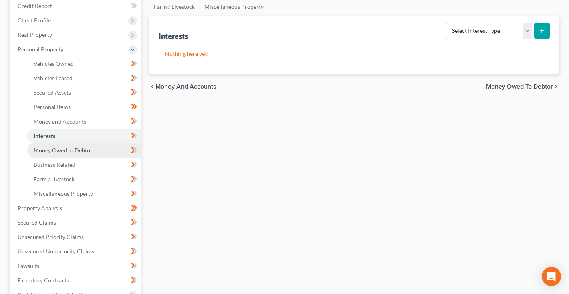
click at [52, 149] on span "Money Owed to Debtor" at bounding box center [63, 150] width 59 height 7
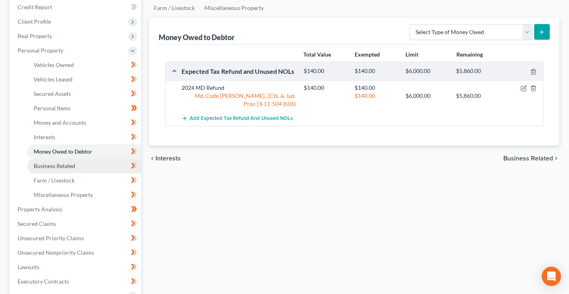
click at [55, 171] on link "Business Related" at bounding box center [84, 166] width 114 height 14
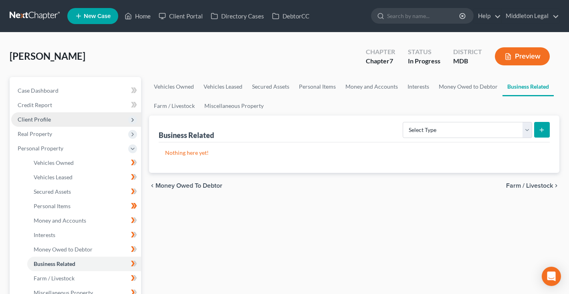
click at [45, 120] on span "Client Profile" at bounding box center [34, 119] width 33 height 7
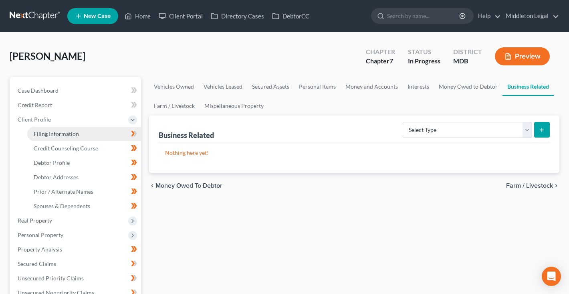
click at [58, 134] on span "Filing Information" at bounding box center [56, 133] width 45 height 7
select select "1"
select select "0"
select select "38"
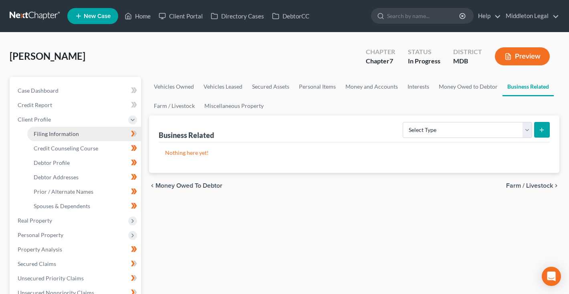
select select "0"
select select "21"
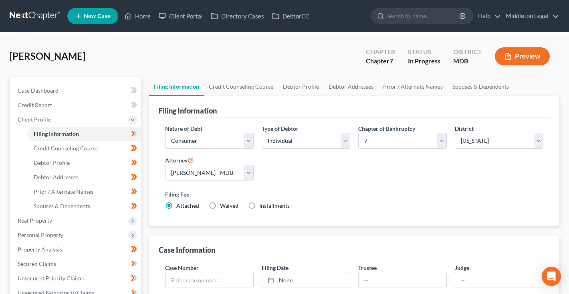
click at [259, 206] on label "Installments Installments" at bounding box center [274, 206] width 30 height 8
click at [262, 206] on input "Installments Installments" at bounding box center [264, 204] width 5 height 5
radio input "true"
radio input "false"
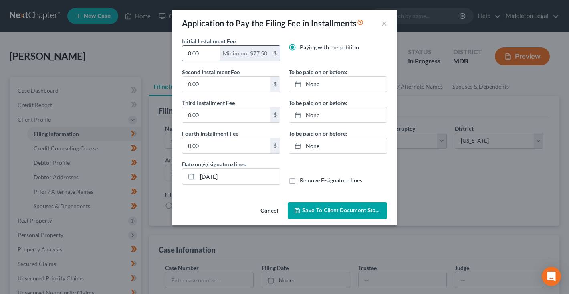
click at [206, 56] on input "0.00" at bounding box center [201, 53] width 38 height 15
type input "84.50"
click at [203, 87] on input "0.00" at bounding box center [226, 84] width 88 height 15
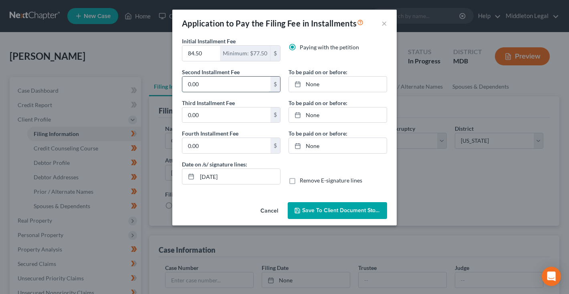
click at [203, 87] on input "0.00" at bounding box center [226, 84] width 88 height 15
type input "84.50"
click at [209, 117] on input "0.00" at bounding box center [226, 114] width 88 height 15
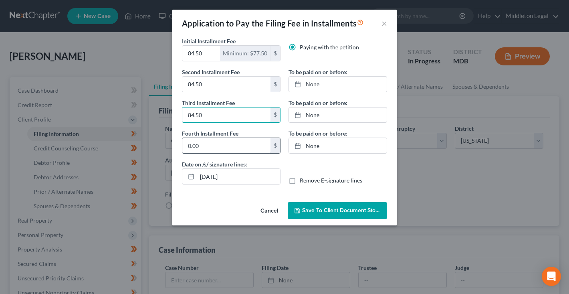
type input "84.50"
click at [210, 152] on input "0.00" at bounding box center [226, 145] width 88 height 15
type input "84.50"
click at [313, 82] on link "None" at bounding box center [338, 84] width 98 height 15
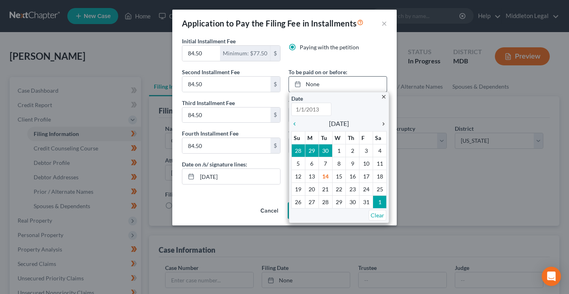
type input "10/14/2025"
click at [381, 123] on icon "chevron_right" at bounding box center [381, 124] width 10 height 6
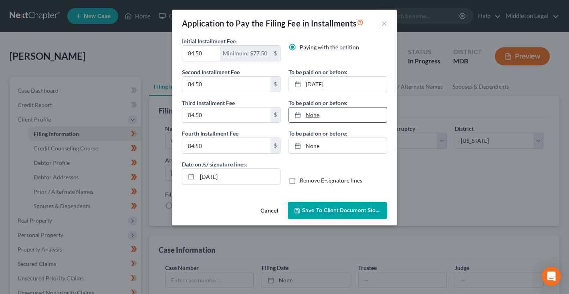
click at [309, 117] on link "None" at bounding box center [338, 114] width 98 height 15
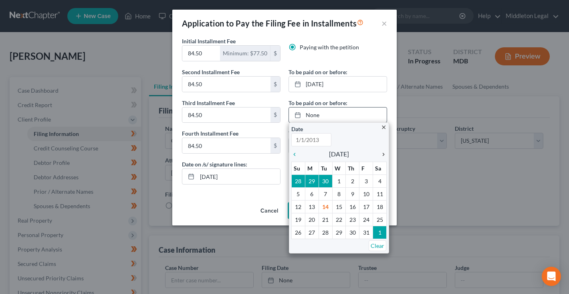
type input "10/14/2025"
click at [380, 154] on icon "chevron_right" at bounding box center [381, 154] width 10 height 6
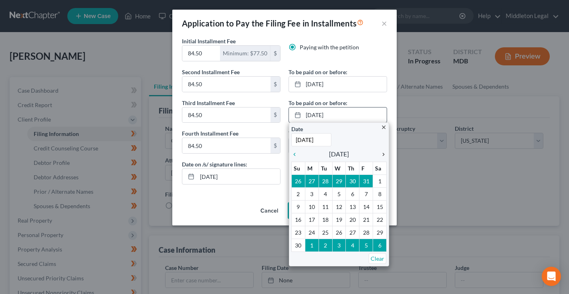
click at [380, 154] on icon "chevron_right" at bounding box center [381, 154] width 10 height 6
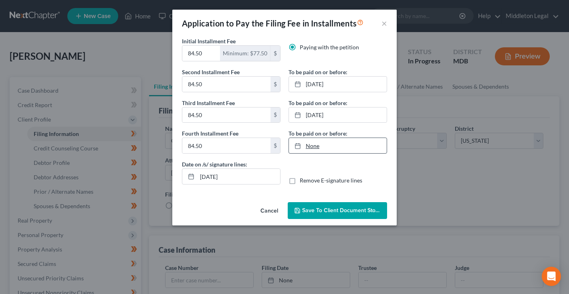
click at [311, 145] on link "None" at bounding box center [338, 145] width 98 height 15
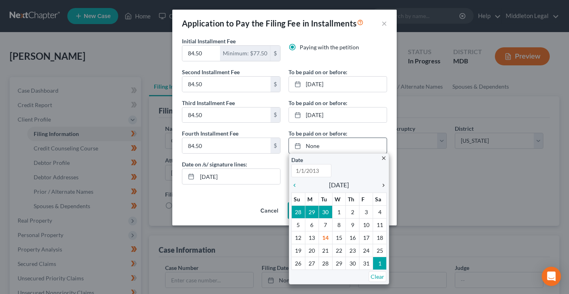
type input "10/14/2025"
click at [383, 184] on icon "chevron_right" at bounding box center [381, 185] width 10 height 6
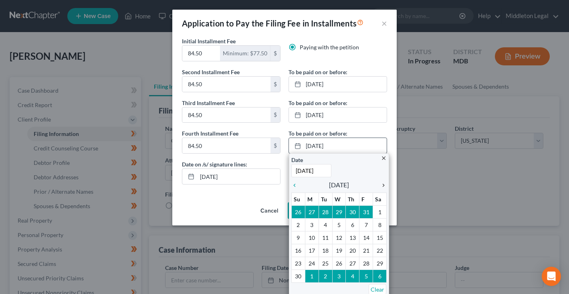
click at [383, 184] on icon "chevron_right" at bounding box center [381, 185] width 10 height 6
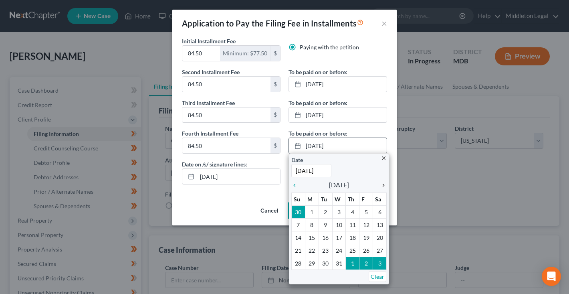
click at [383, 184] on icon "chevron_right" at bounding box center [381, 185] width 10 height 6
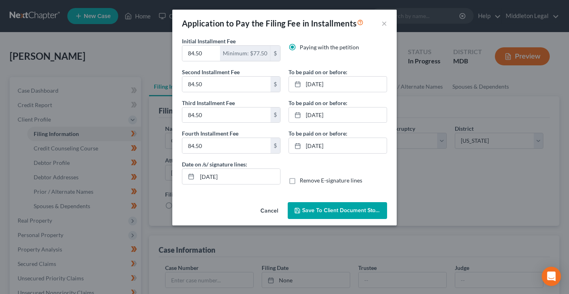
click at [337, 212] on span "Save to Client Document Storage" at bounding box center [344, 210] width 85 height 7
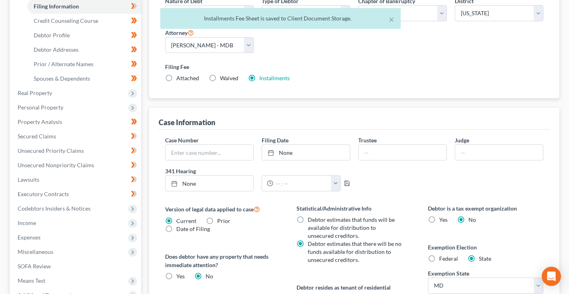
scroll to position [128, 0]
click at [61, 95] on span "Real Property" at bounding box center [76, 92] width 130 height 14
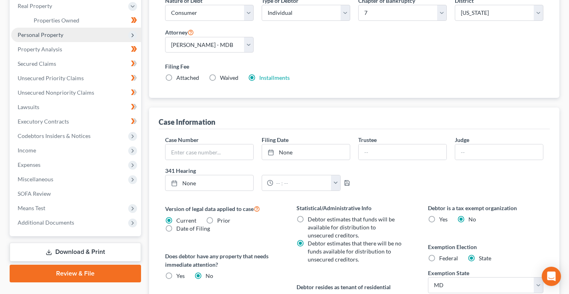
click at [51, 37] on span "Personal Property" at bounding box center [41, 34] width 46 height 7
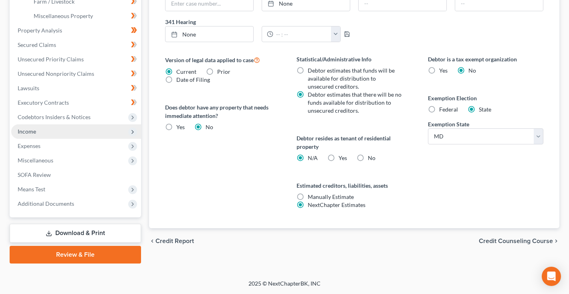
scroll to position [277, 0]
click at [72, 233] on link "Download & Print" at bounding box center [75, 233] width 131 height 19
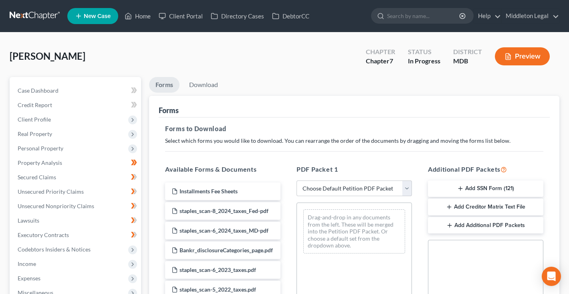
click at [505, 190] on button "Add SSN Form (121)" at bounding box center [485, 188] width 115 height 17
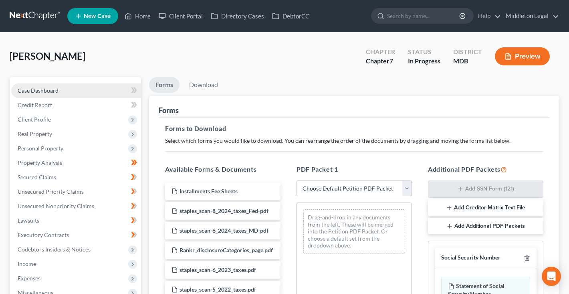
click at [40, 88] on span "Case Dashboard" at bounding box center [38, 90] width 41 height 7
select select "4"
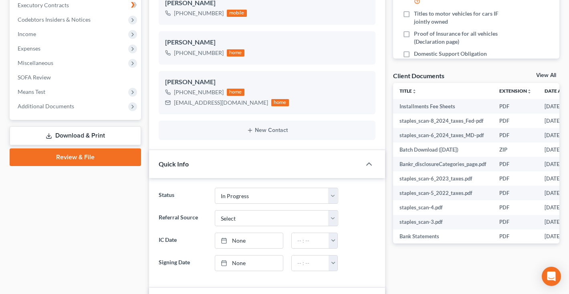
click at [551, 74] on link "View All" at bounding box center [546, 76] width 20 height 6
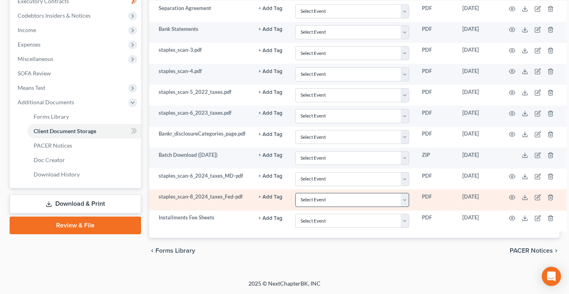
scroll to position [233, 0]
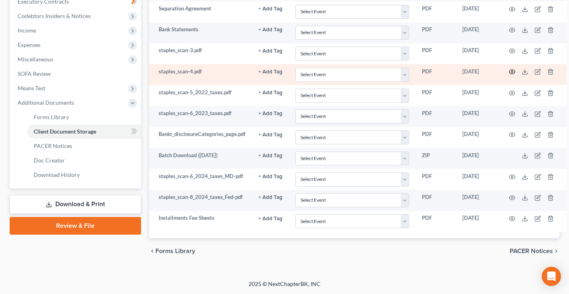
click at [510, 73] on icon "button" at bounding box center [512, 72] width 6 height 6
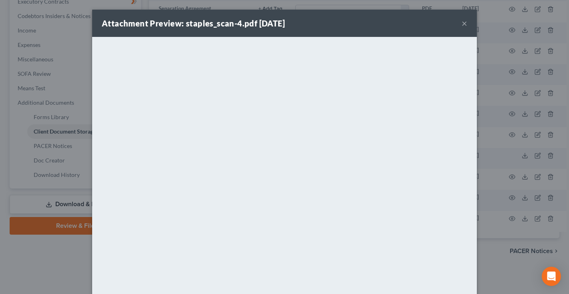
click at [463, 24] on button "×" at bounding box center [465, 23] width 6 height 10
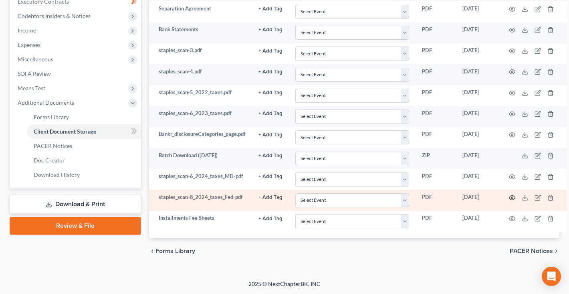
click at [513, 197] on icon "button" at bounding box center [512, 197] width 6 height 6
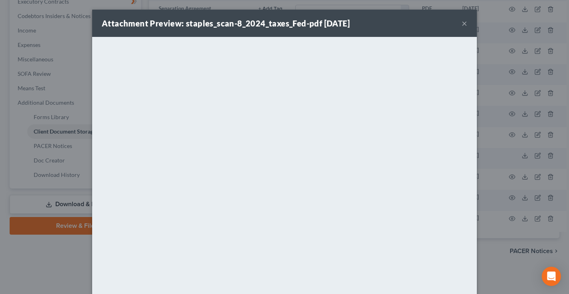
scroll to position [0, 0]
click at [464, 24] on button "×" at bounding box center [465, 23] width 6 height 10
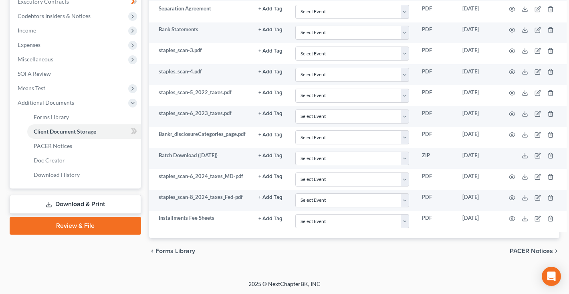
click at [85, 204] on link "Download & Print" at bounding box center [75, 204] width 131 height 19
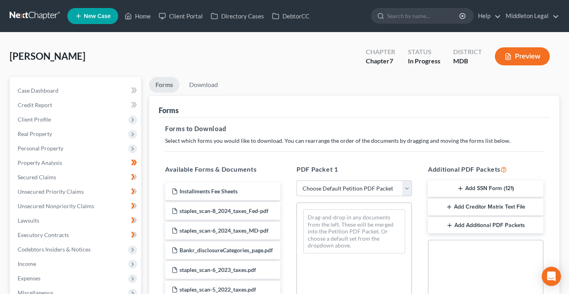
click at [475, 187] on button "Add SSN Form (121)" at bounding box center [485, 188] width 115 height 17
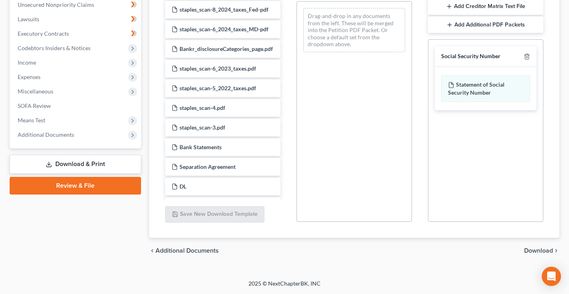
click at [534, 251] on span "Download" at bounding box center [538, 250] width 29 height 6
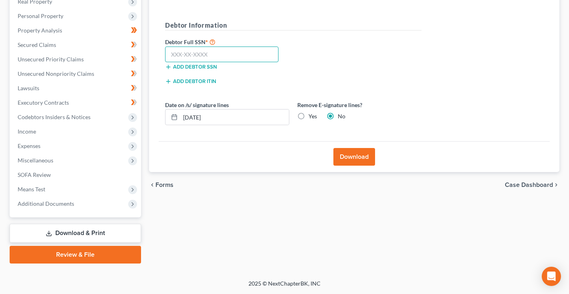
click at [226, 59] on input "text" at bounding box center [221, 54] width 113 height 16
paste input "212-60-1571"
type input "212-60-1571"
click at [350, 159] on button "Download" at bounding box center [354, 157] width 42 height 18
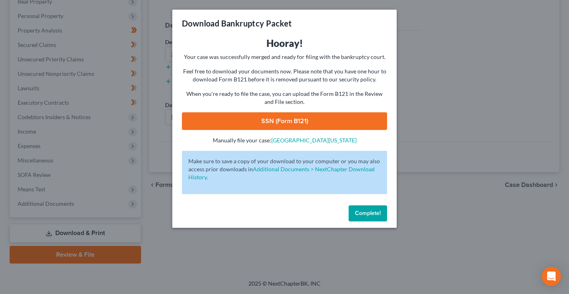
click at [295, 119] on link "SSN (Form B121)" at bounding box center [284, 121] width 205 height 18
click at [372, 209] on button "Complete!" at bounding box center [368, 213] width 38 height 16
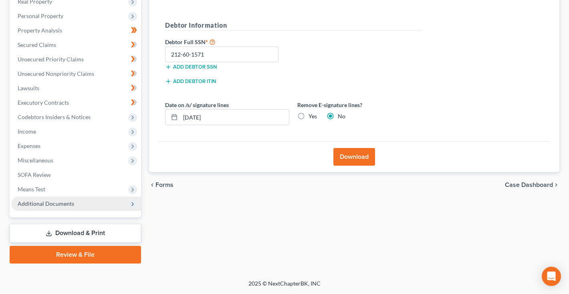
click at [84, 201] on span "Additional Documents" at bounding box center [76, 203] width 130 height 14
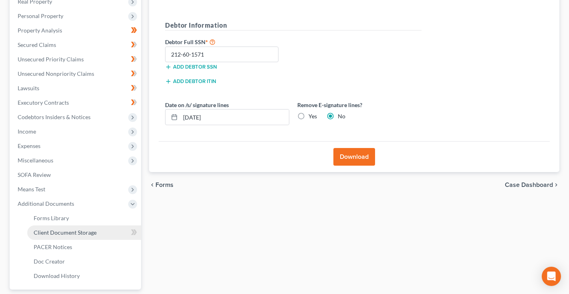
click at [81, 228] on link "Client Document Storage" at bounding box center [84, 232] width 114 height 14
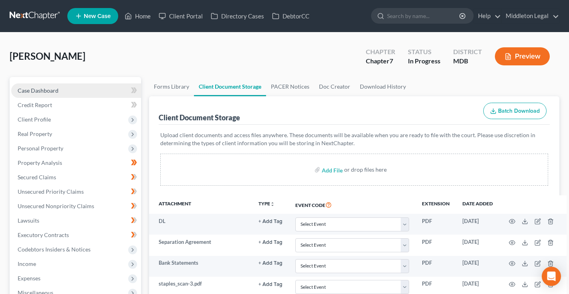
click at [47, 91] on span "Case Dashboard" at bounding box center [38, 90] width 41 height 7
select select "4"
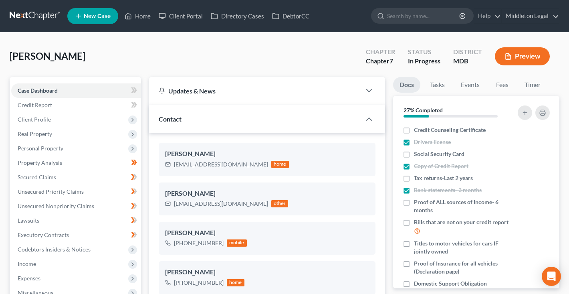
scroll to position [-1, 0]
click at [44, 16] on link at bounding box center [35, 16] width 51 height 14
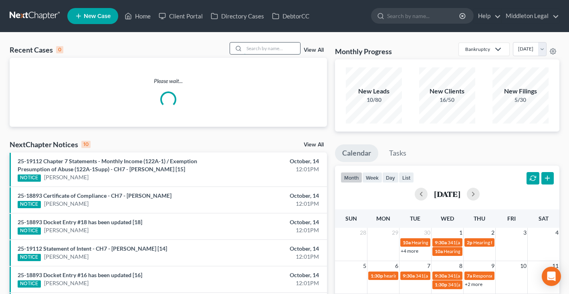
click at [269, 46] on input "search" at bounding box center [272, 48] width 56 height 12
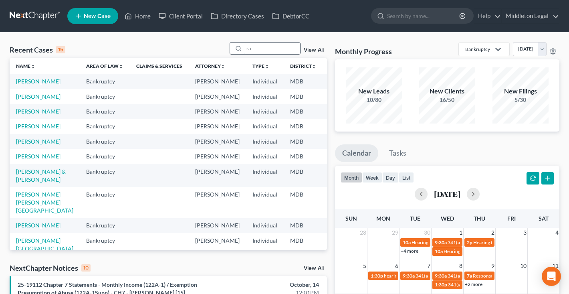
type input "r"
type input "[PERSON_NAME]"
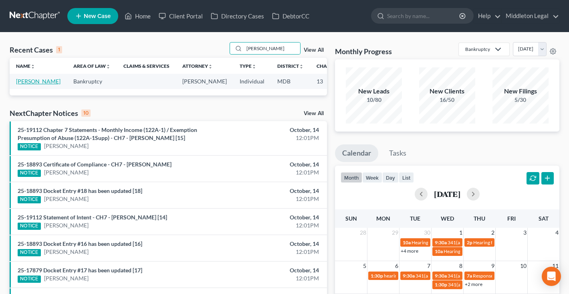
click at [23, 85] on link "[PERSON_NAME]" at bounding box center [38, 81] width 44 height 7
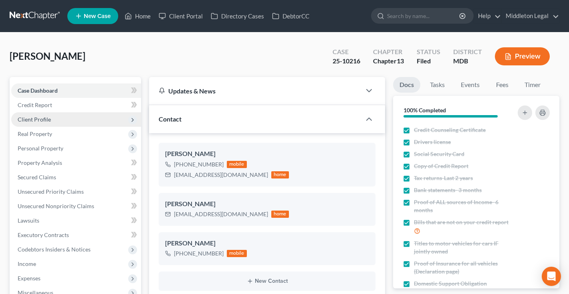
scroll to position [1447, 0]
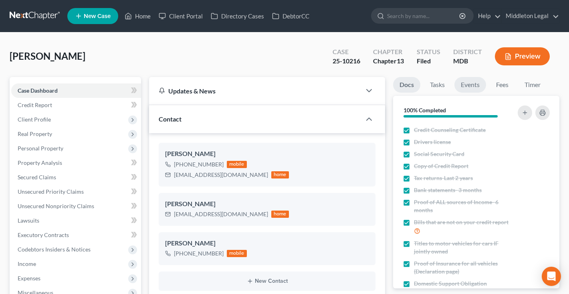
click at [464, 87] on link "Events" at bounding box center [470, 85] width 32 height 16
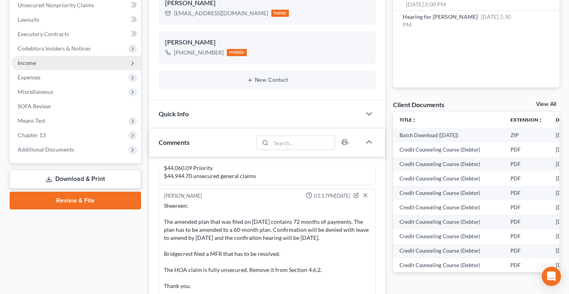
scroll to position [210, 0]
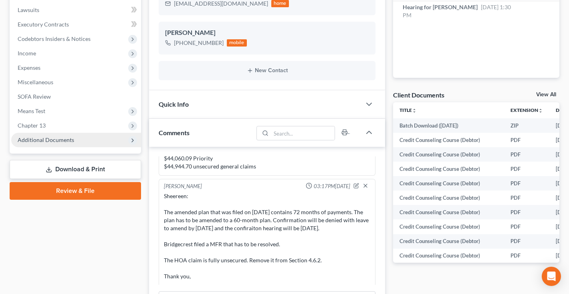
click at [50, 141] on span "Additional Documents" at bounding box center [46, 139] width 57 height 7
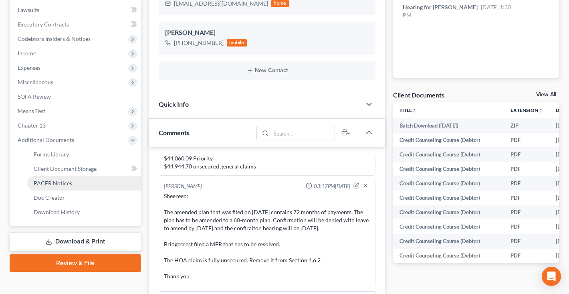
click at [56, 184] on span "PACER Notices" at bounding box center [53, 183] width 38 height 7
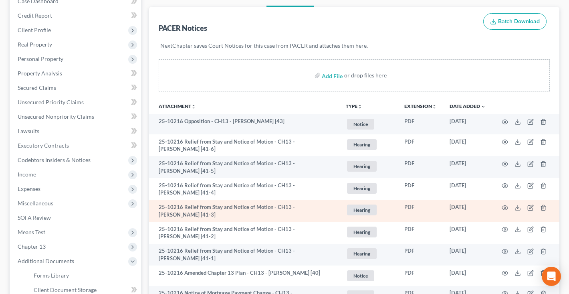
scroll to position [114, 0]
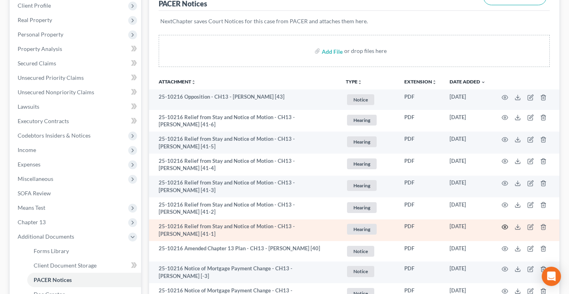
click at [508, 226] on icon "button" at bounding box center [505, 227] width 6 height 6
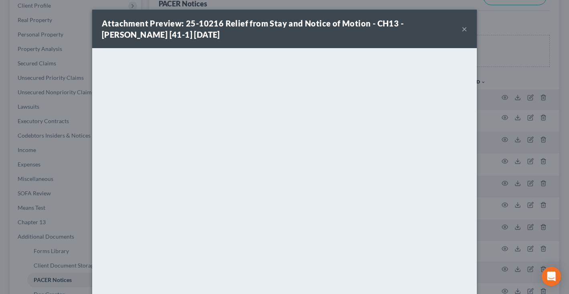
click at [464, 31] on button "×" at bounding box center [465, 29] width 6 height 10
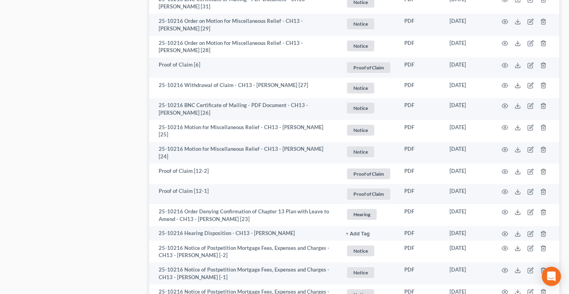
scroll to position [1520, 0]
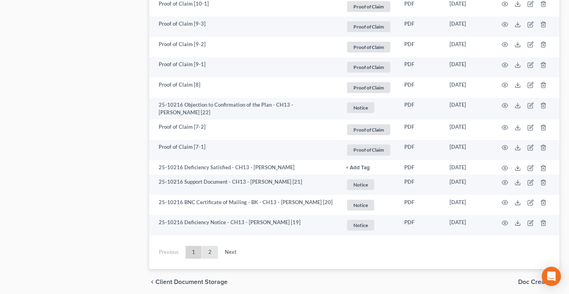
click at [211, 246] on link "2" at bounding box center [210, 252] width 16 height 13
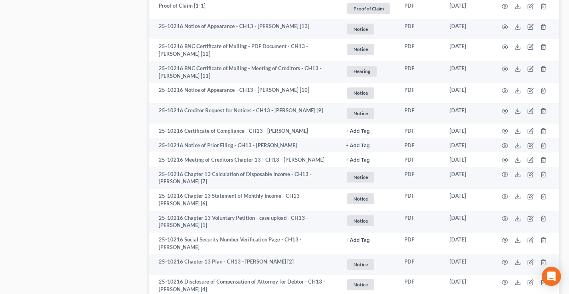
scroll to position [238, 0]
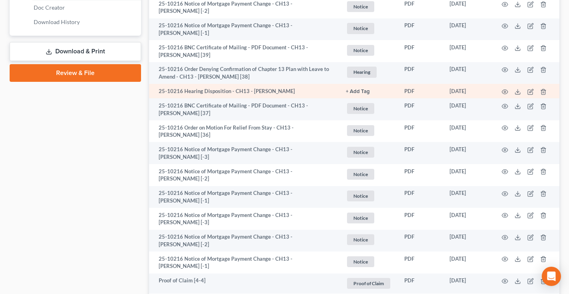
scroll to position [16, 0]
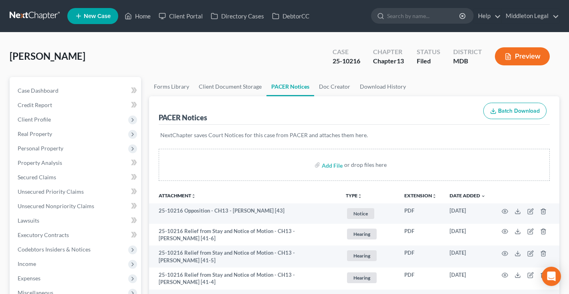
scroll to position [16, 0]
